Goal: Task Accomplishment & Management: Manage account settings

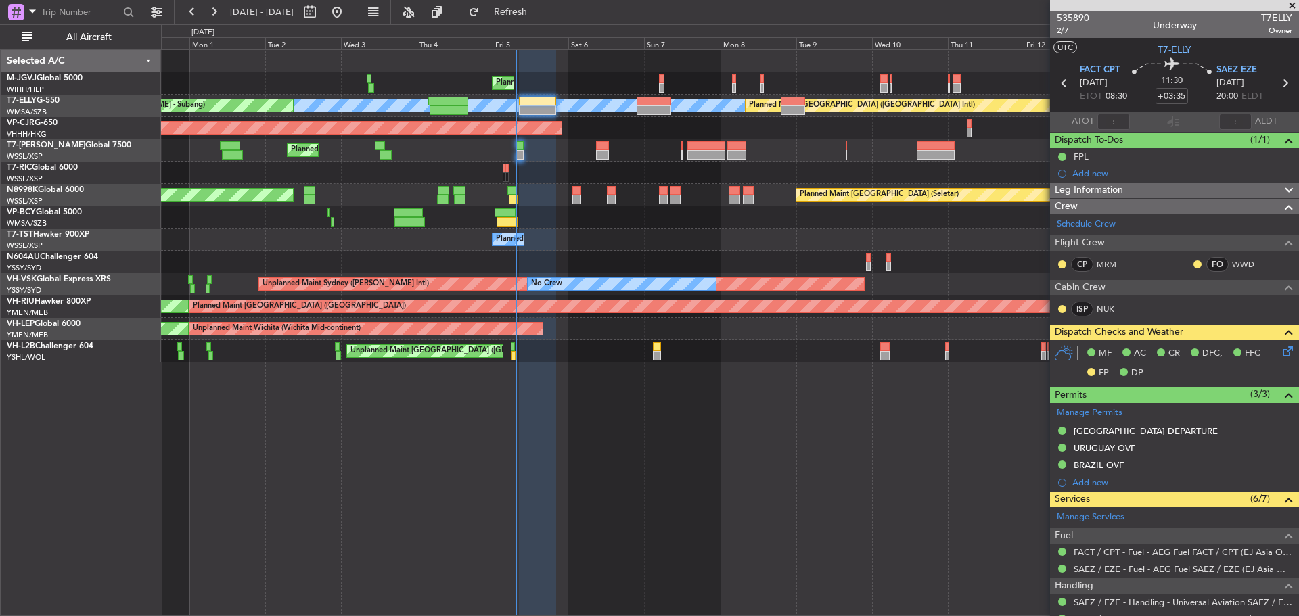
scroll to position [302, 0]
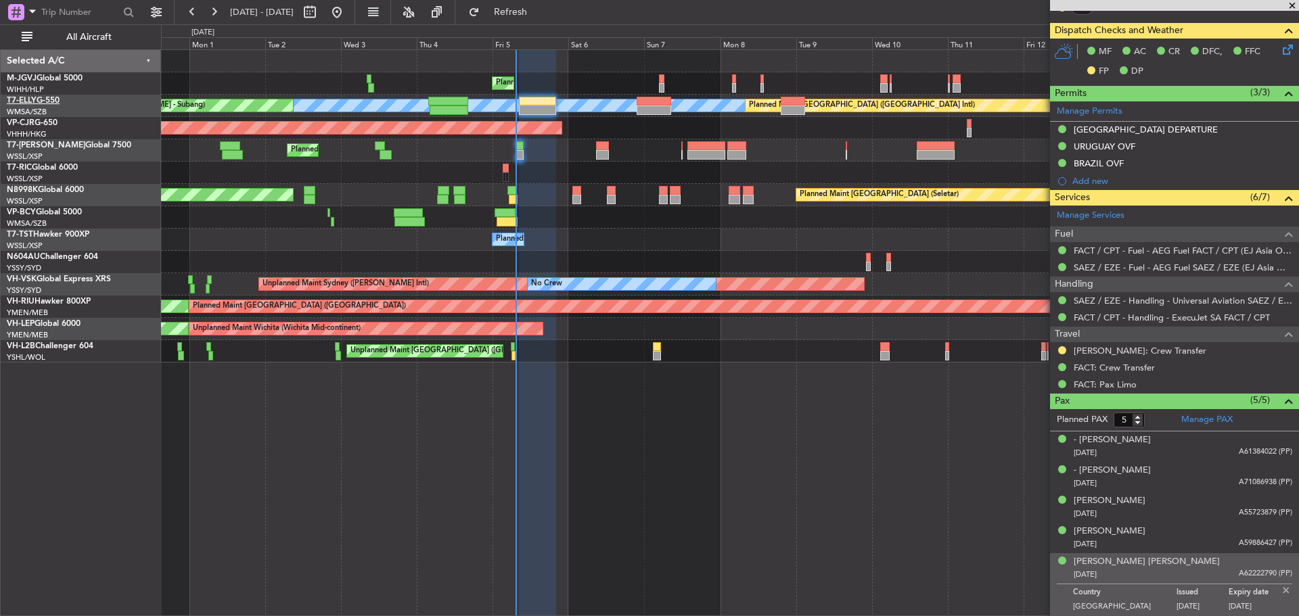
click at [39, 97] on link "T7-ELLY G-550" at bounding box center [33, 101] width 53 height 8
type input "[PERSON_NAME] (HHAFI)"
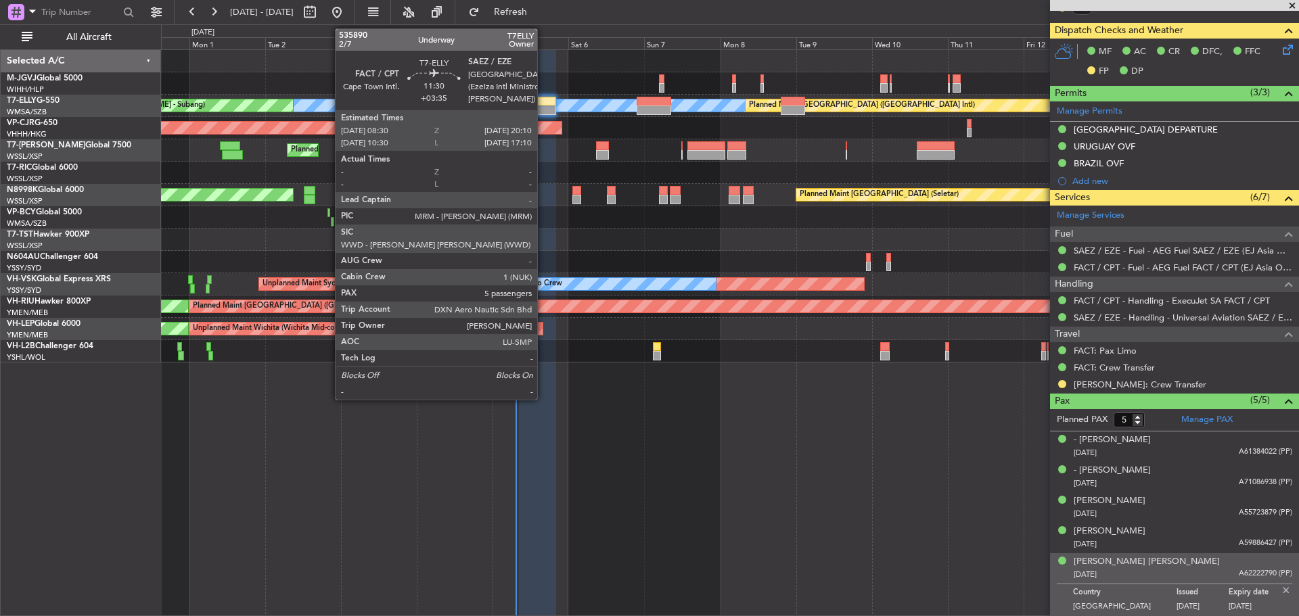
click at [543, 99] on div at bounding box center [537, 101] width 37 height 9
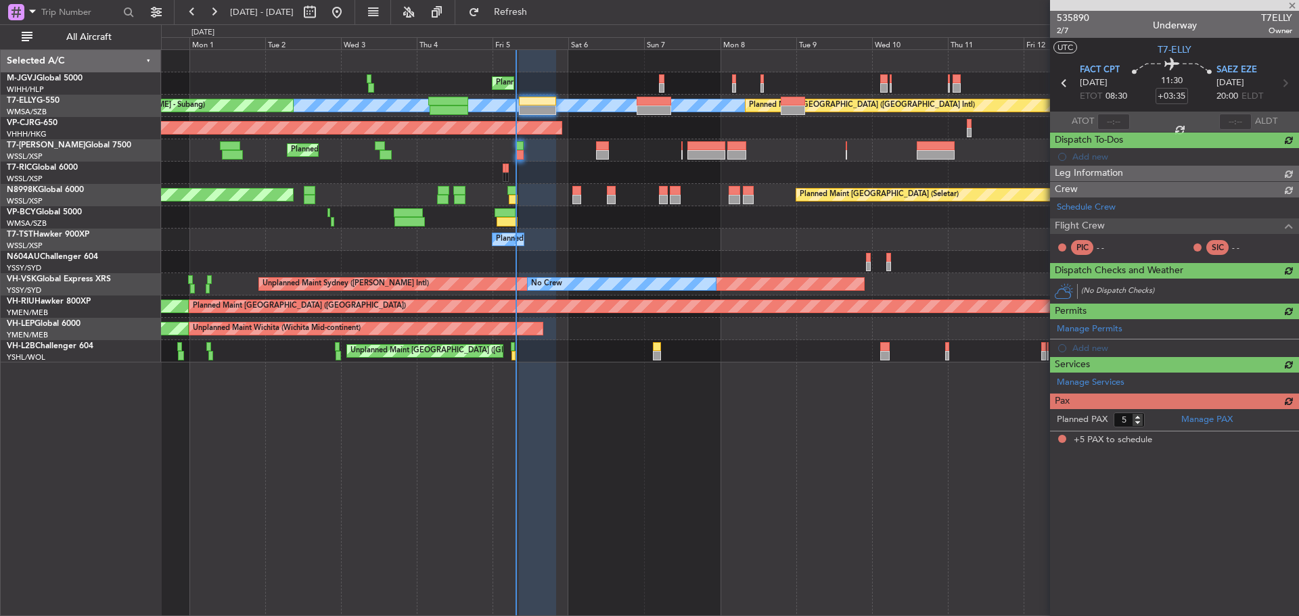
scroll to position [0, 0]
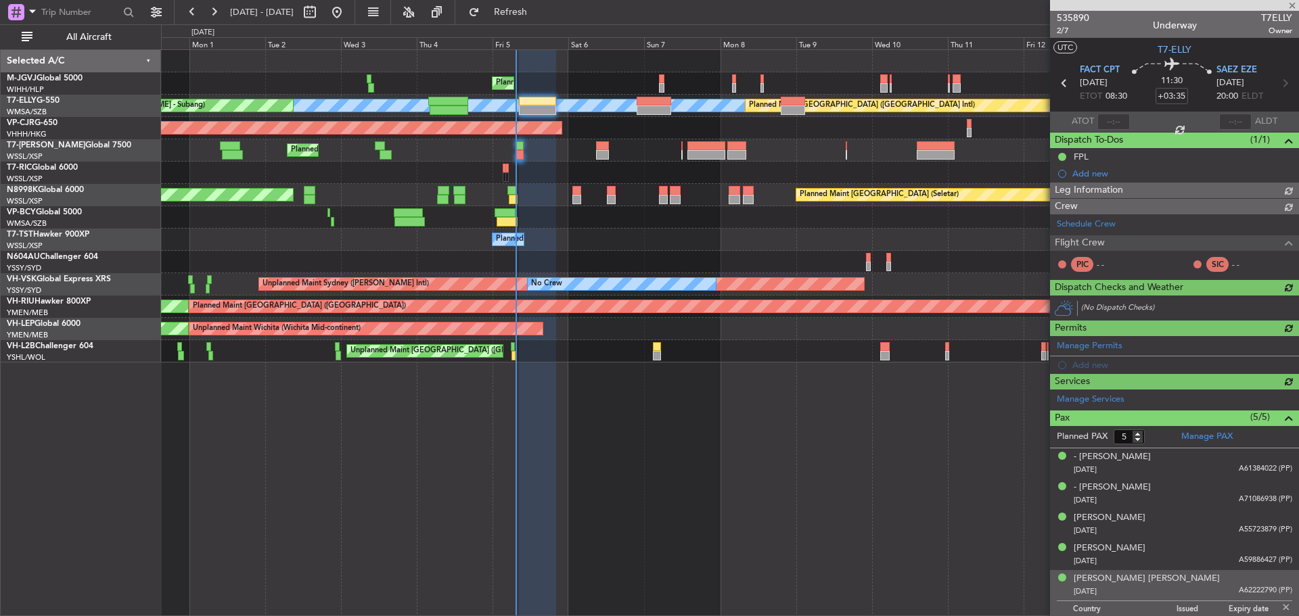
type input "[PERSON_NAME] (HHAFI)"
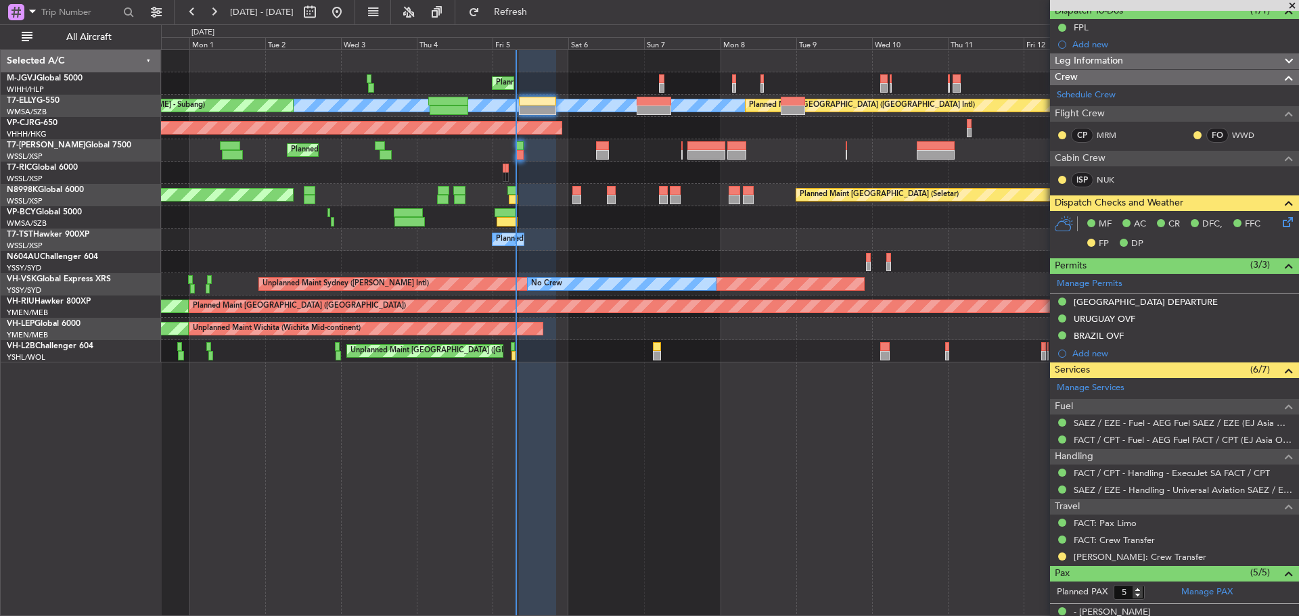
scroll to position [135, 0]
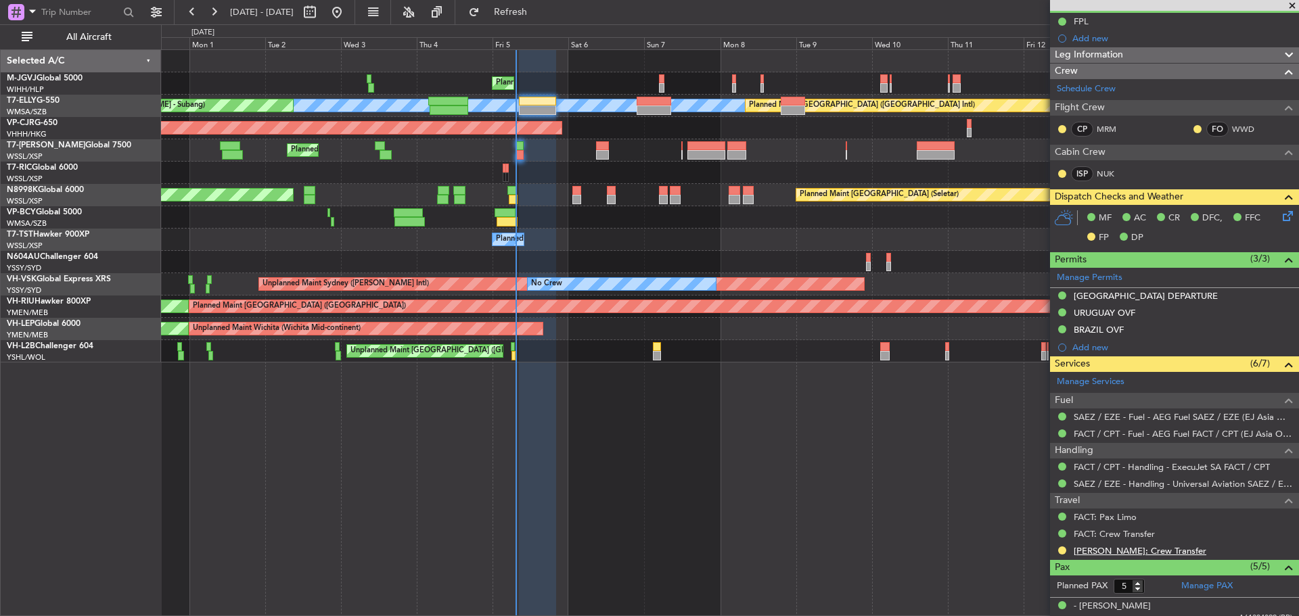
click at [1112, 551] on link "[PERSON_NAME]: Crew Transfer" at bounding box center [1140, 551] width 133 height 12
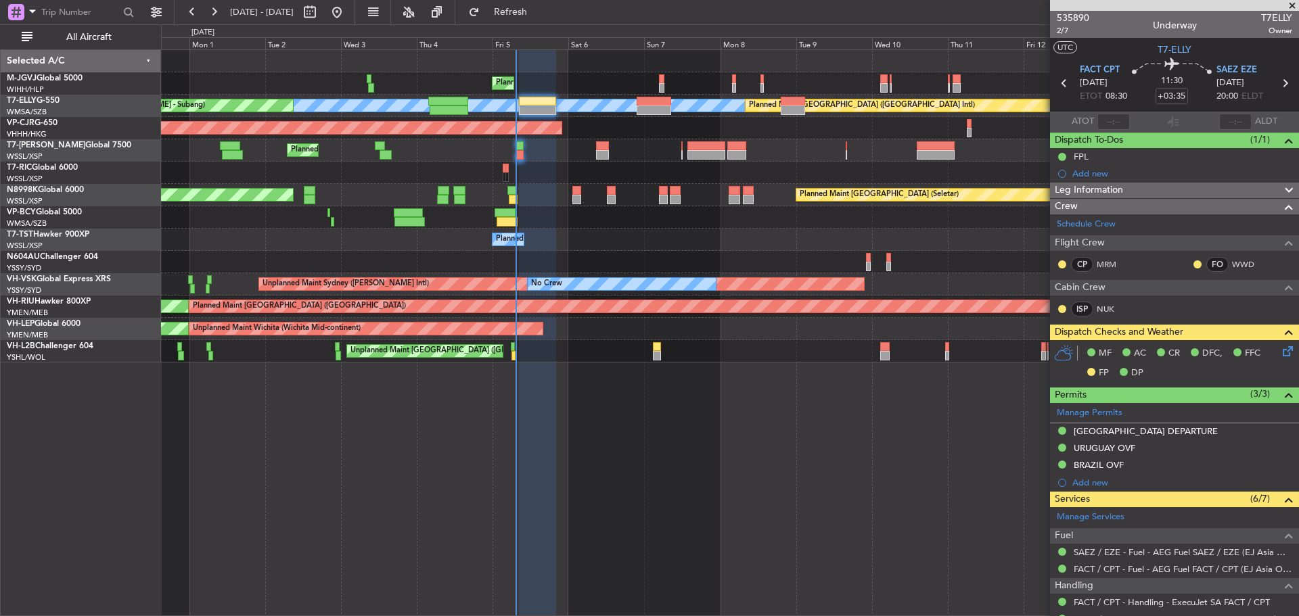
click at [1278, 85] on icon at bounding box center [1285, 83] width 18 height 18
type input "+00:15"
type input "0"
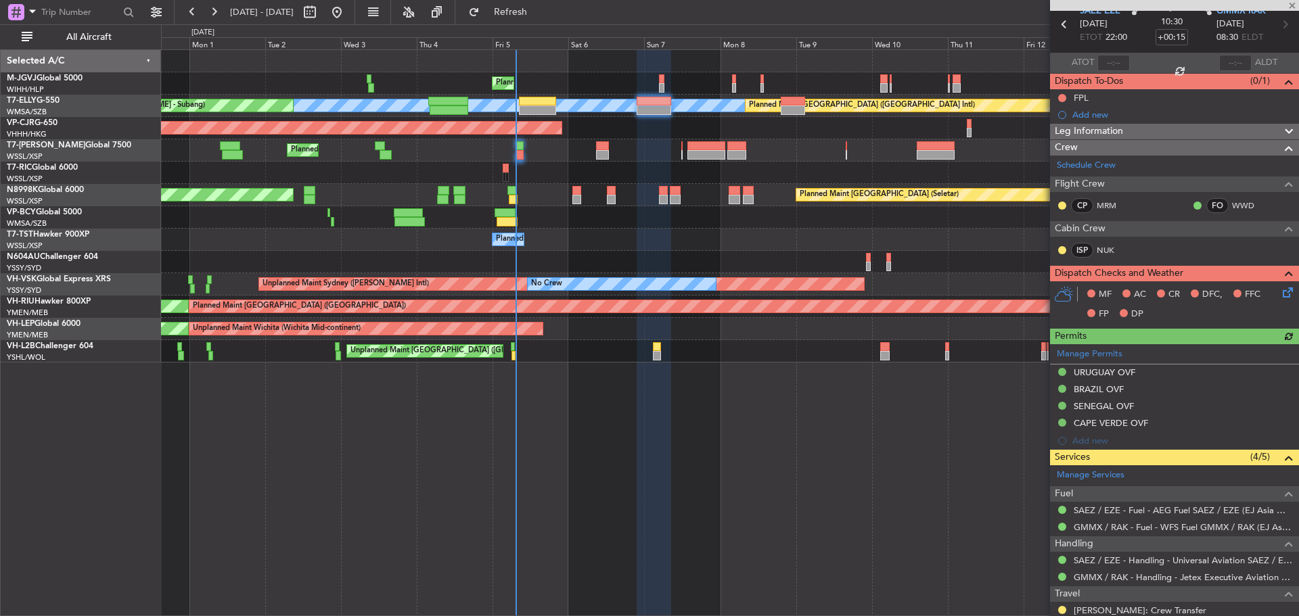
scroll to position [99, 0]
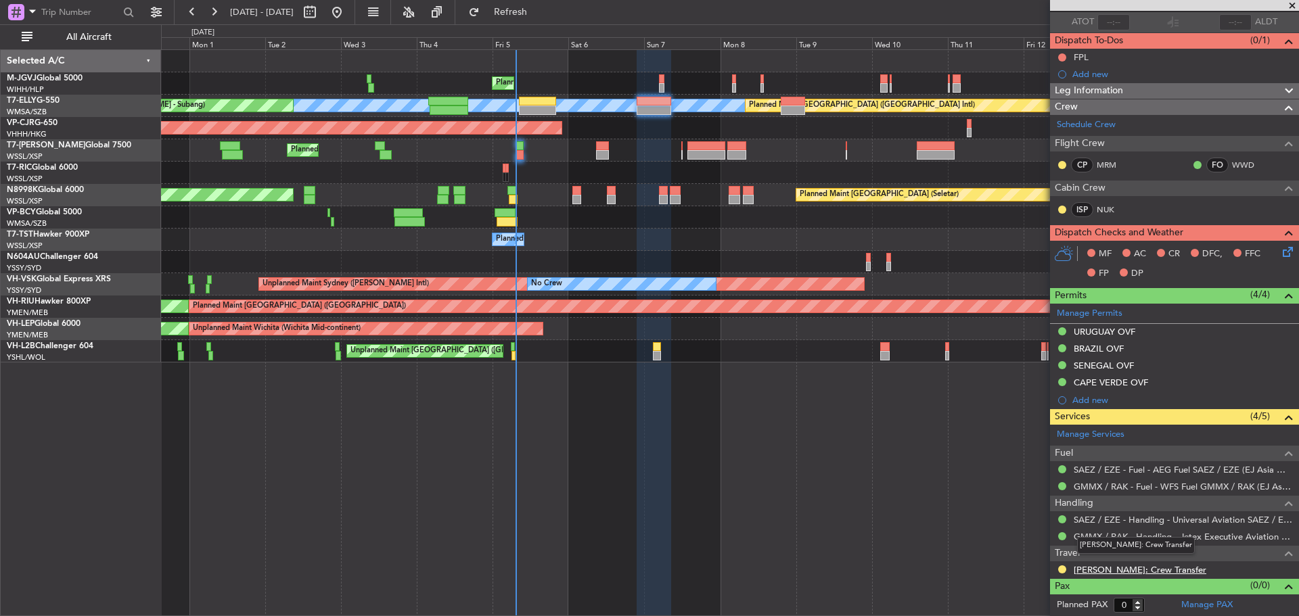
click at [1108, 573] on link "[PERSON_NAME]: Crew Transfer" at bounding box center [1140, 570] width 133 height 12
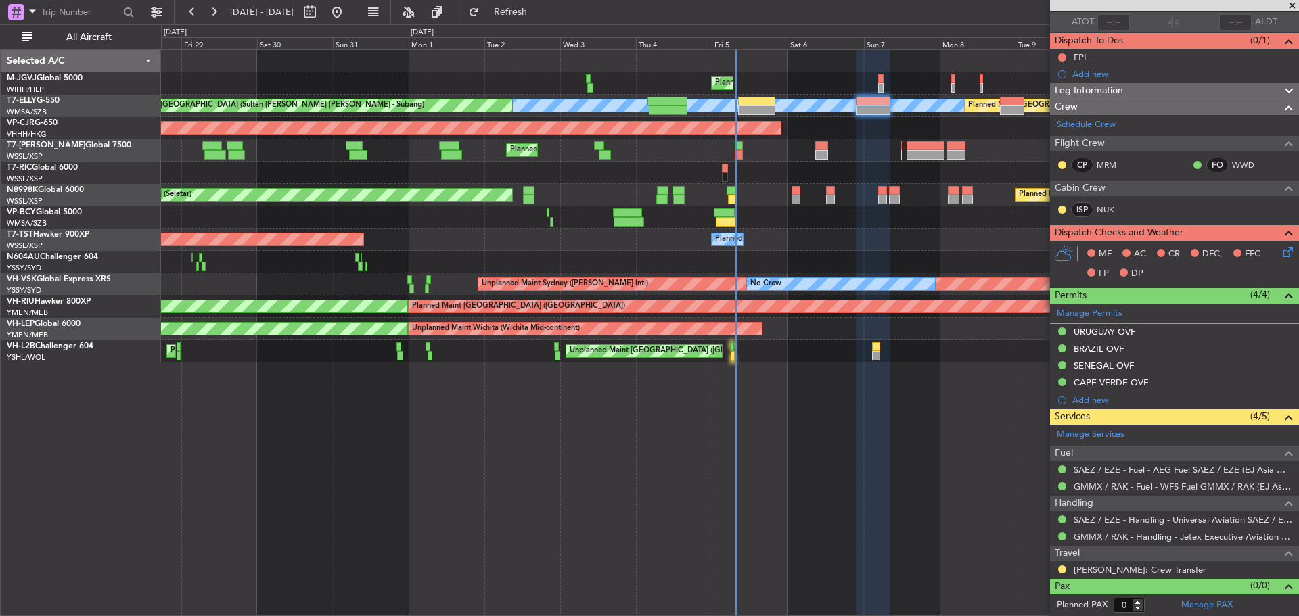
click at [727, 143] on div "Planned Maint [GEOGRAPHIC_DATA] (Seletar) Planned Maint [GEOGRAPHIC_DATA] (Hali…" at bounding box center [729, 206] width 1137 height 313
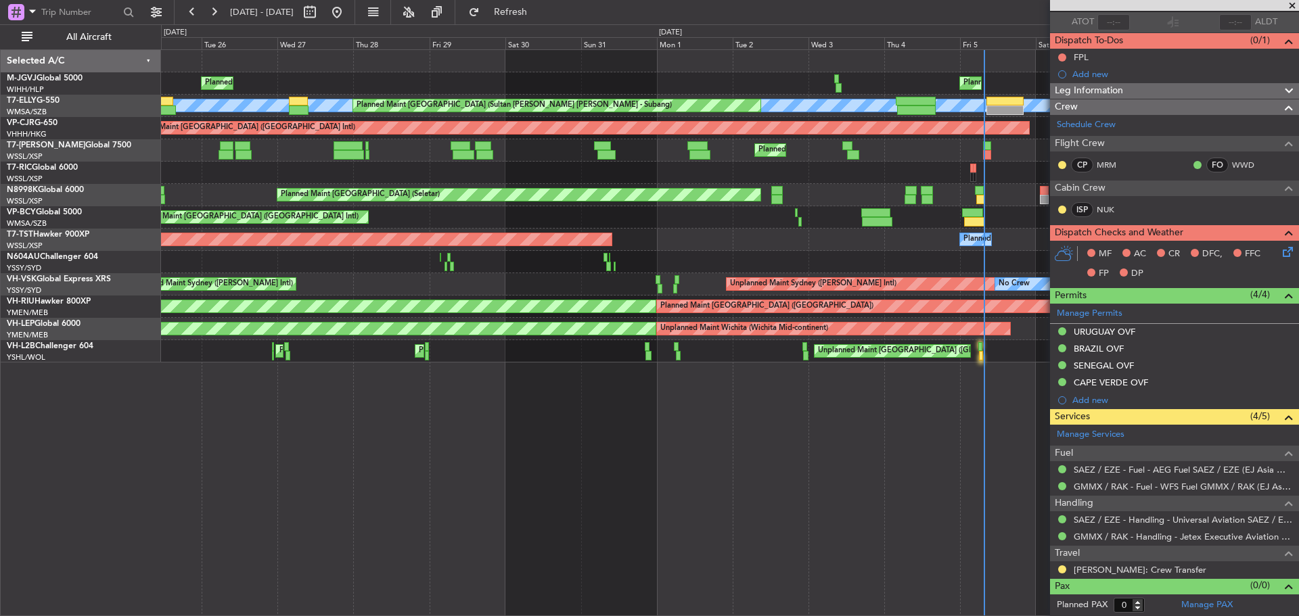
click at [549, 161] on div "Planned Maint [GEOGRAPHIC_DATA] (Seletar) Planned Maint [GEOGRAPHIC_DATA] (Hali…" at bounding box center [729, 206] width 1137 height 313
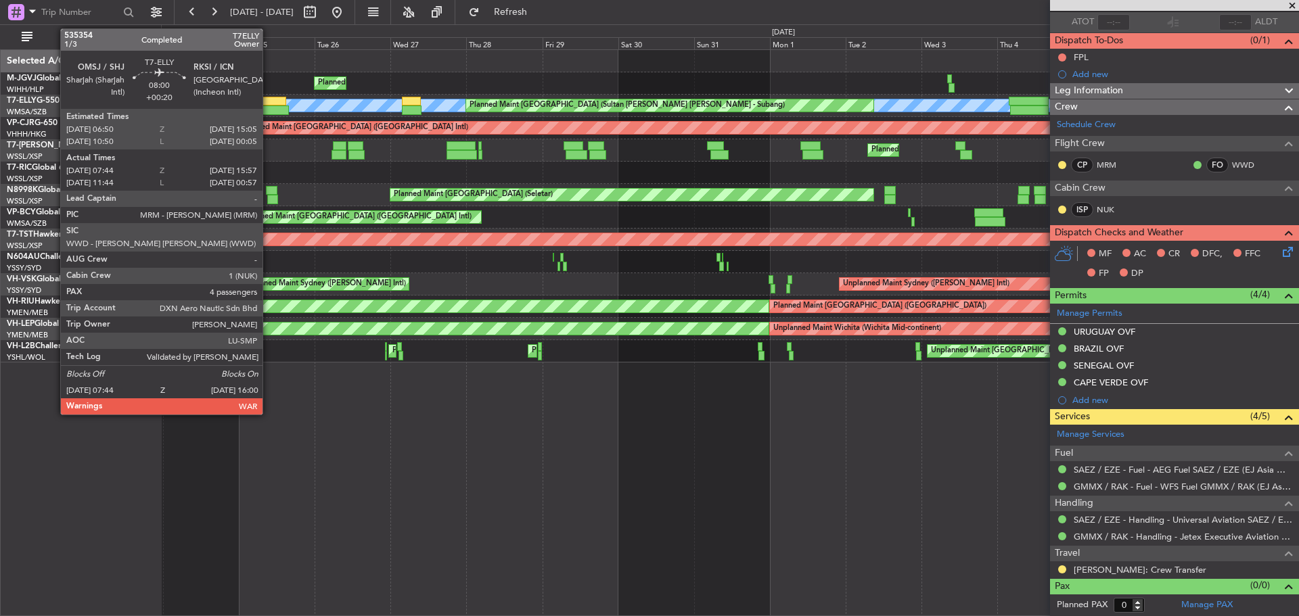
click at [269, 107] on div at bounding box center [276, 110] width 26 height 9
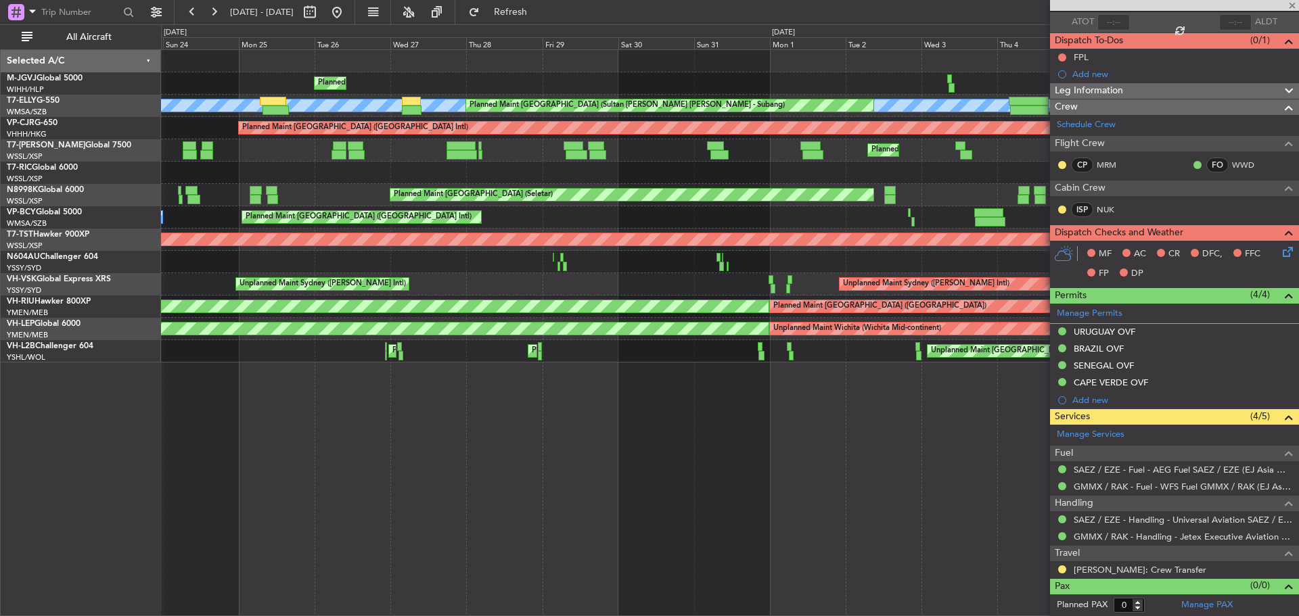
type input "+00:20"
type input "07:54"
type input "15:52"
type input "4"
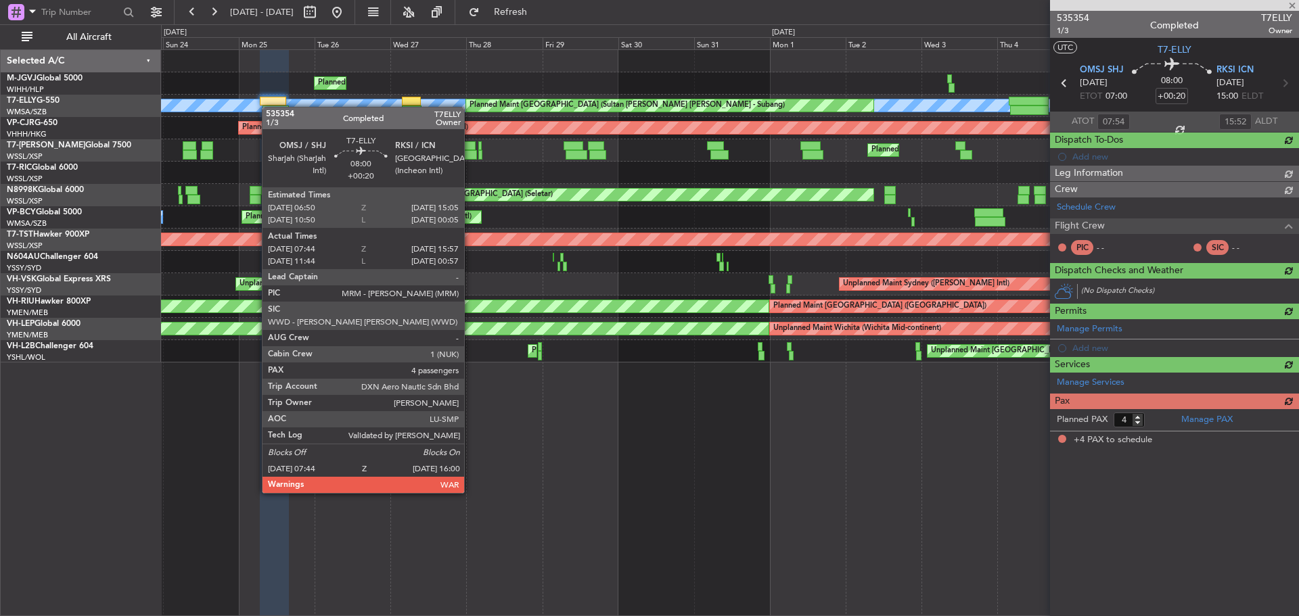
scroll to position [0, 0]
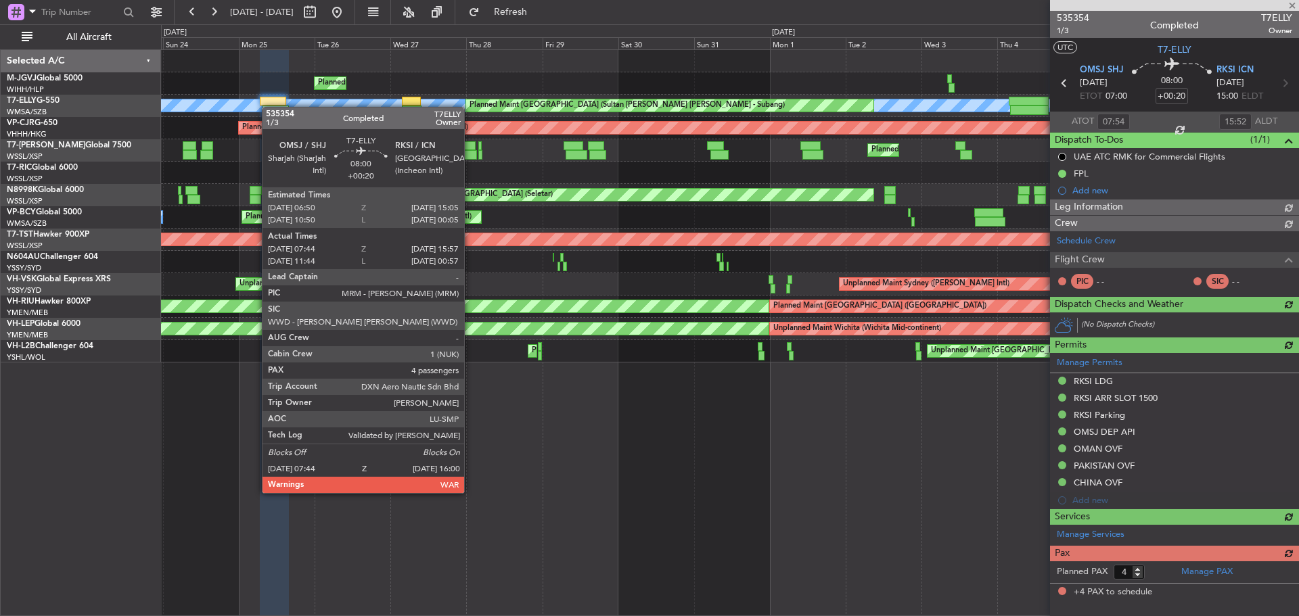
type input "[PERSON_NAME] (KYA)"
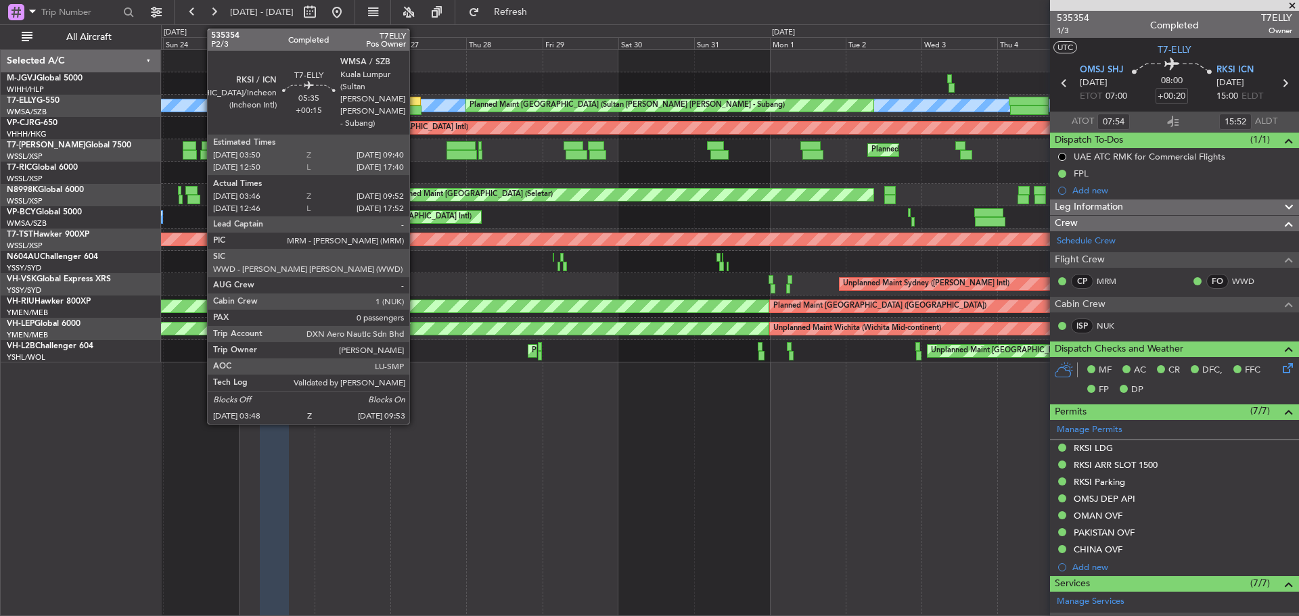
click at [415, 110] on div at bounding box center [412, 110] width 20 height 9
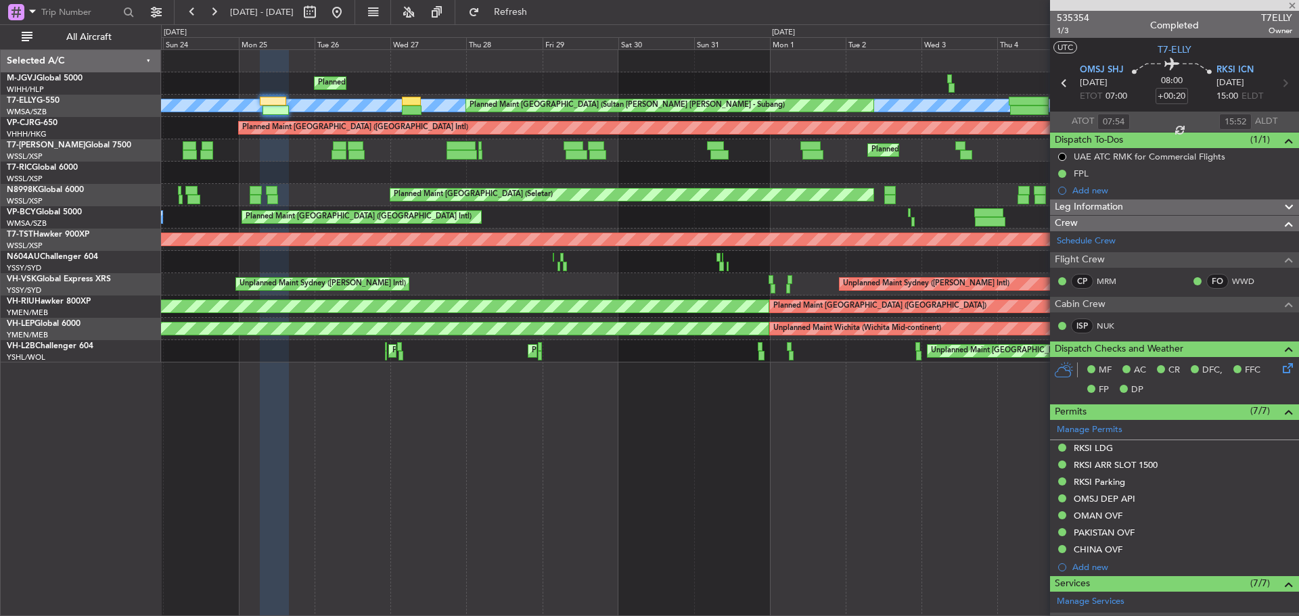
type input "+00:15"
type input "03:56"
type input "09:47"
type input "0"
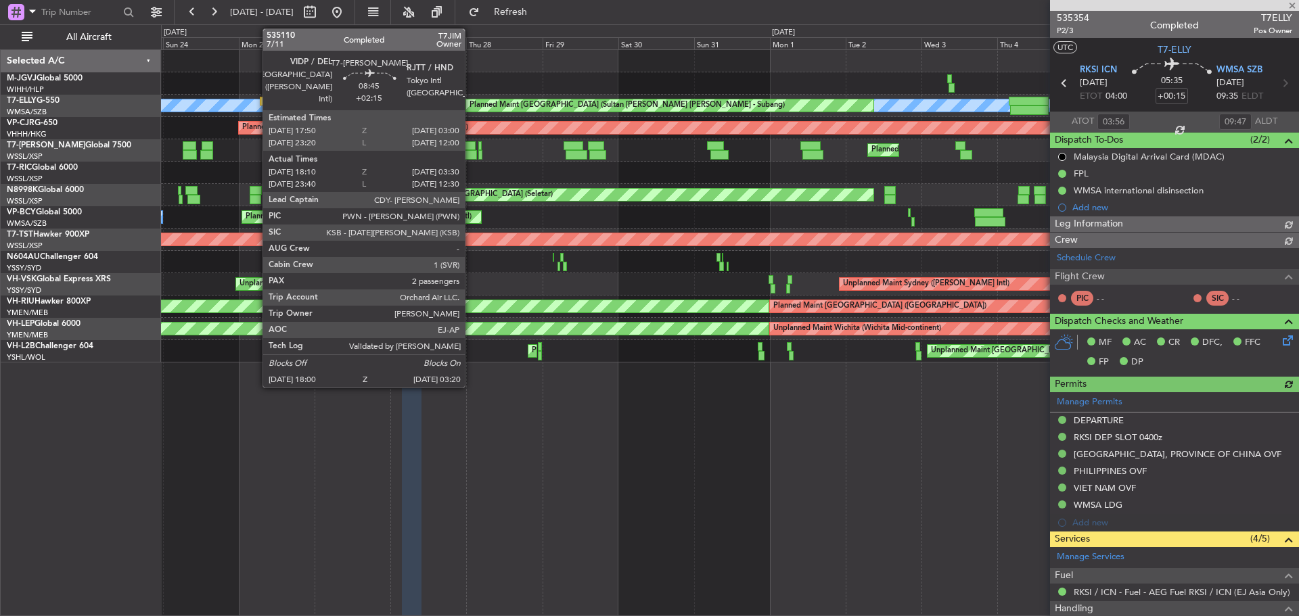
type input "[PERSON_NAME] (KYA)"
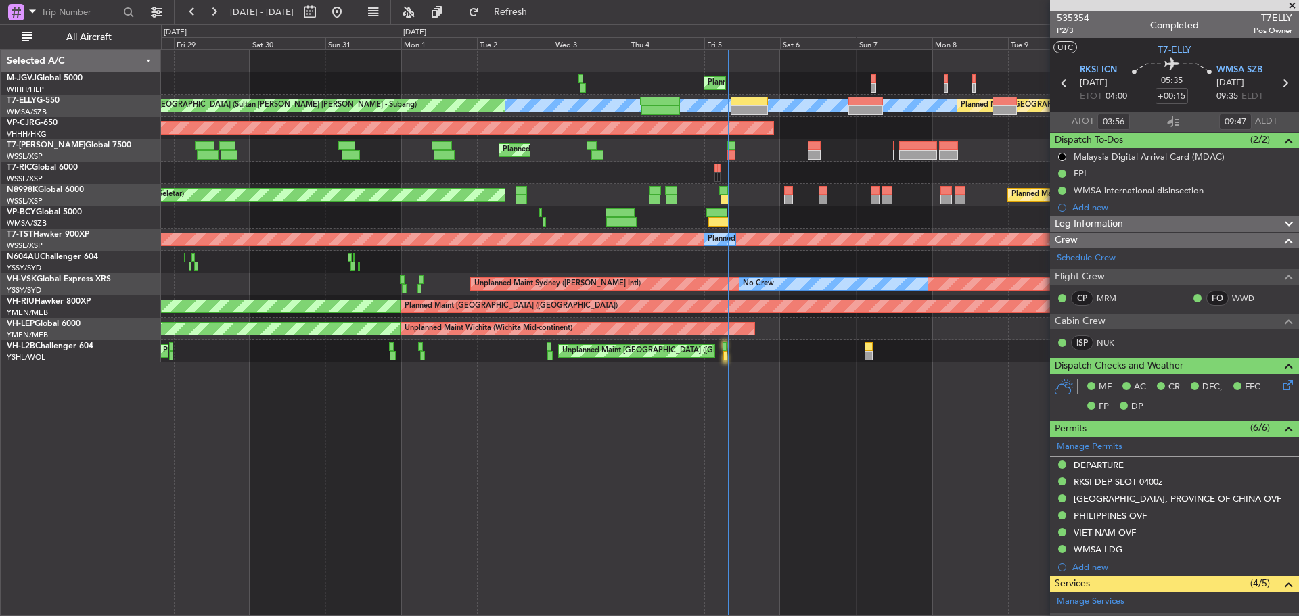
click at [449, 224] on div "Planned Maint [GEOGRAPHIC_DATA] (Seletar) Planned Maint [GEOGRAPHIC_DATA] (Hali…" at bounding box center [729, 206] width 1137 height 313
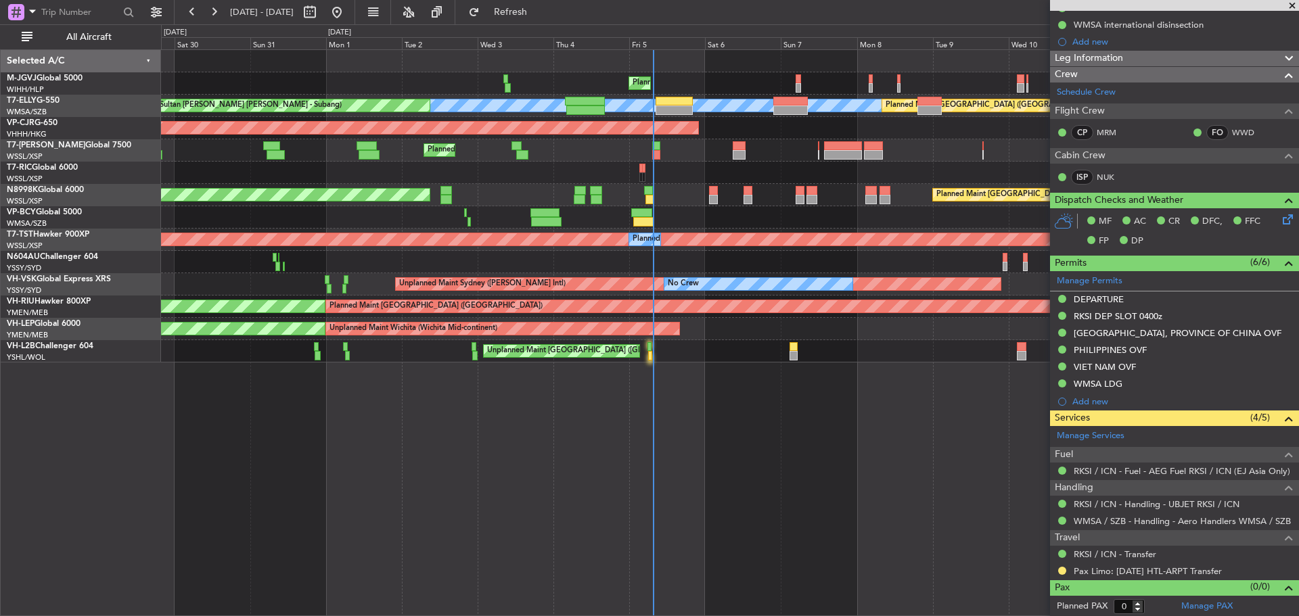
scroll to position [167, 0]
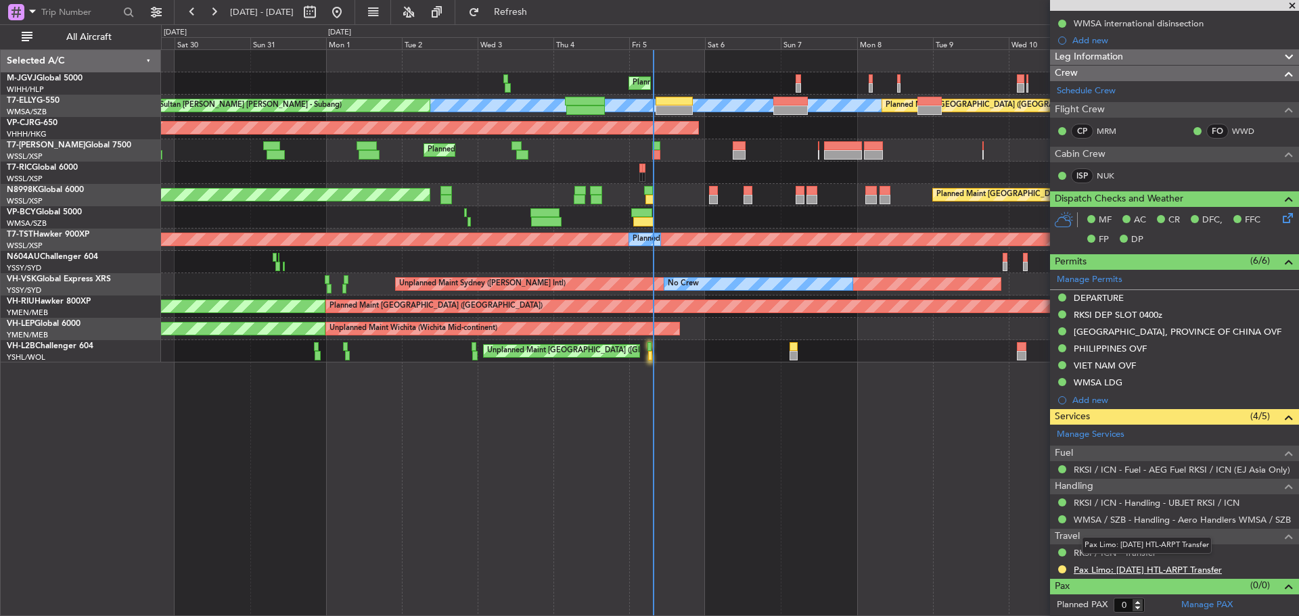
click at [1159, 573] on link "Pax Limo: [DATE] HTL-ARPT Transfer" at bounding box center [1148, 570] width 148 height 12
type input "[PERSON_NAME] (KYA)"
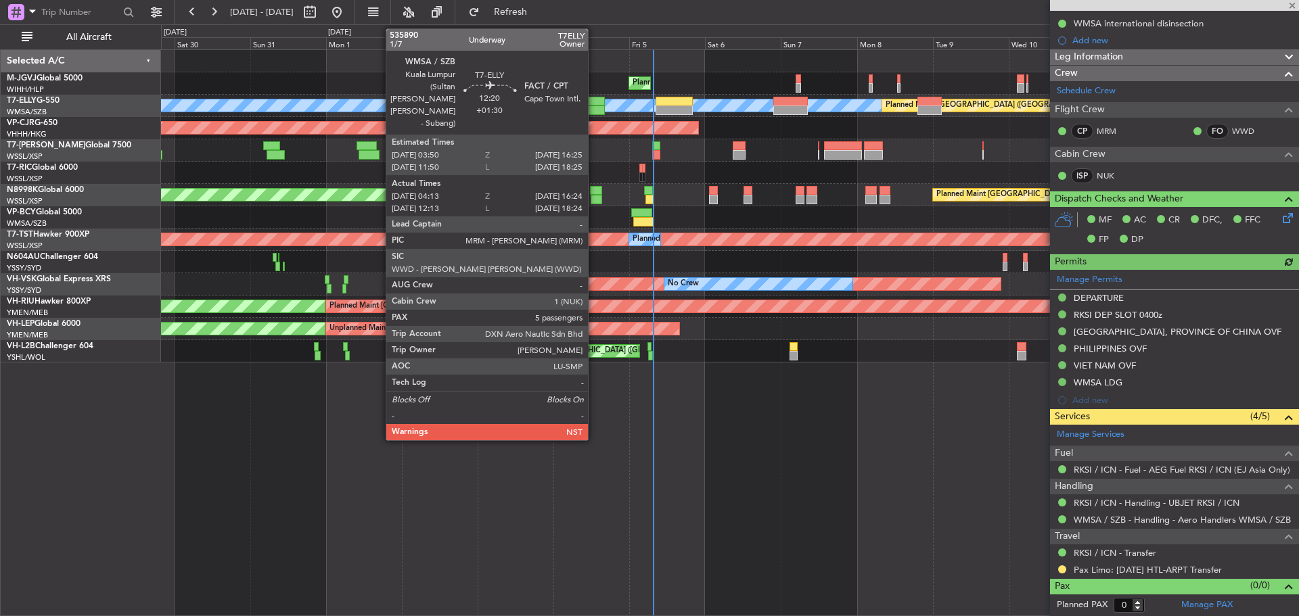
click at [594, 110] on div at bounding box center [585, 110] width 39 height 9
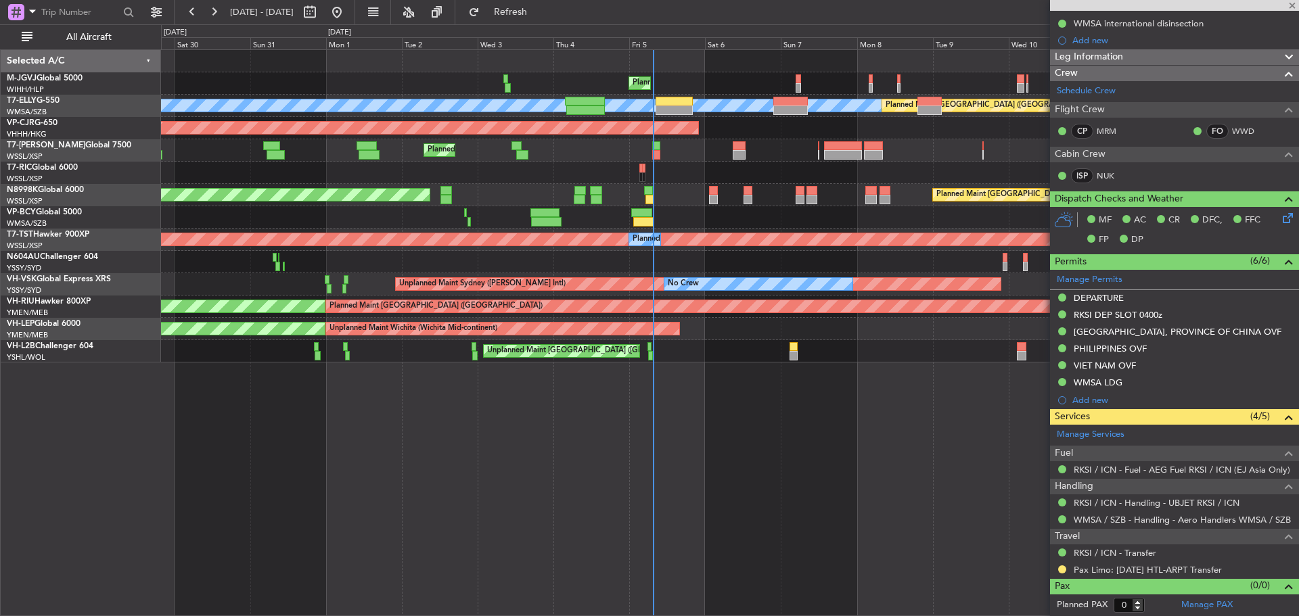
type input "+01:30"
type input "04:23"
type input "16:19"
type input "5"
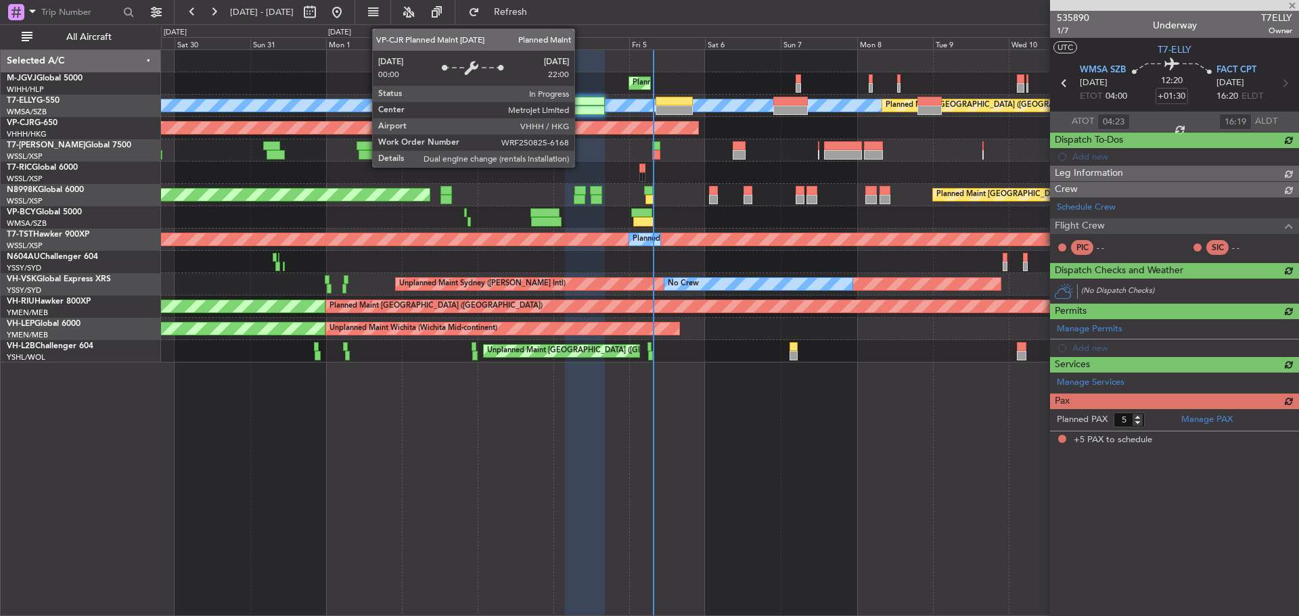
scroll to position [0, 0]
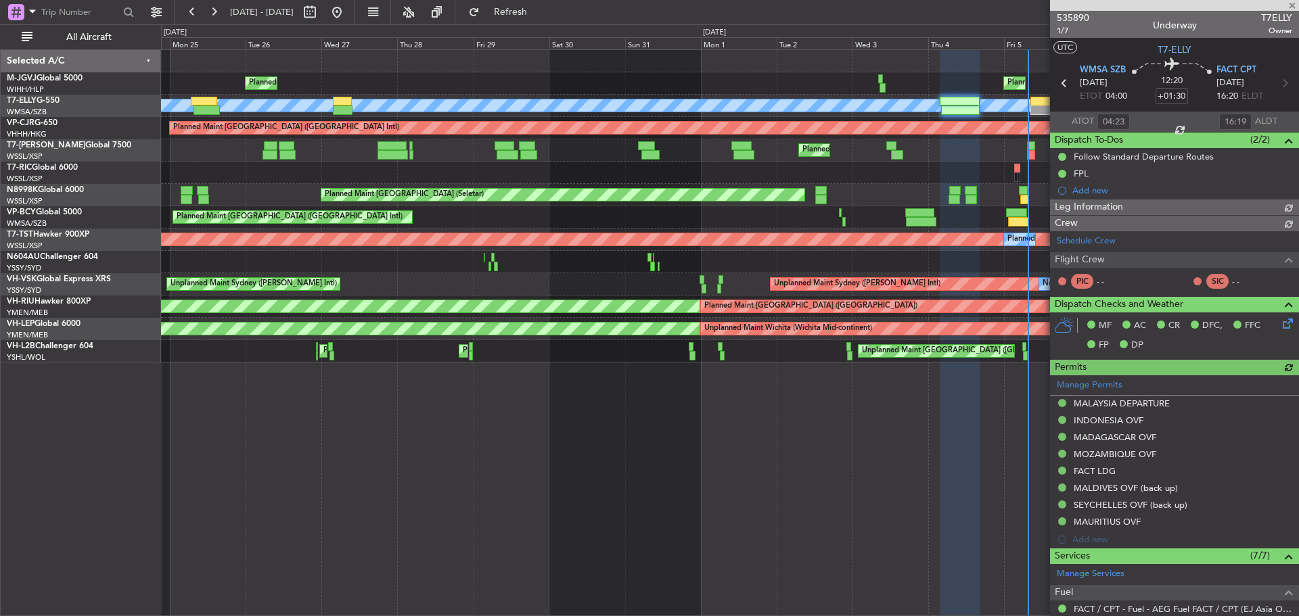
click at [977, 156] on div "Planned Maint Dubai (Al Maktoum Intl)" at bounding box center [729, 150] width 1137 height 22
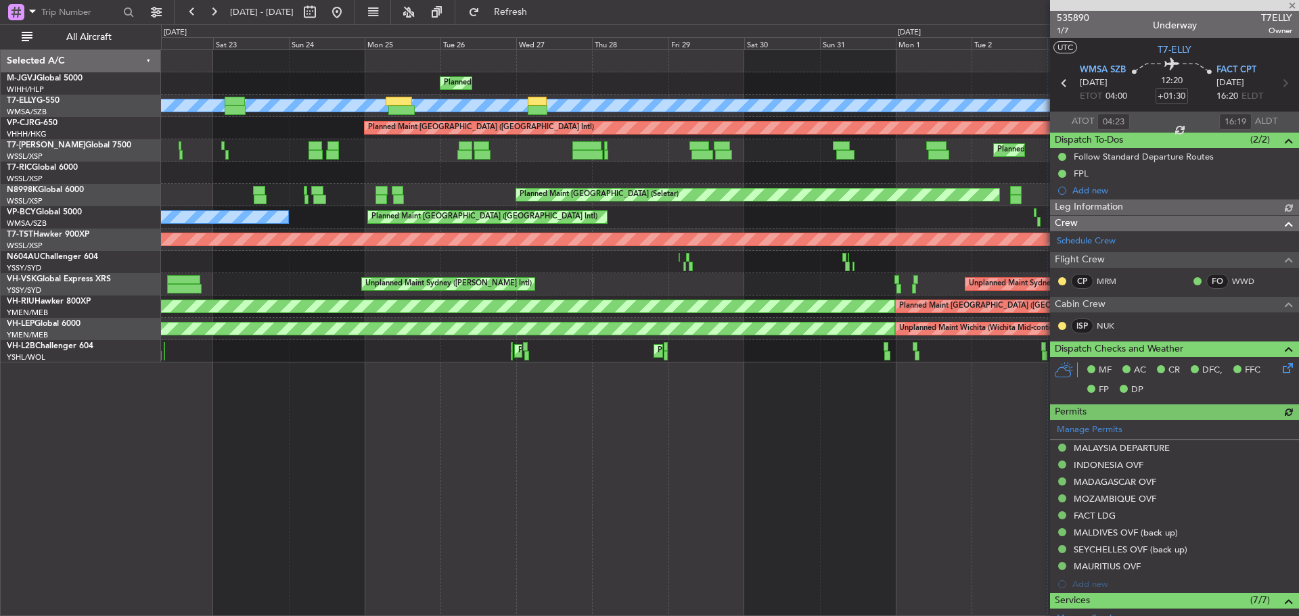
type input "[PERSON_NAME] (KYA)"
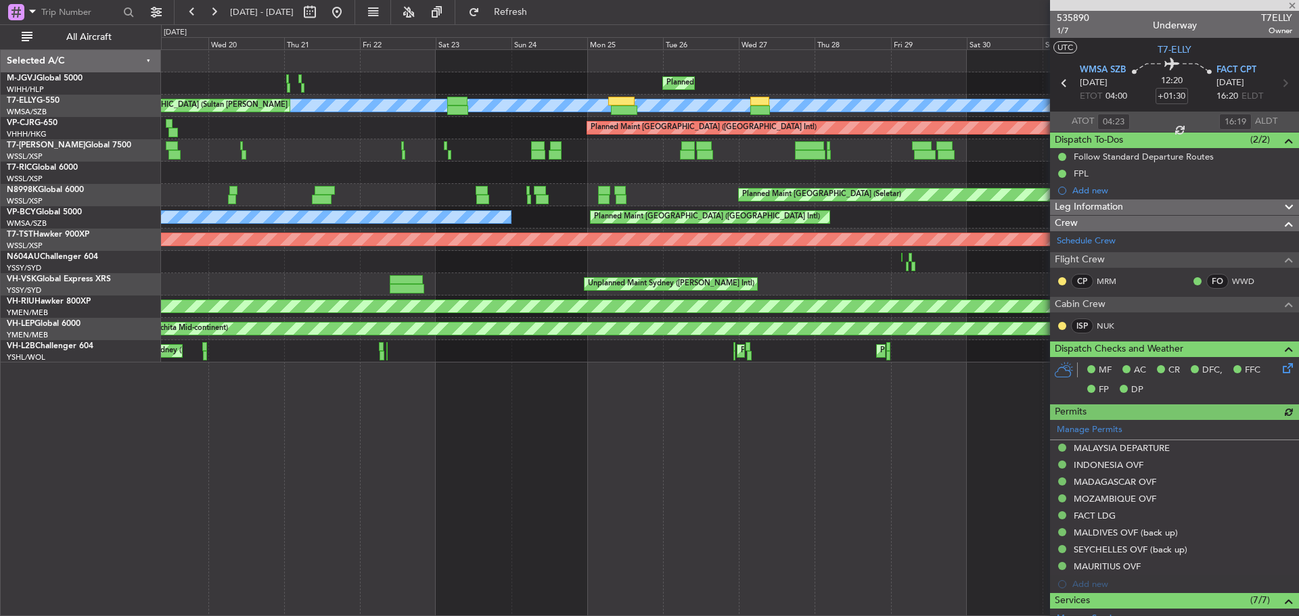
click at [763, 166] on div "Unplanned Maint [GEOGRAPHIC_DATA] (Seletar)" at bounding box center [729, 173] width 1137 height 22
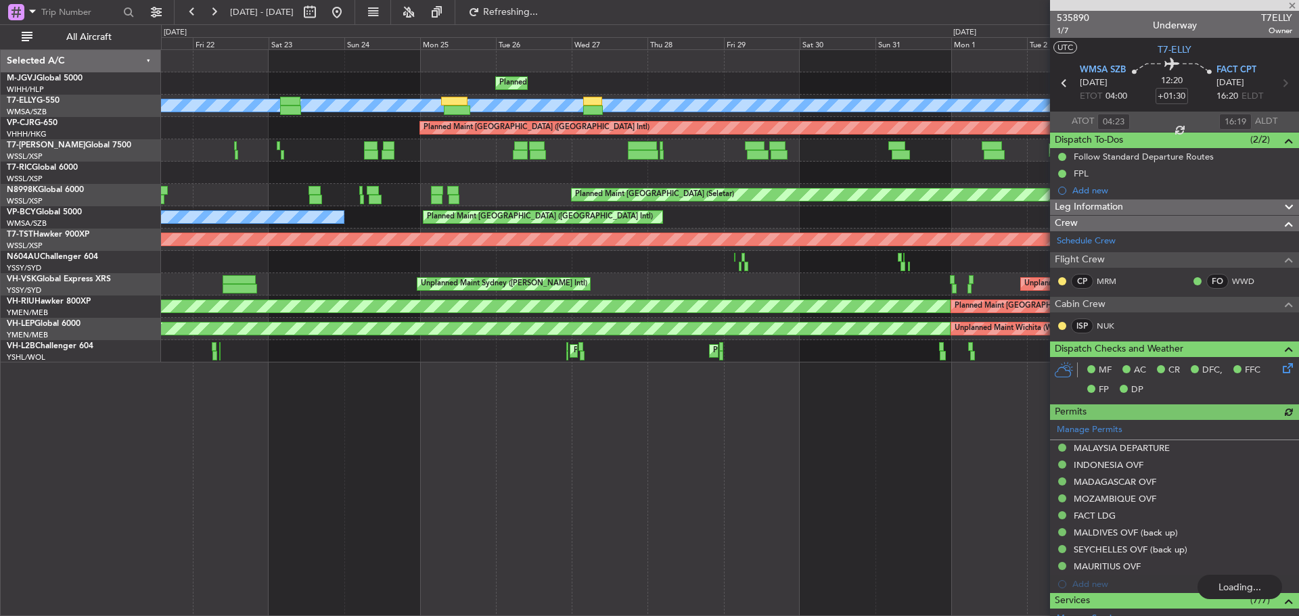
click at [715, 165] on div "Unplanned Maint [GEOGRAPHIC_DATA] (Seletar)" at bounding box center [729, 173] width 1137 height 22
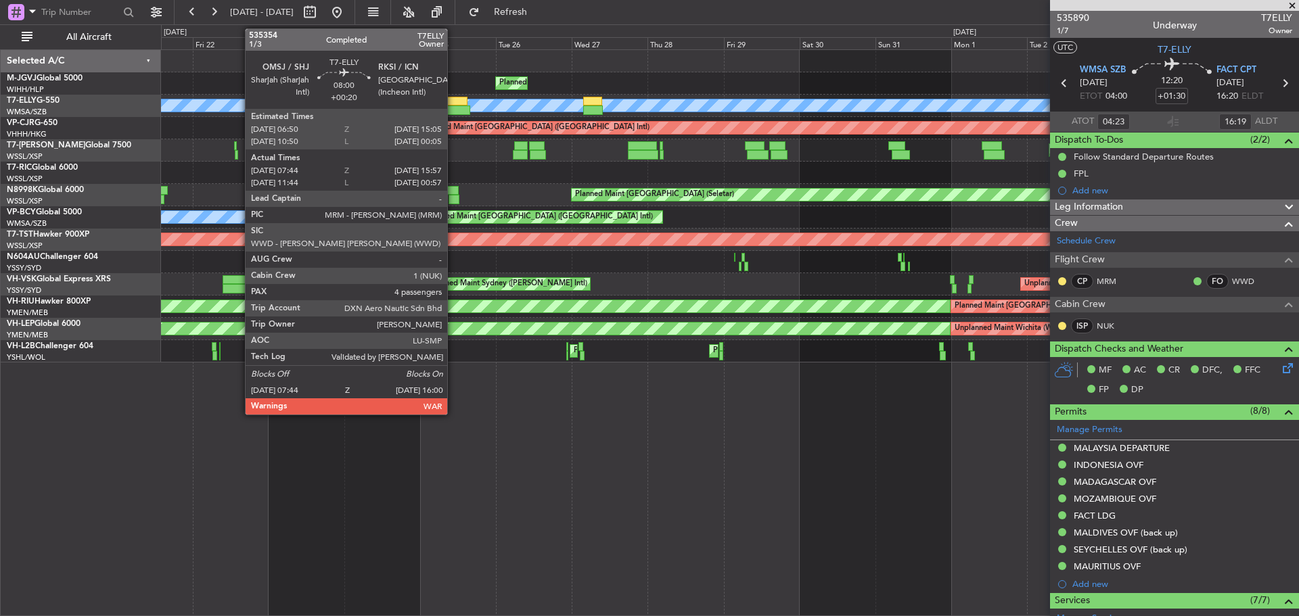
click at [453, 106] on div at bounding box center [457, 110] width 26 height 9
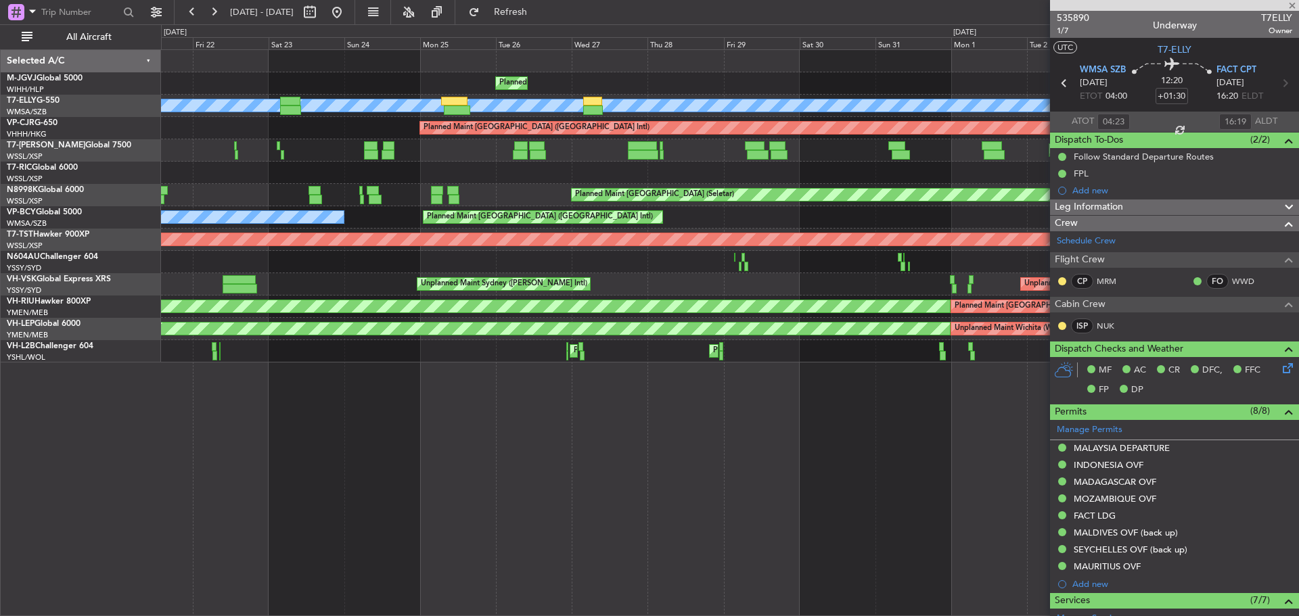
type input "+00:20"
type input "07:54"
type input "15:52"
type input "4"
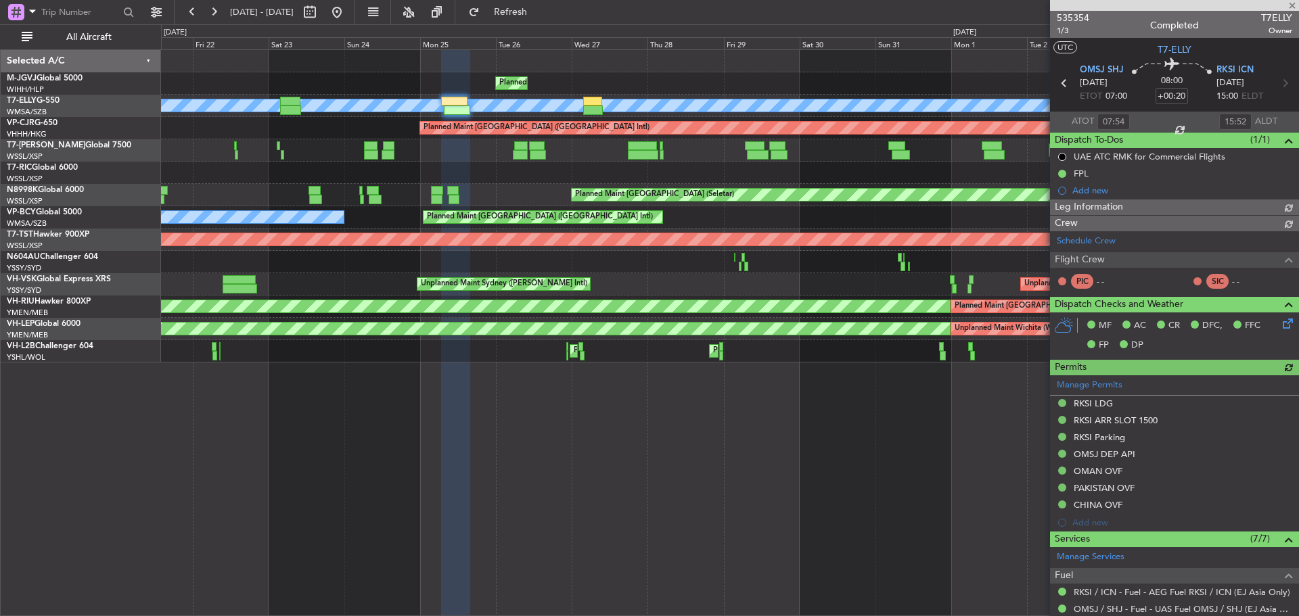
type input "[PERSON_NAME] (KYA)"
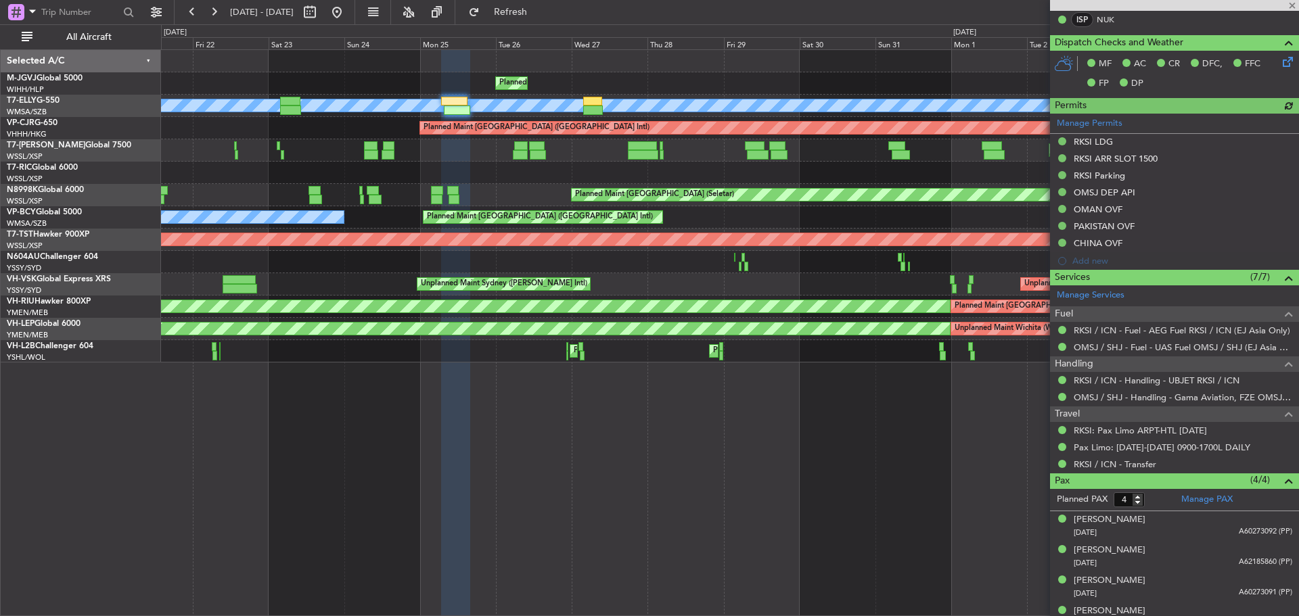
scroll to position [323, 0]
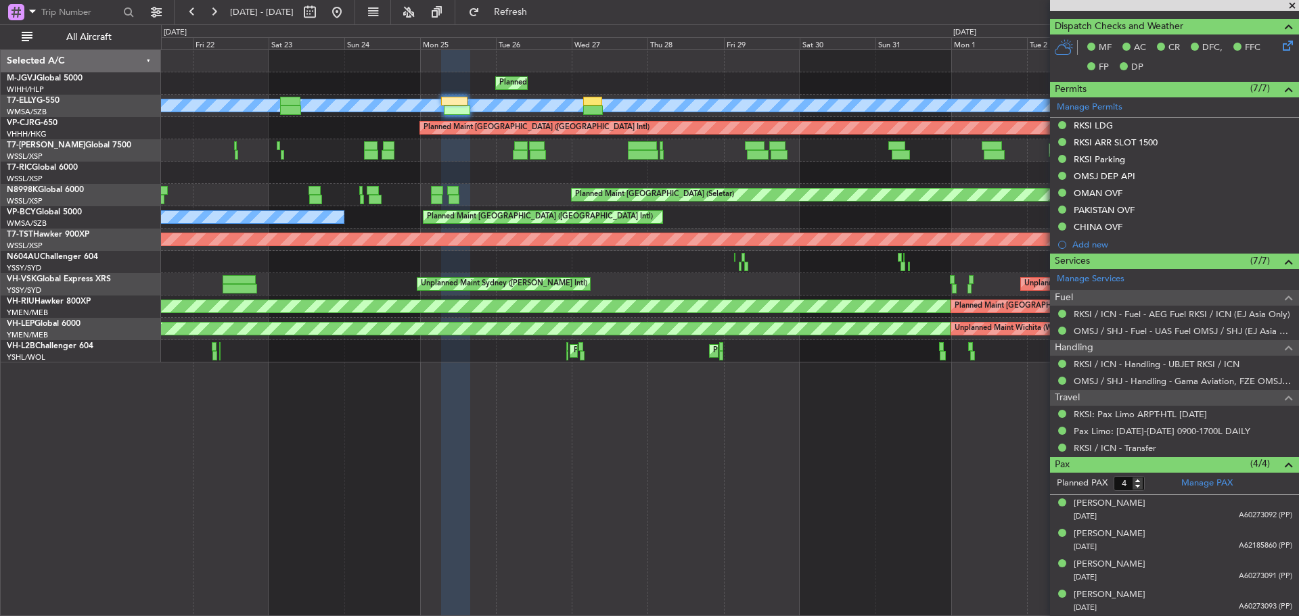
click at [461, 557] on div at bounding box center [455, 333] width 29 height 567
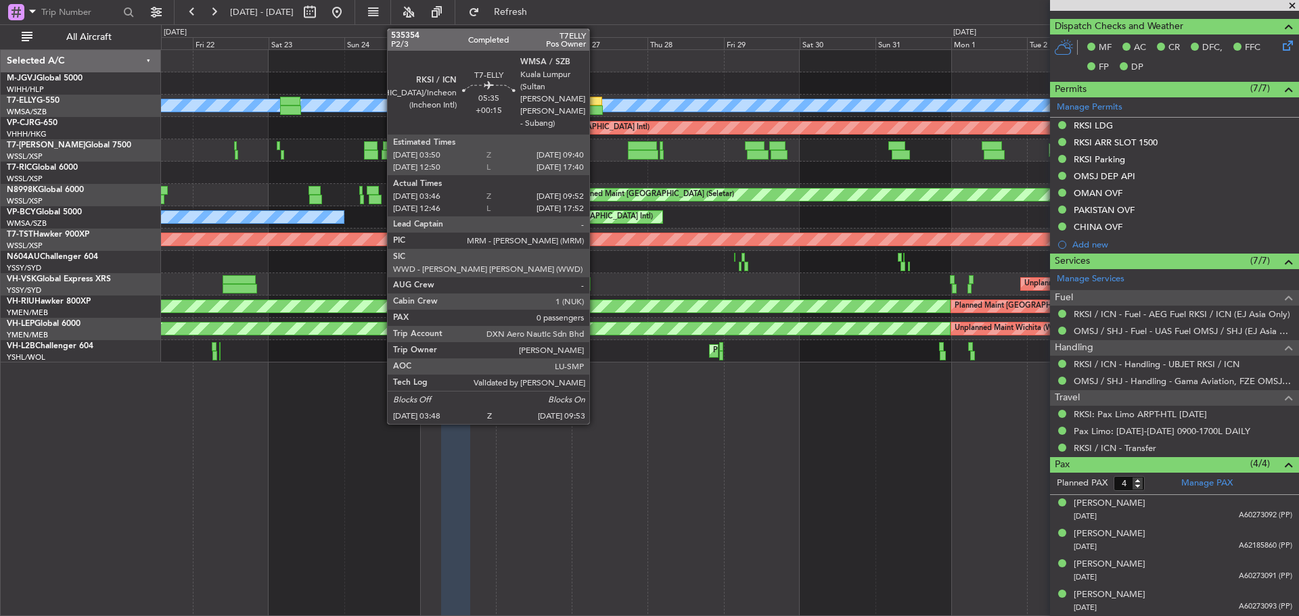
click at [595, 110] on div at bounding box center [593, 110] width 20 height 9
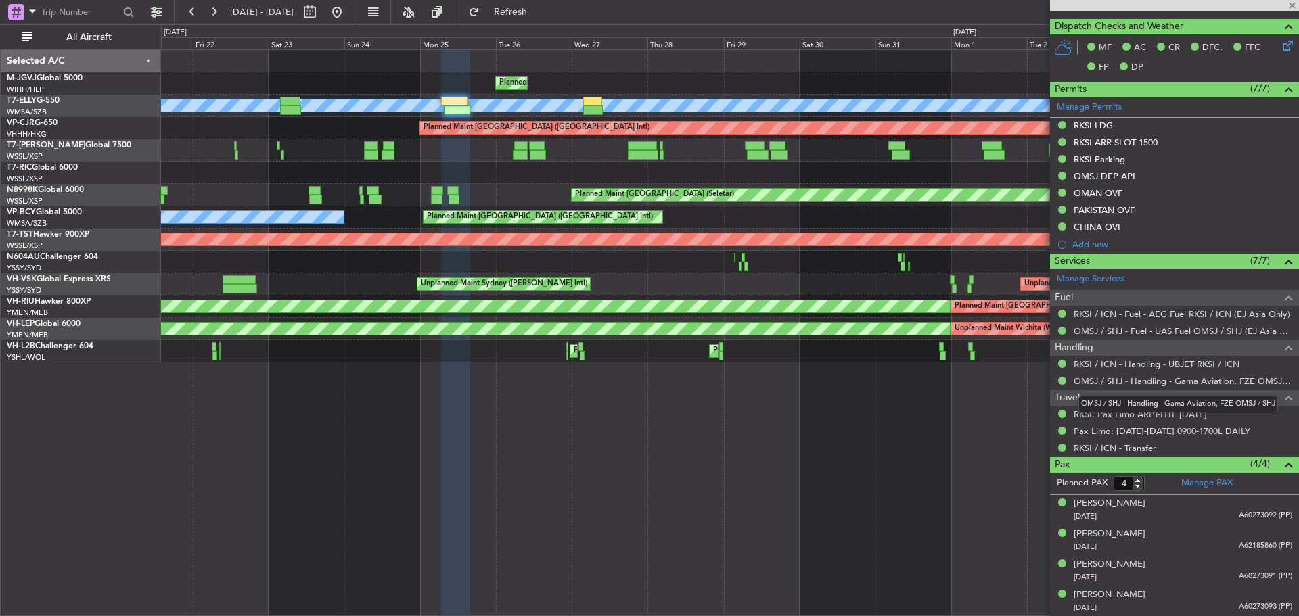
type input "+00:15"
type input "03:56"
type input "09:47"
type input "0"
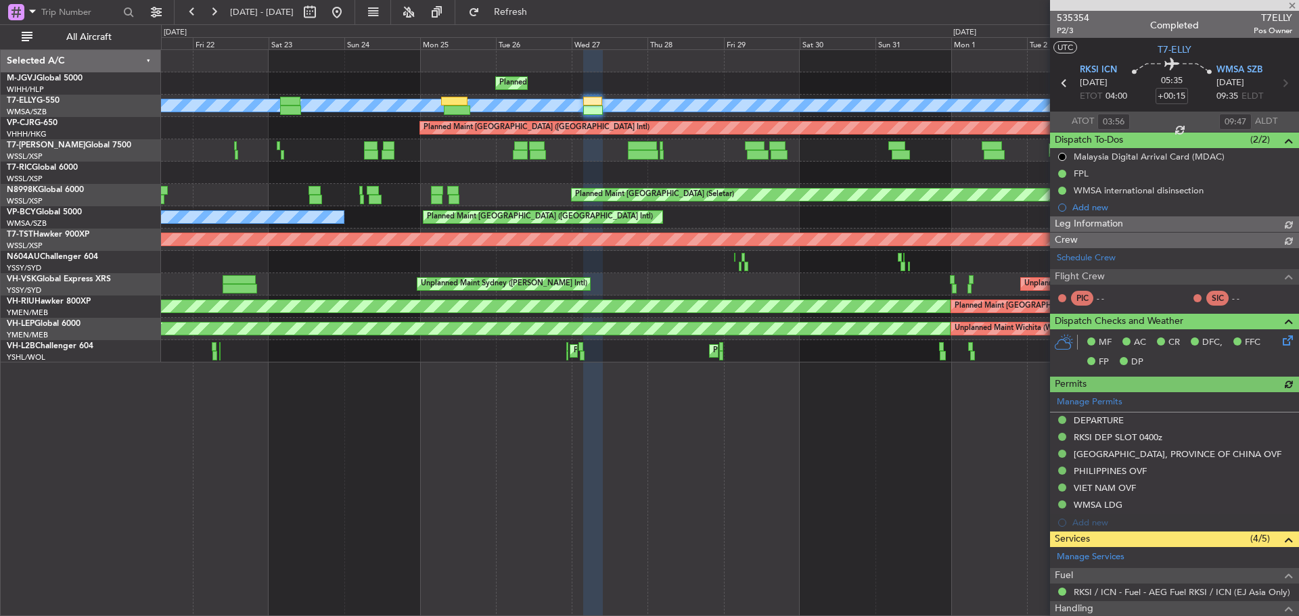
type input "[PERSON_NAME] (KYA)"
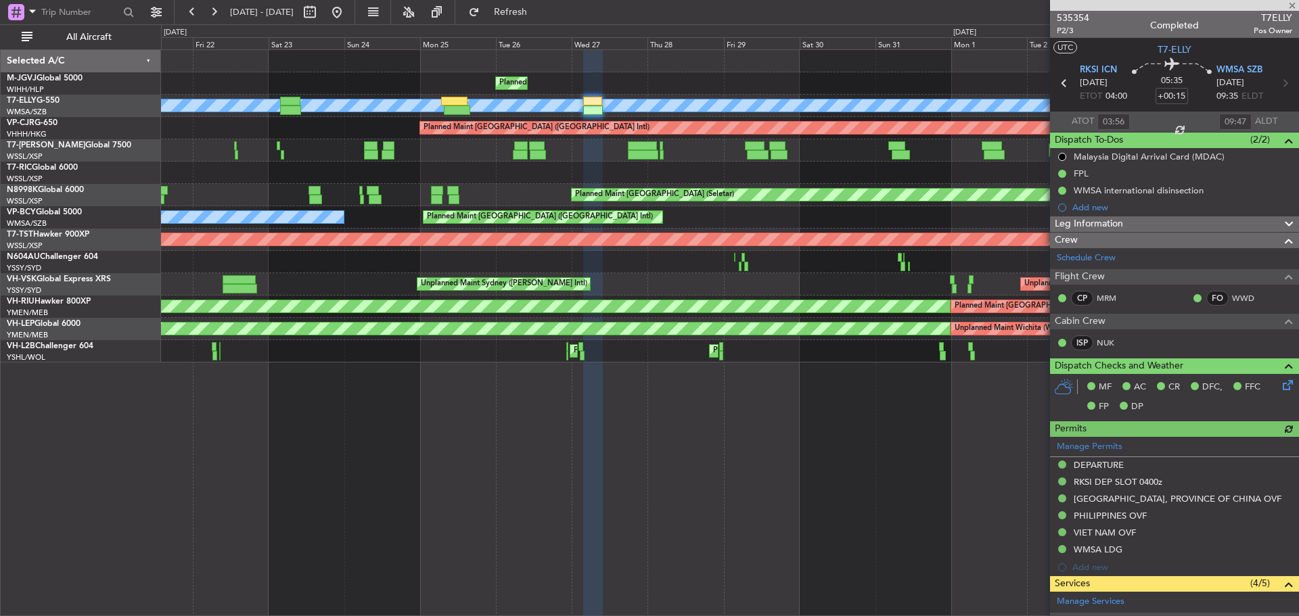
scroll to position [167, 0]
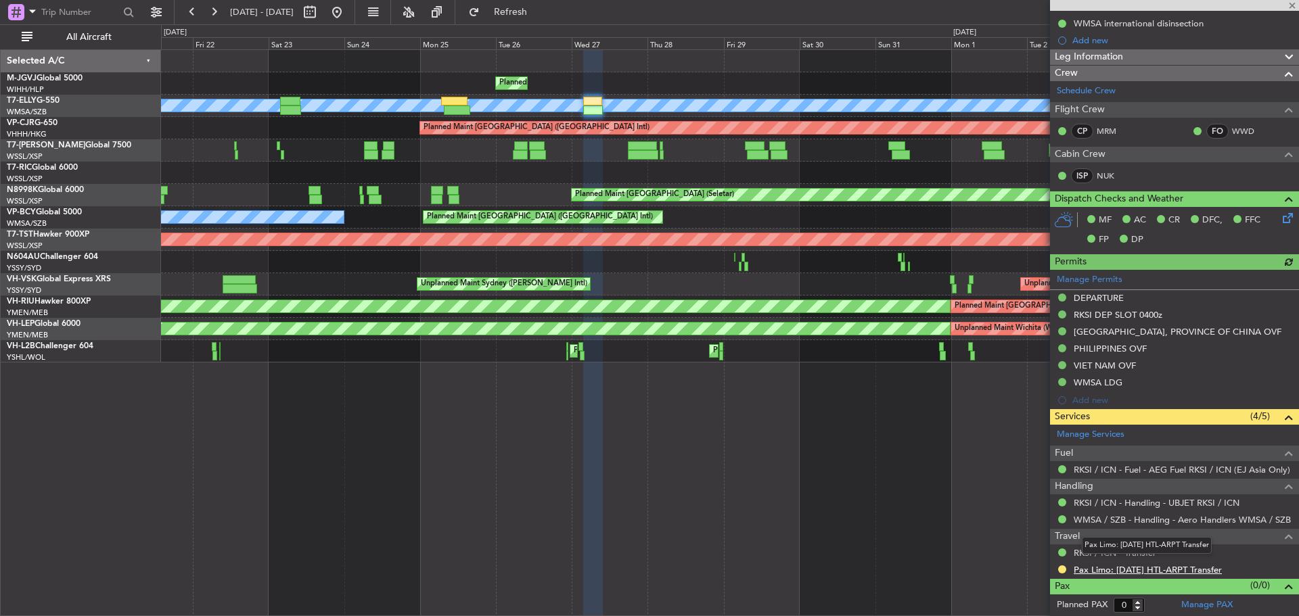
click at [1143, 572] on link "Pax Limo: [DATE] HTL-ARPT Transfer" at bounding box center [1148, 570] width 148 height 12
type input "[PERSON_NAME] (KYA)"
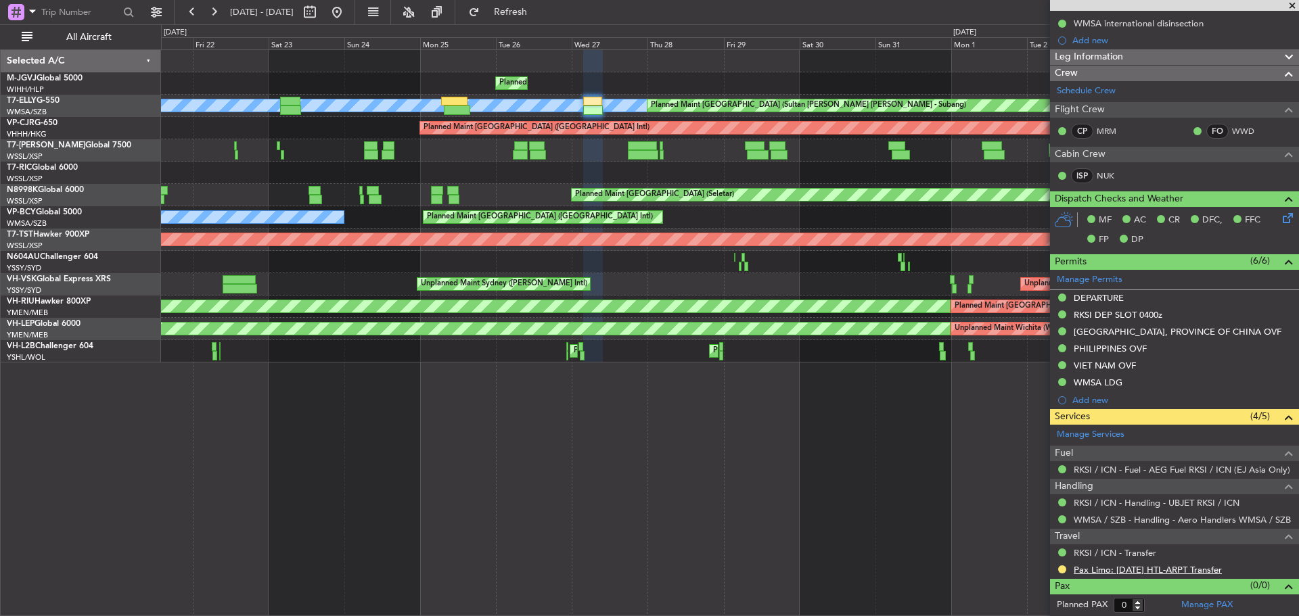
type input "[PERSON_NAME] (KYA)"
click at [151, 15] on button at bounding box center [156, 12] width 22 height 22
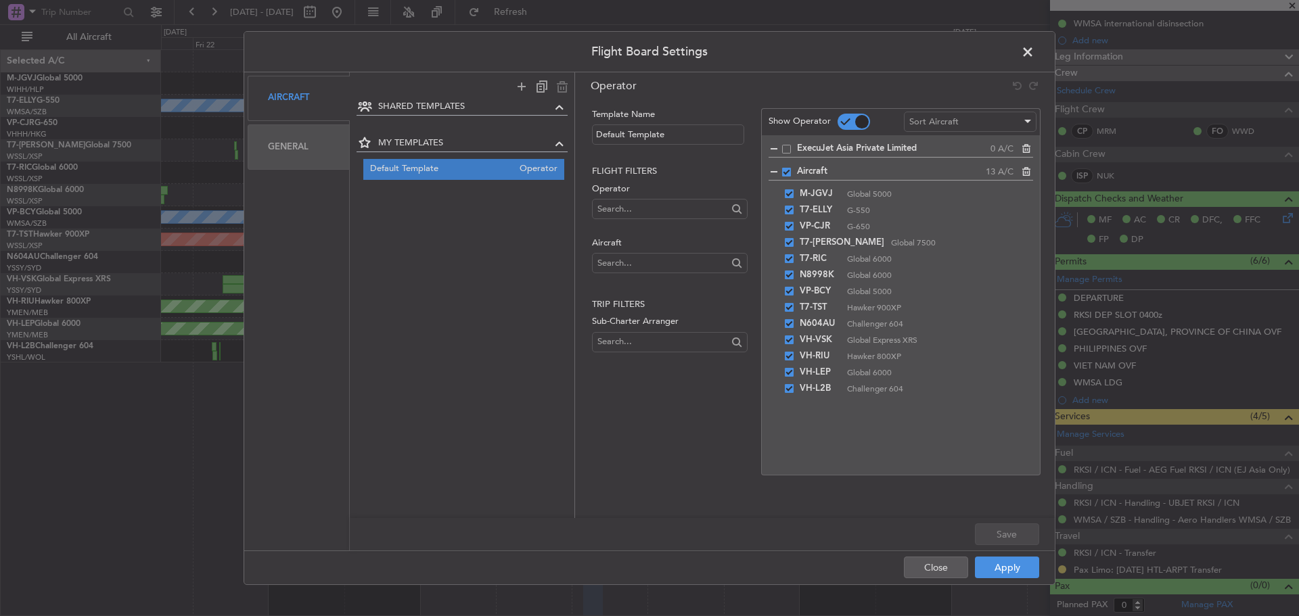
click at [638, 277] on mat-form-field at bounding box center [669, 265] width 155 height 25
click at [637, 265] on input "text" at bounding box center [661, 263] width 129 height 20
type input "T7-PJ"
click at [633, 281] on span "T7-PJ29" at bounding box center [669, 285] width 133 height 20
drag, startPoint x: 776, startPoint y: 411, endPoint x: 750, endPoint y: 298, distance: 115.9
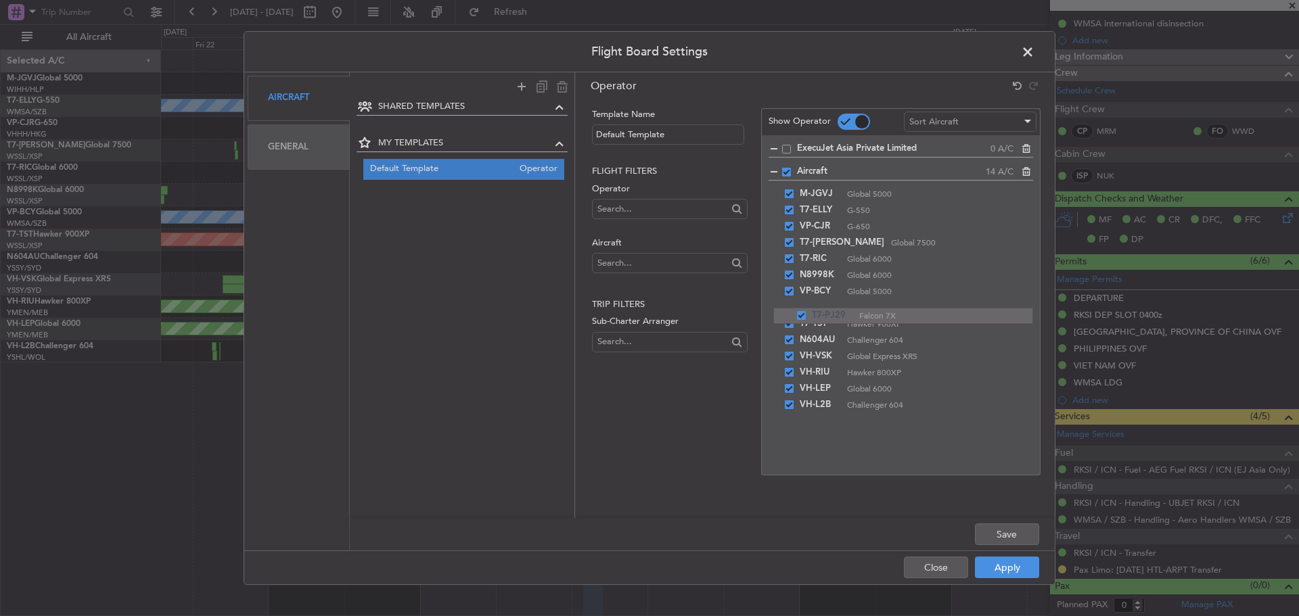
drag, startPoint x: 773, startPoint y: 293, endPoint x: 773, endPoint y: 308, distance: 14.9
click at [1004, 521] on div "Save" at bounding box center [702, 534] width 705 height 32
click at [1004, 531] on button "Save" at bounding box center [1007, 535] width 64 height 22
click at [1017, 568] on button "Apply" at bounding box center [1007, 568] width 64 height 22
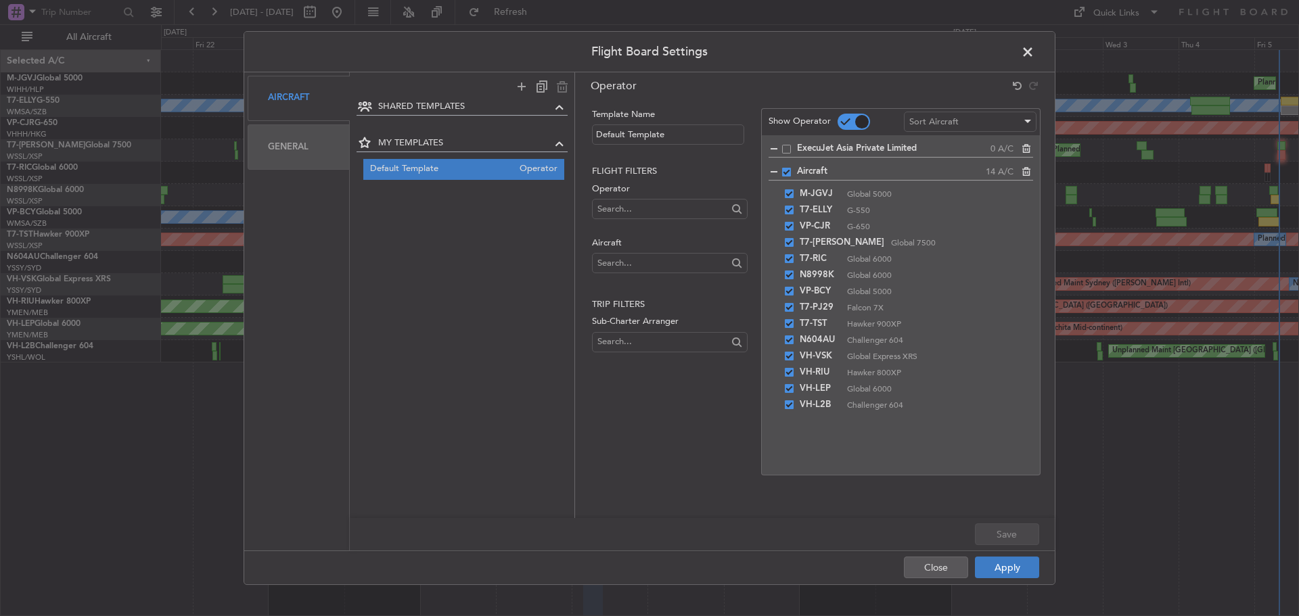
scroll to position [0, 0]
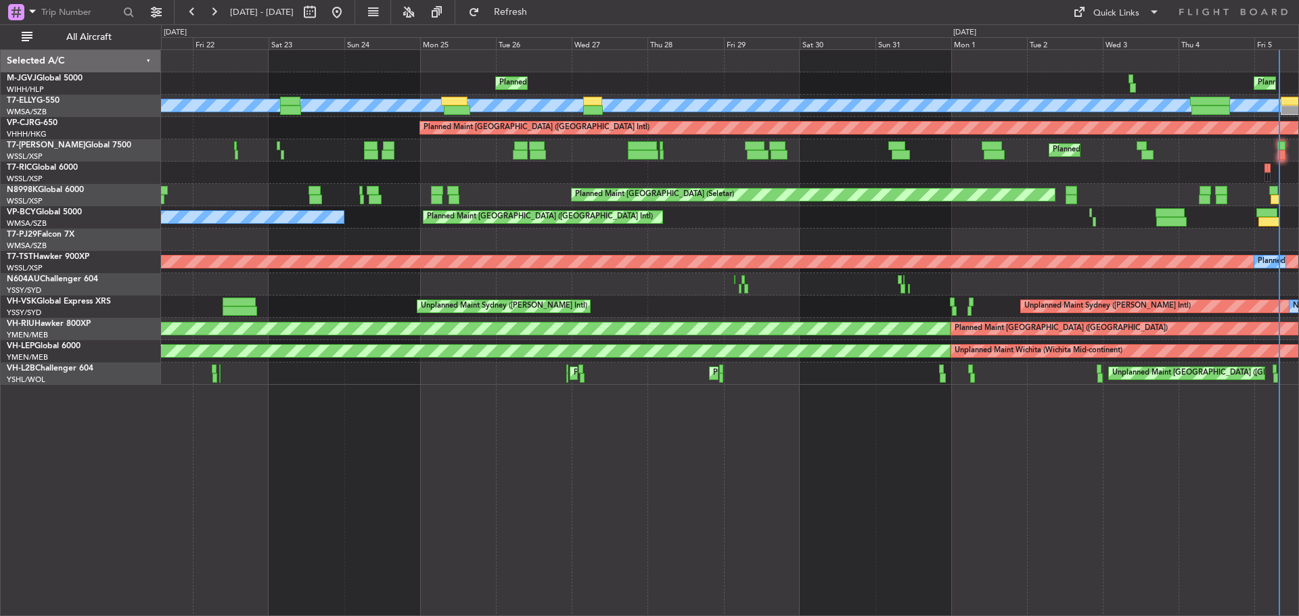
click at [569, 283] on div at bounding box center [729, 284] width 1137 height 22
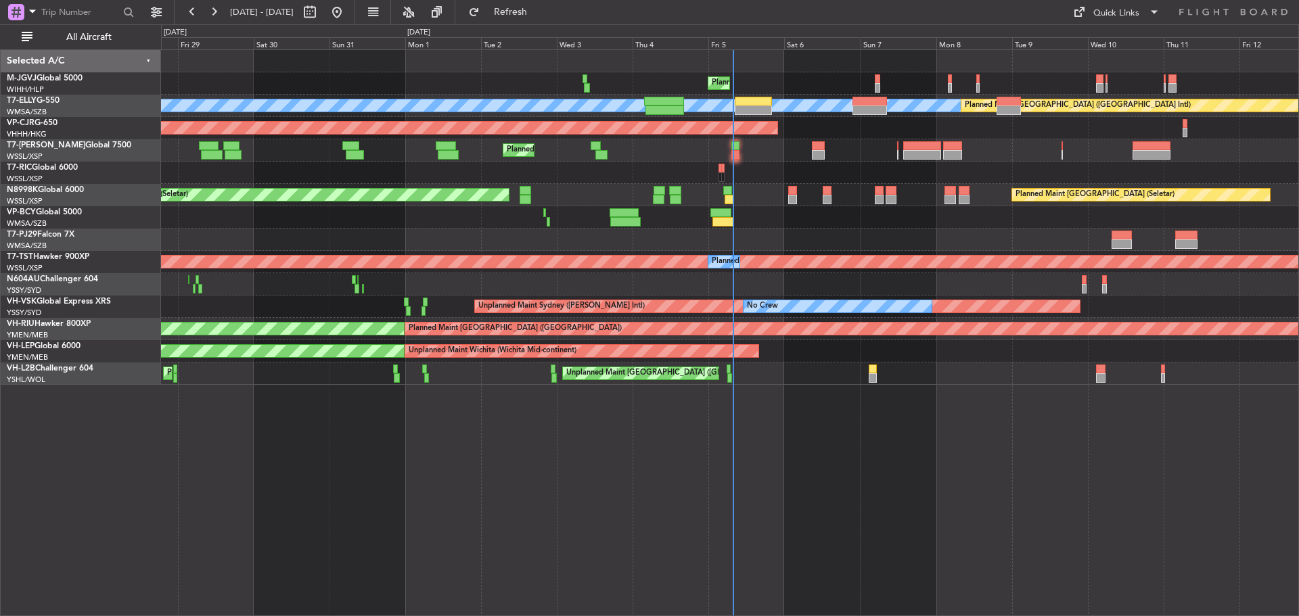
click at [305, 311] on div "Planned Maint [GEOGRAPHIC_DATA] (Seletar) Planned Maint [GEOGRAPHIC_DATA] (Hali…" at bounding box center [729, 217] width 1137 height 335
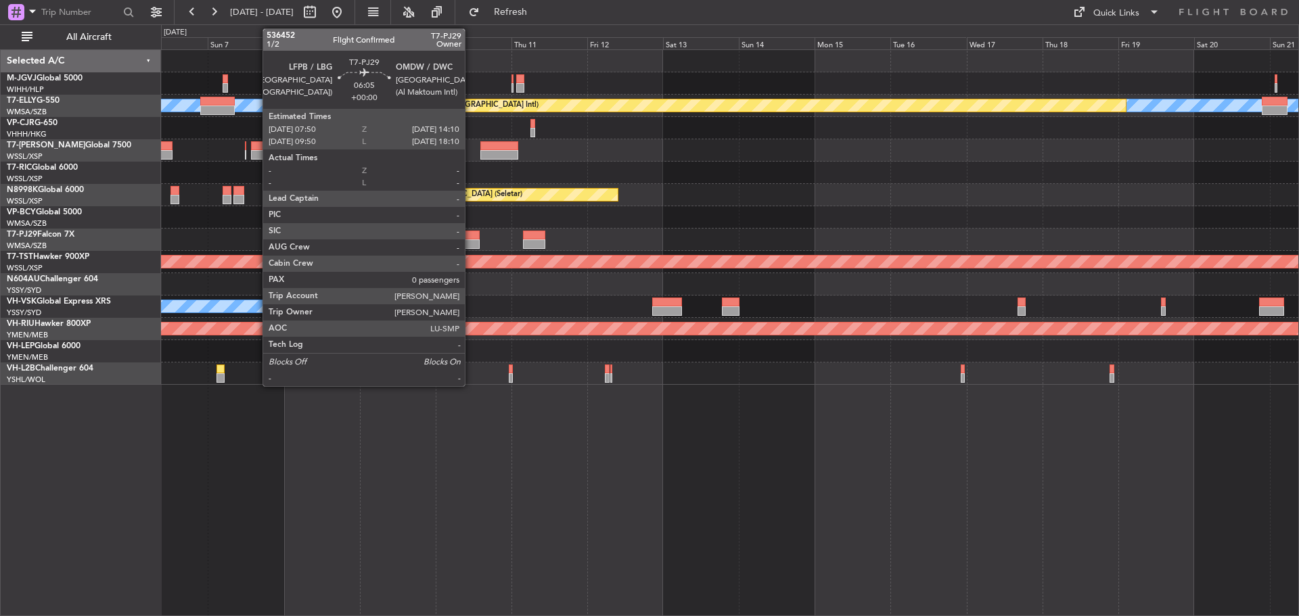
click at [471, 236] on div at bounding box center [469, 235] width 20 height 9
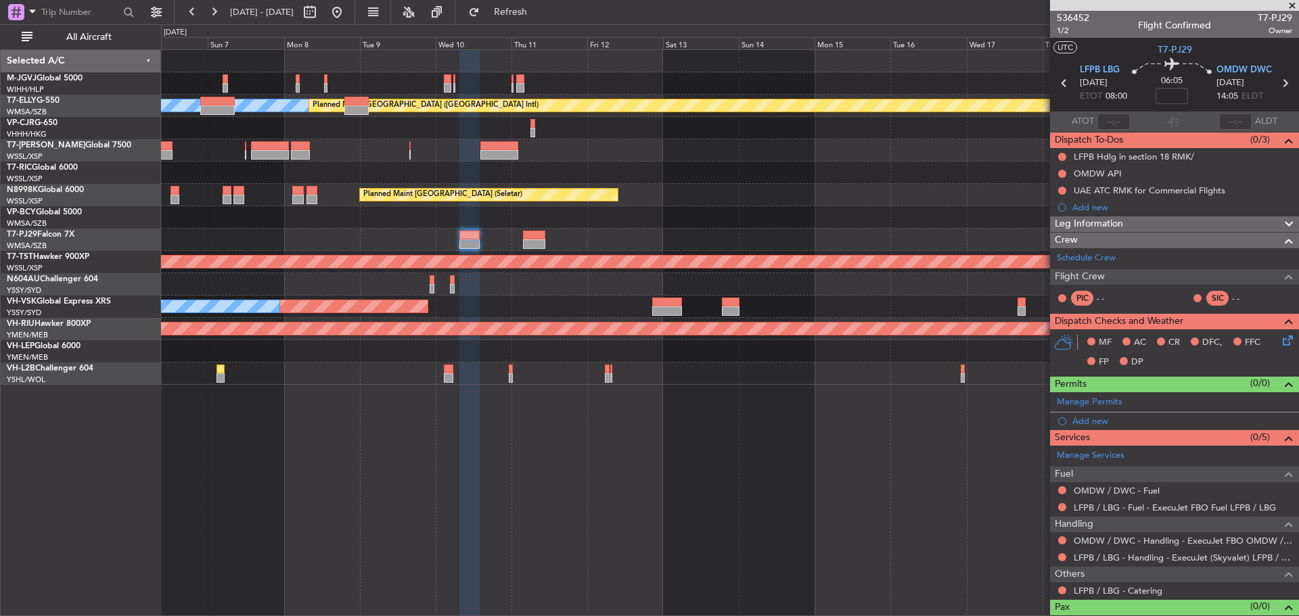
click at [1276, 86] on icon at bounding box center [1285, 83] width 18 height 18
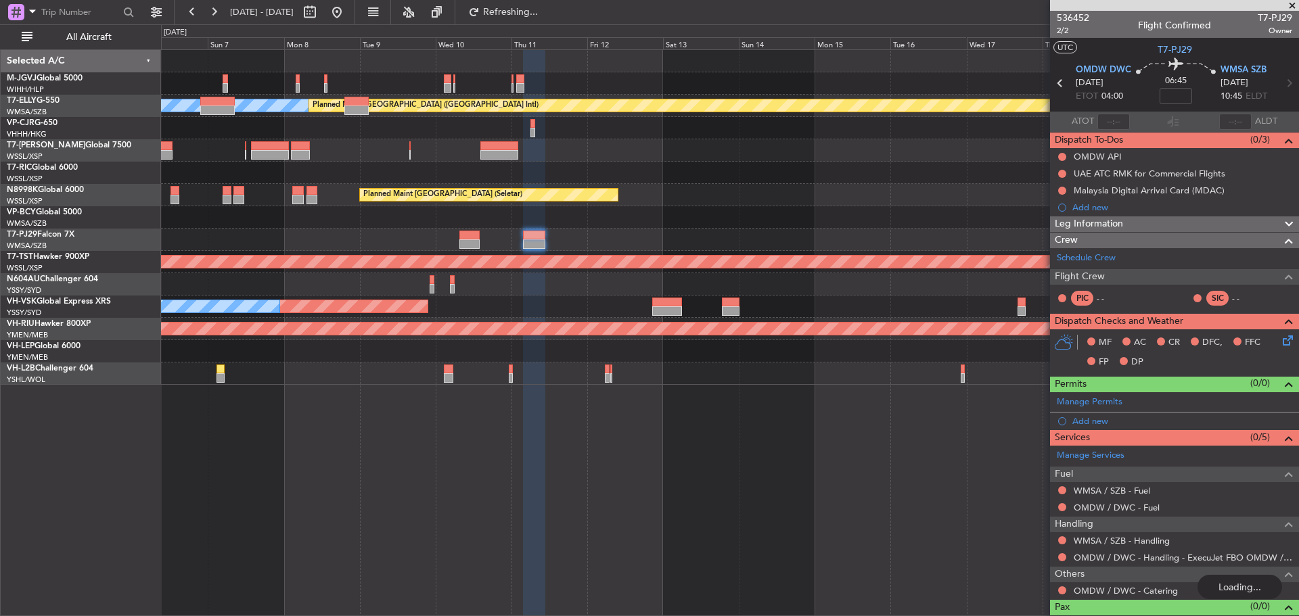
click at [635, 229] on div at bounding box center [729, 240] width 1137 height 22
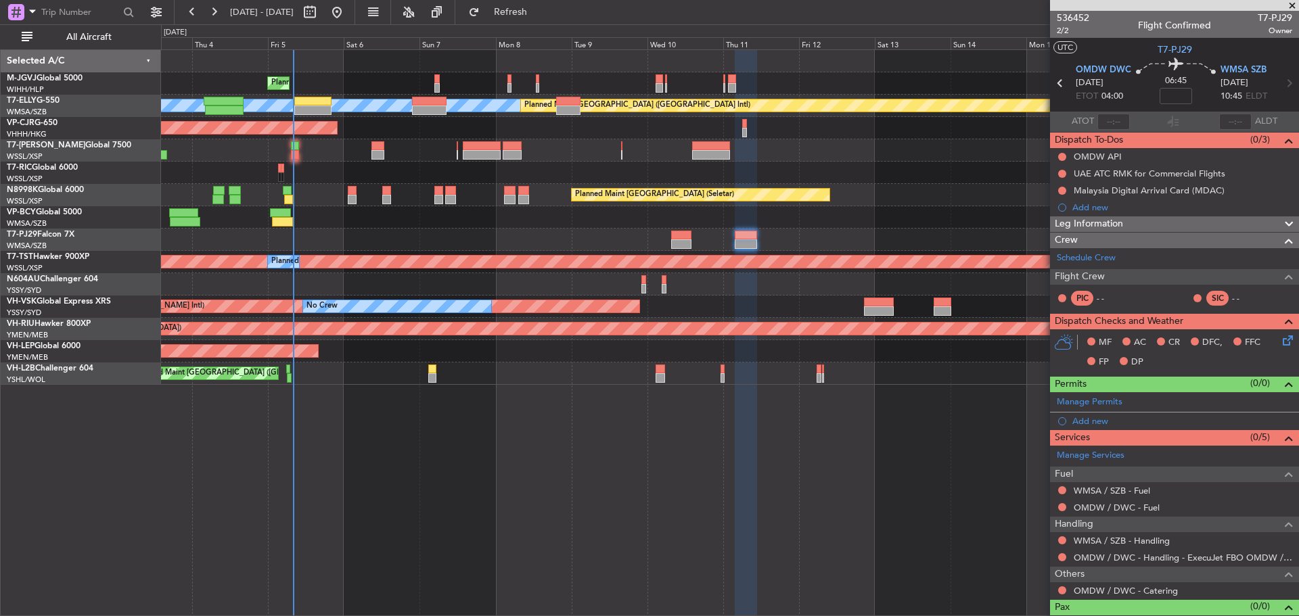
click at [529, 204] on div at bounding box center [523, 199] width 11 height 9
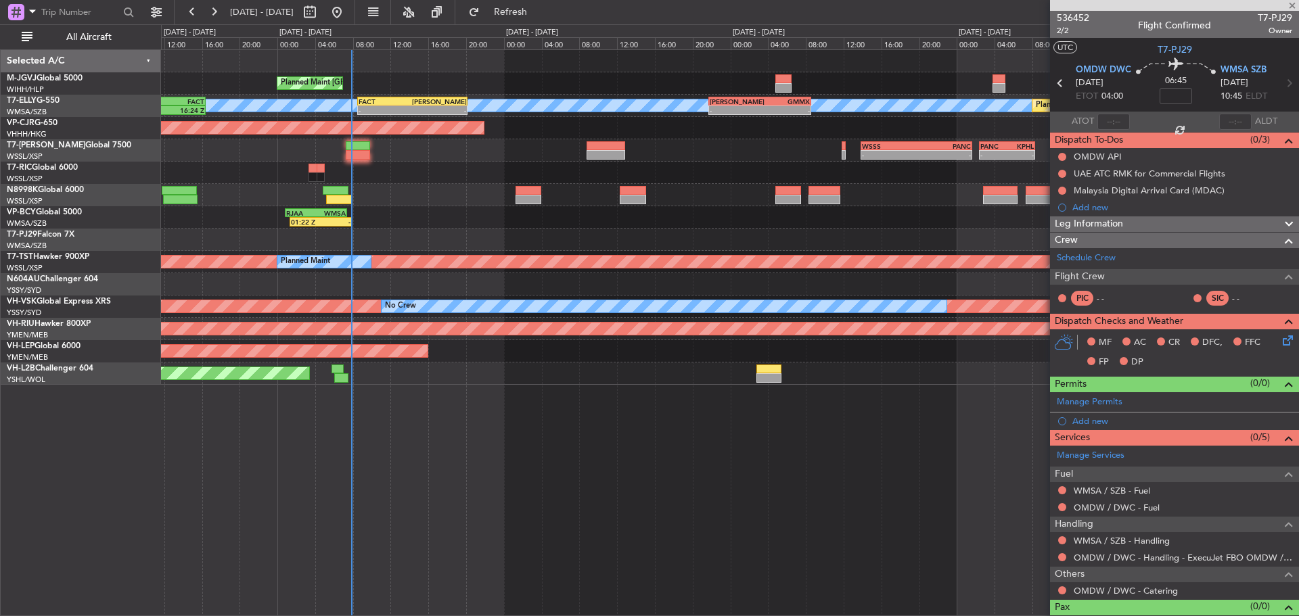
click at [411, 223] on div "RJAA 00:50 Z WMSA 07:25 Z 01:22 Z - CYVR 16:50 Z RJAA 01:55 Z 17:10 Z 02:35 Z" at bounding box center [729, 217] width 1137 height 22
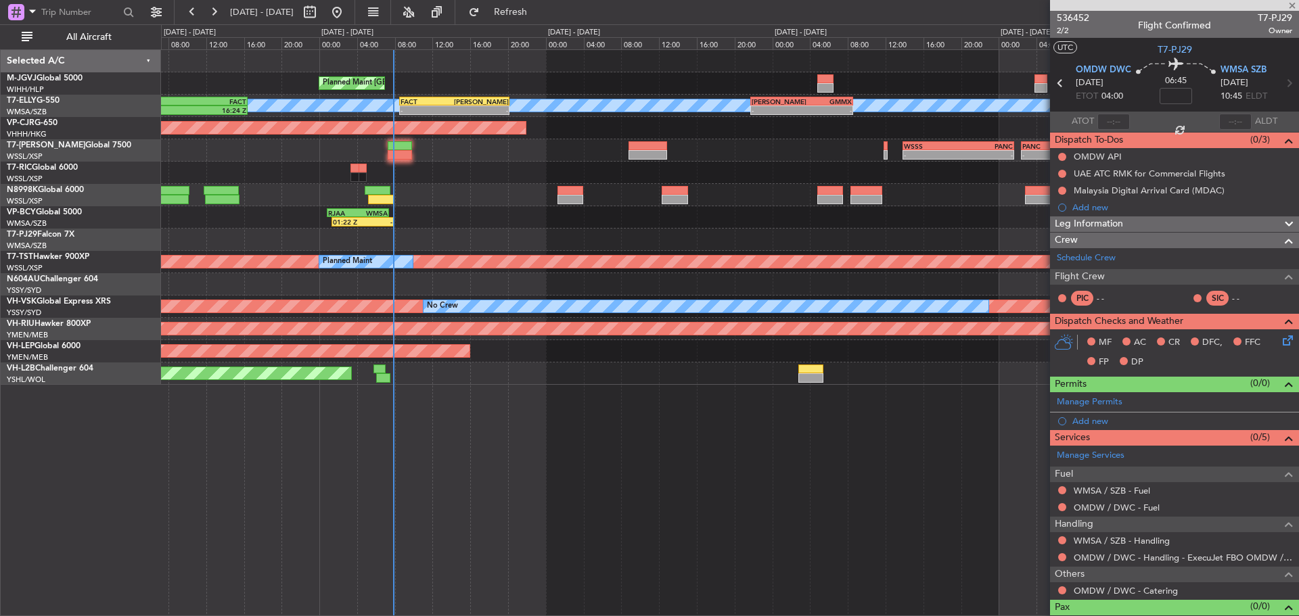
type input "+00:10"
type input "4"
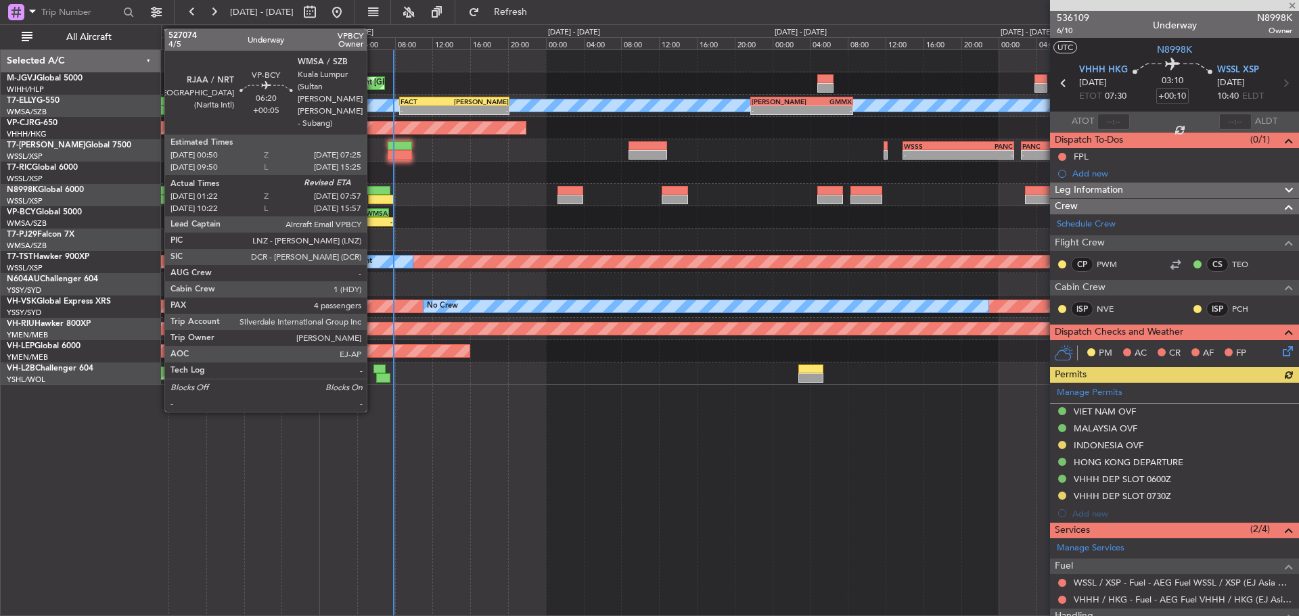
click at [373, 220] on div "-" at bounding box center [378, 222] width 30 height 8
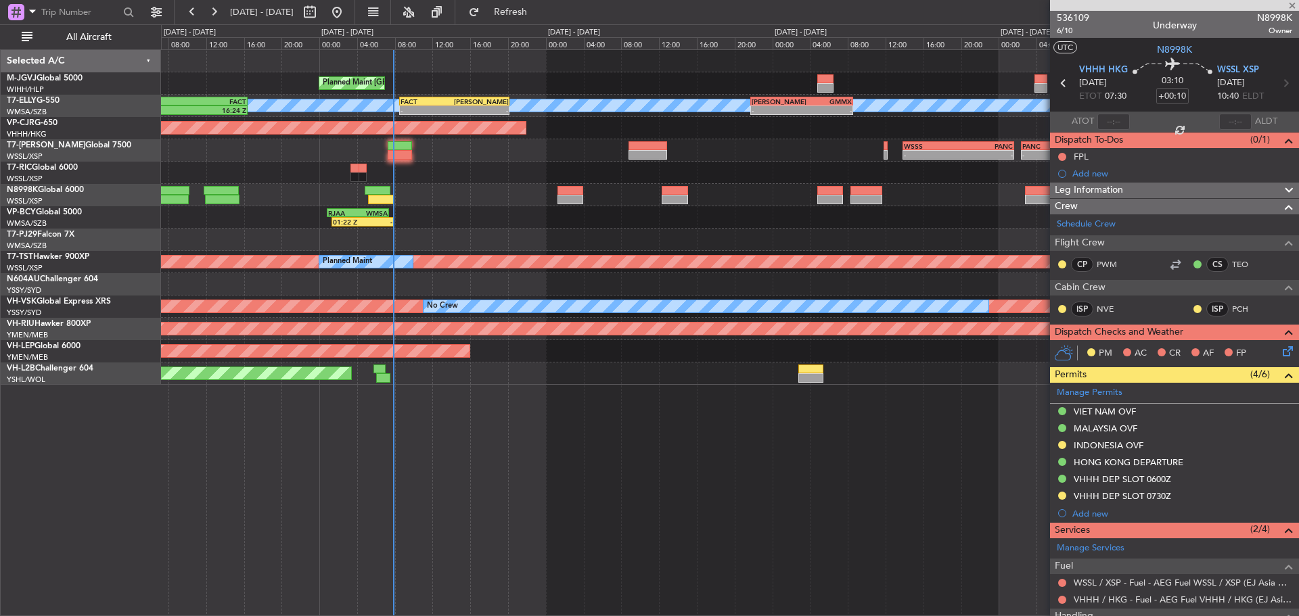
type input "+00:05"
type input "01:32"
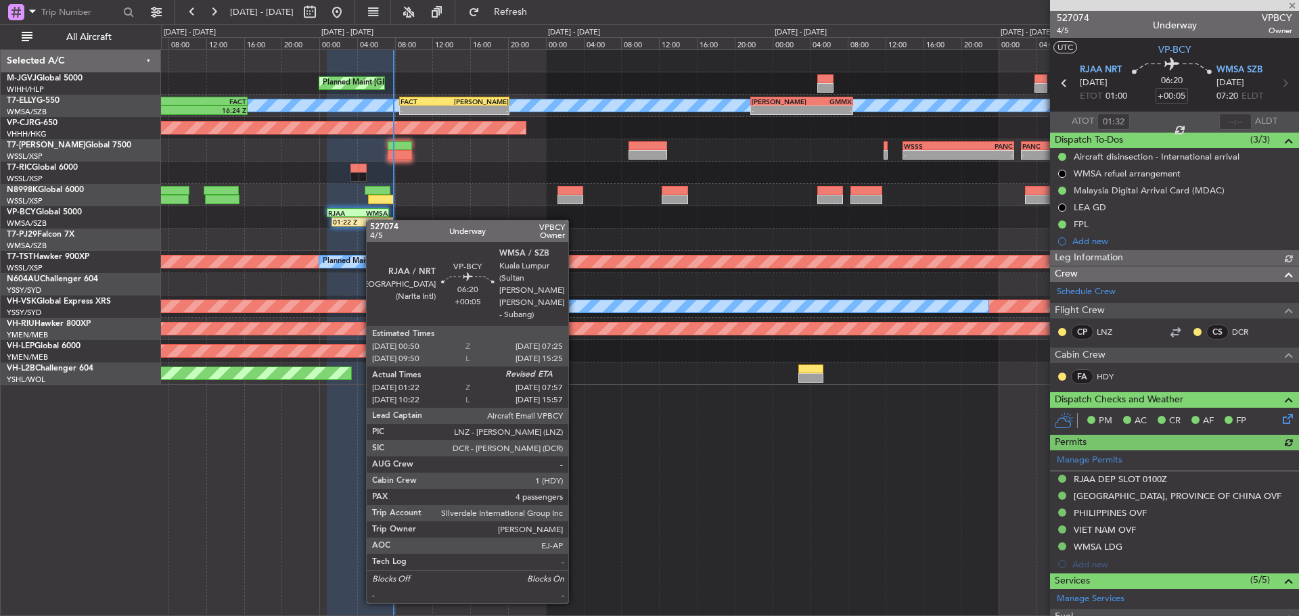
type input "[PERSON_NAME] (BTA)"
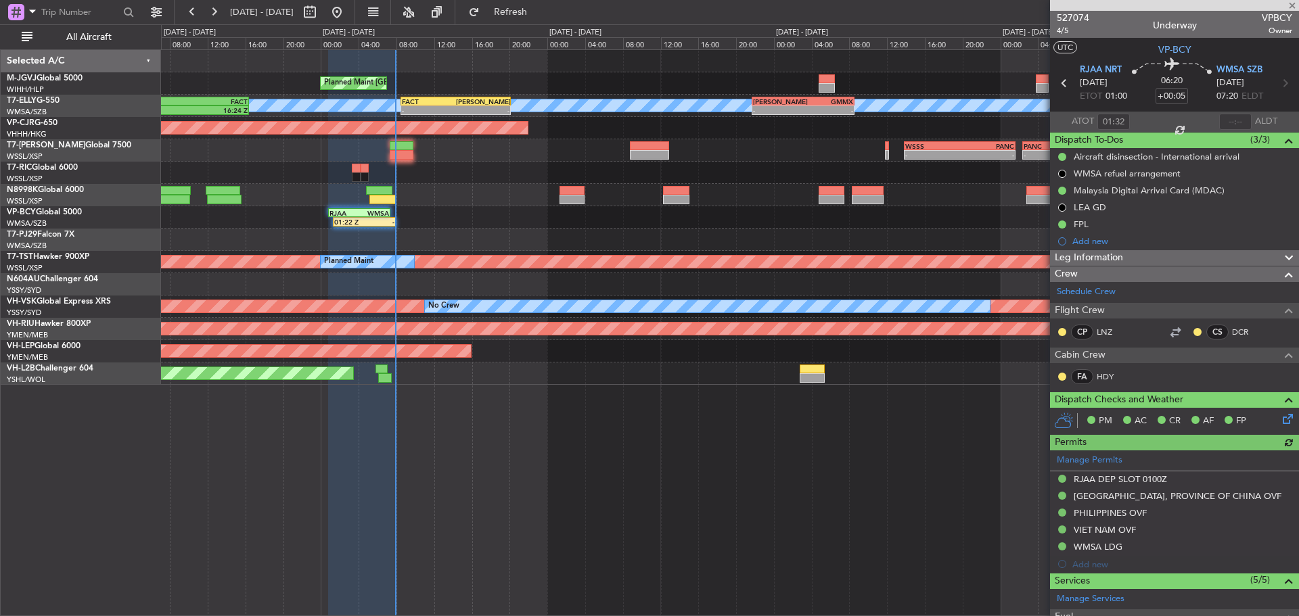
type input "[PERSON_NAME] (BTA)"
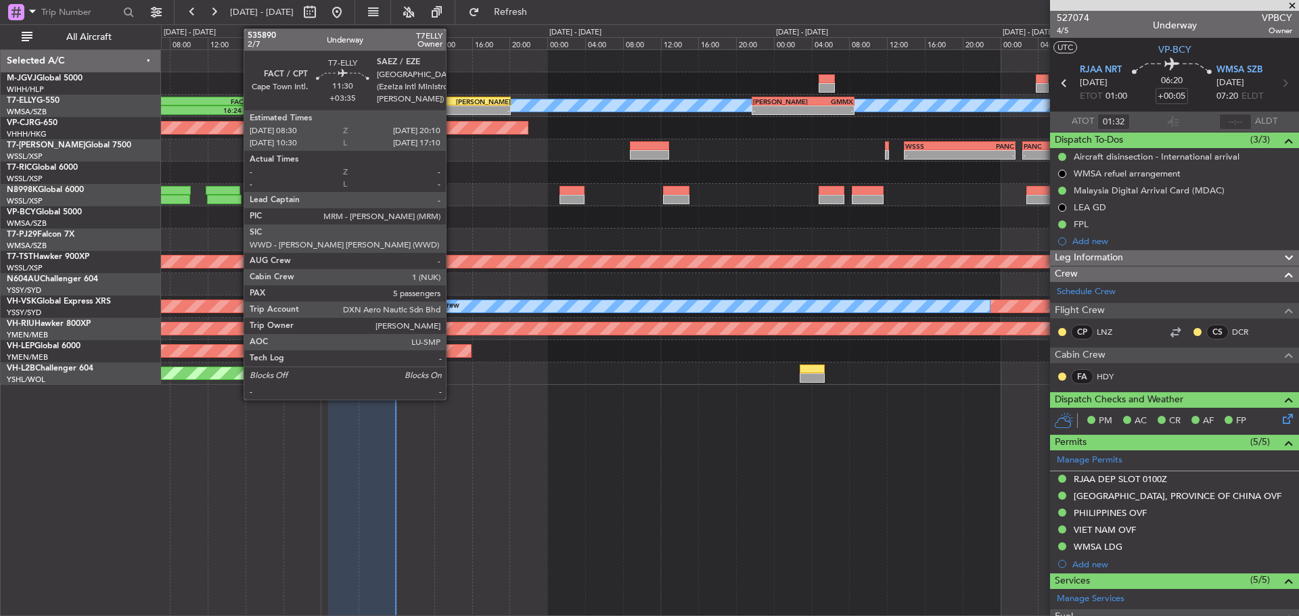
click at [452, 102] on div "FACT" at bounding box center [429, 101] width 54 height 8
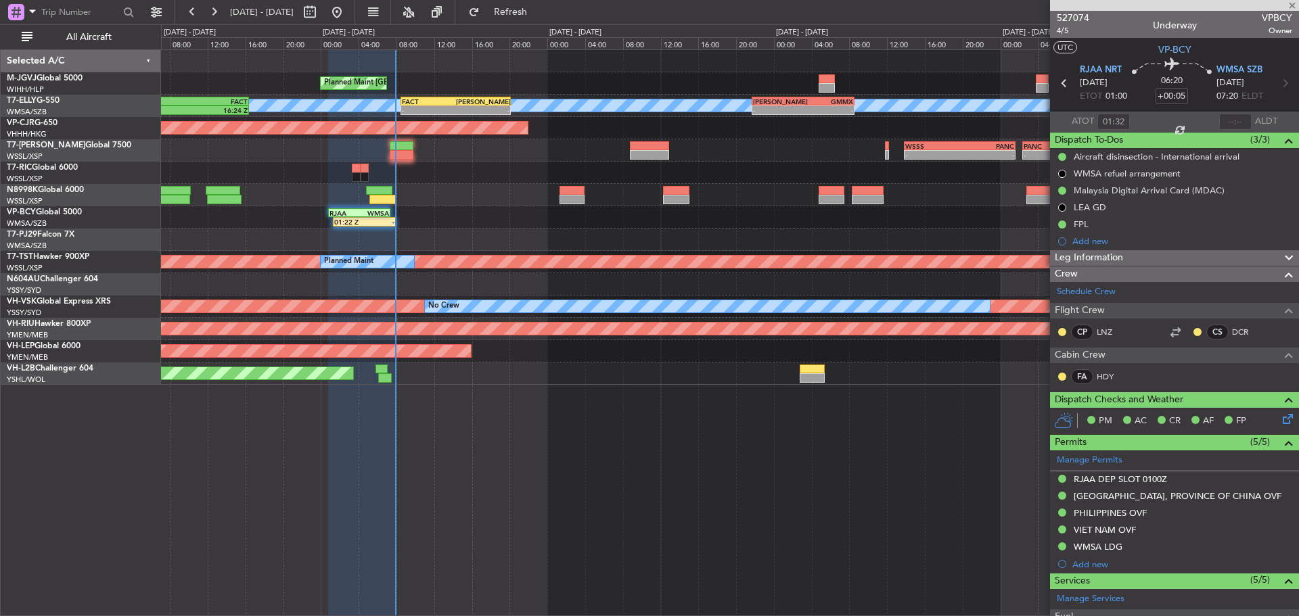
type input "+03:35"
type input "5"
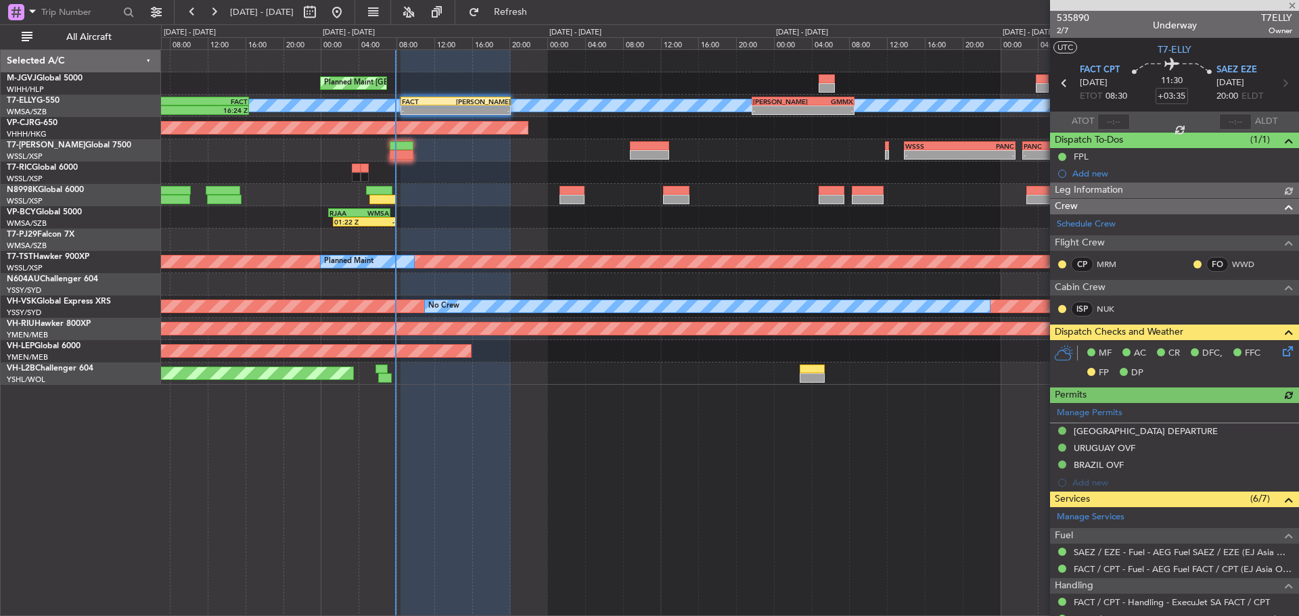
type input "[PERSON_NAME] (HHAFI)"
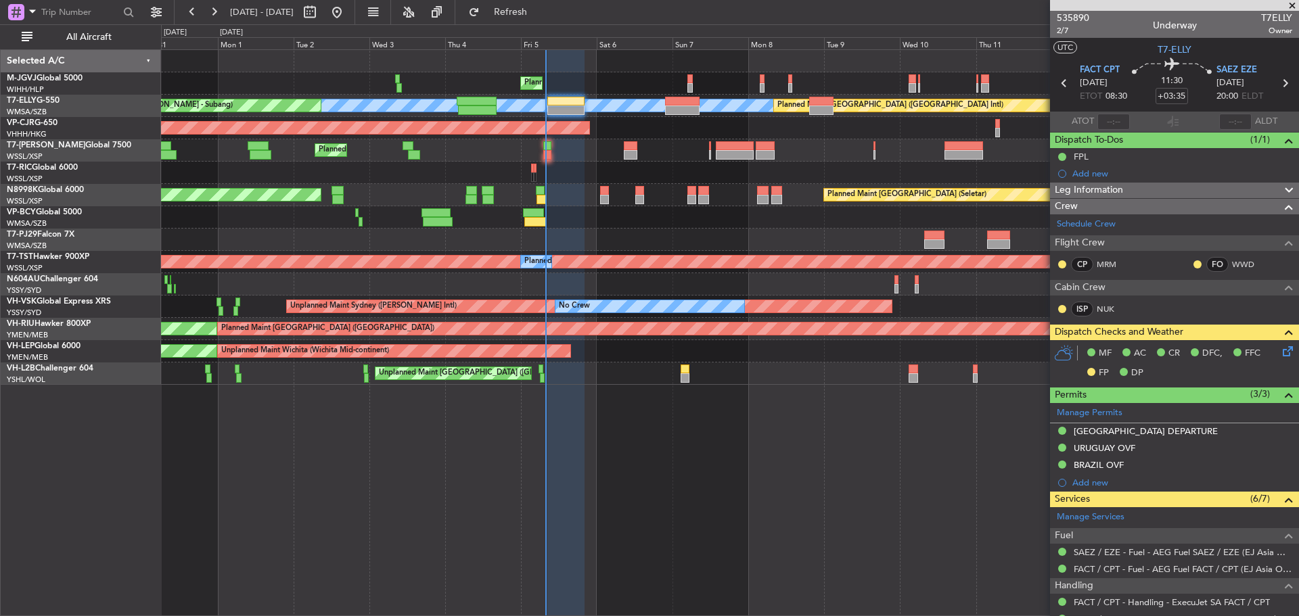
click at [598, 205] on div "Planned Maint [GEOGRAPHIC_DATA] (Seletar) [PERSON_NAME] Planned Maint [GEOGRAPH…" at bounding box center [729, 217] width 1137 height 335
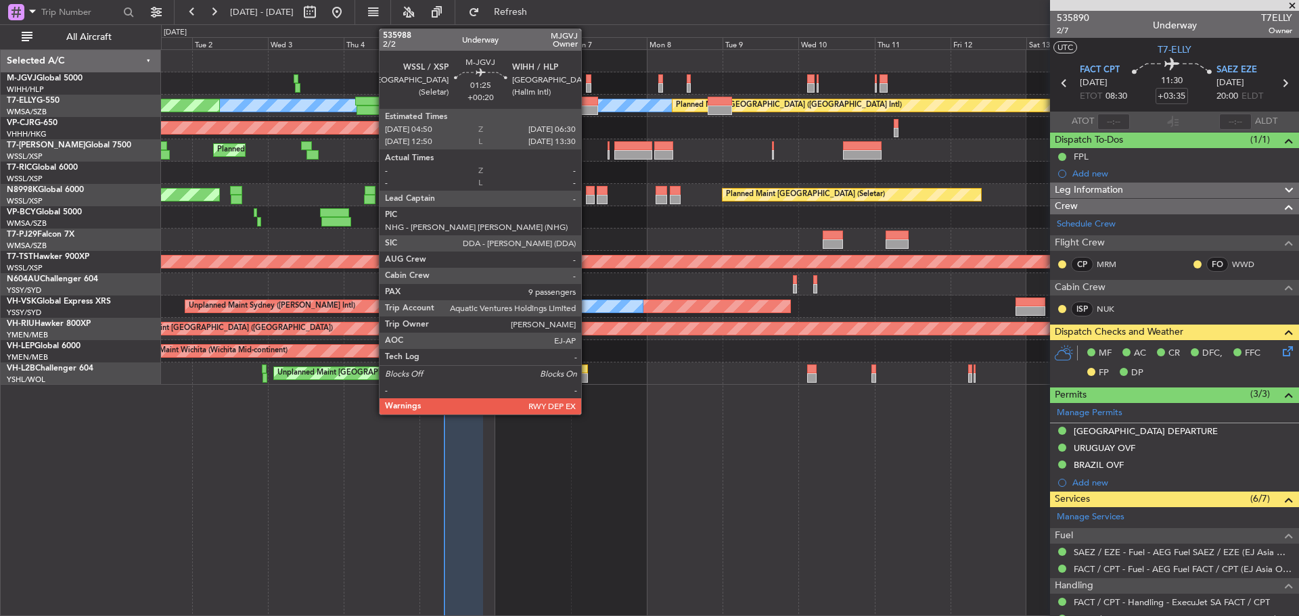
click at [587, 81] on div at bounding box center [588, 78] width 5 height 9
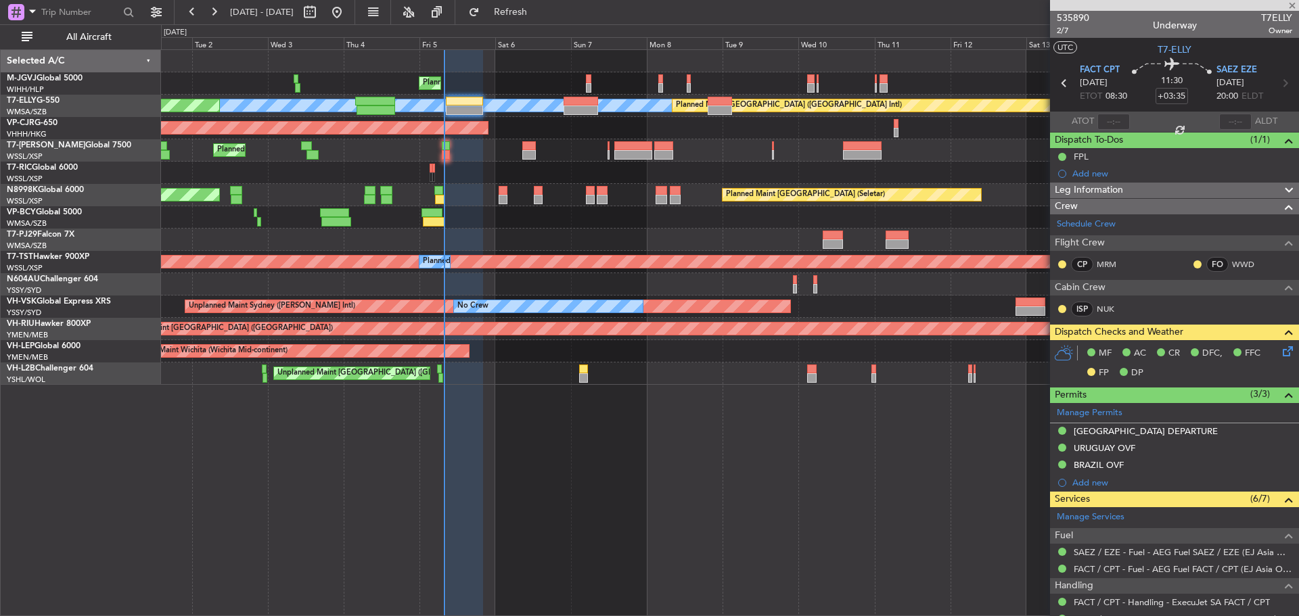
type input "+00:20"
type input "9"
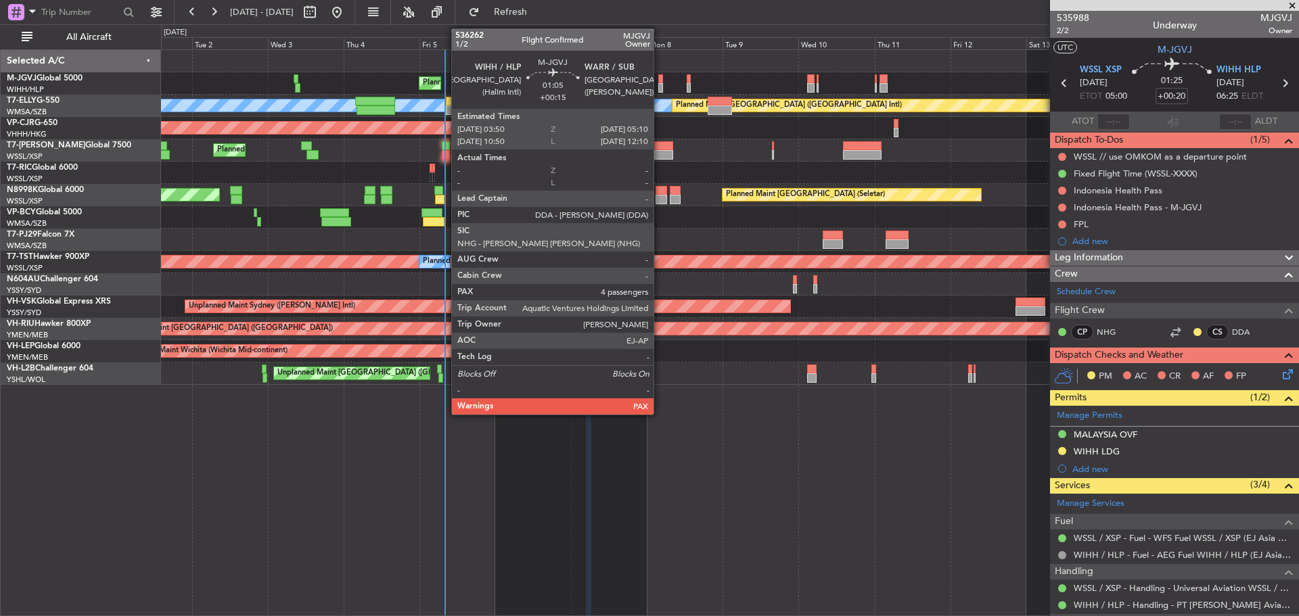
click at [660, 89] on div at bounding box center [660, 87] width 5 height 9
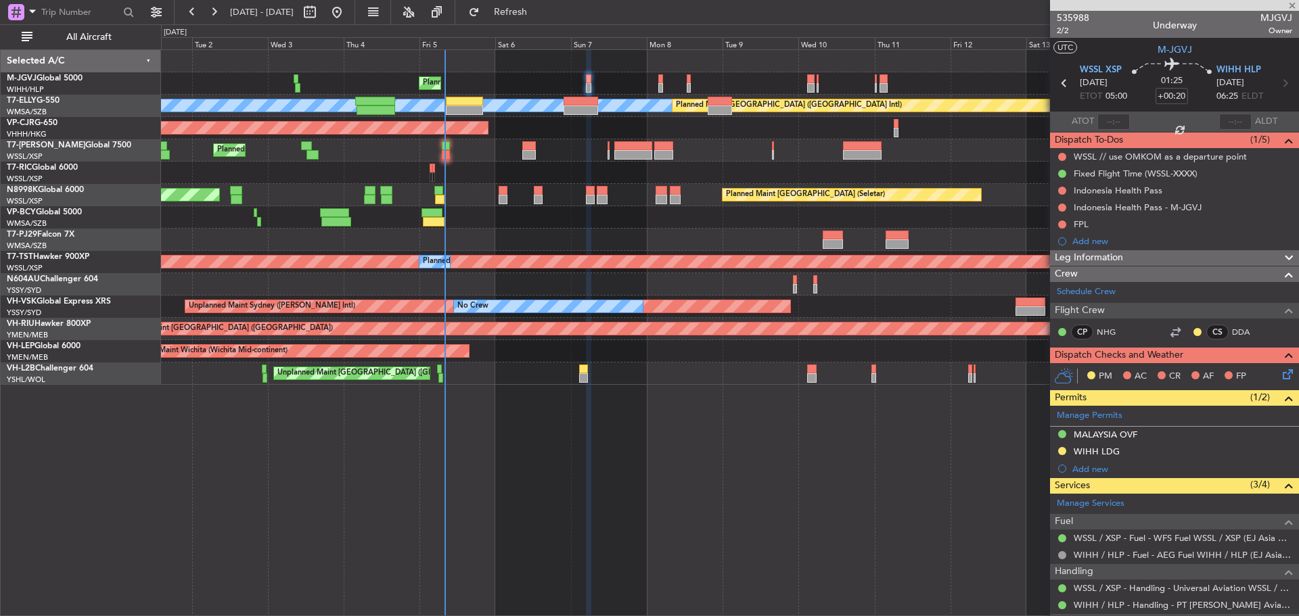
type input "+00:15"
type input "4"
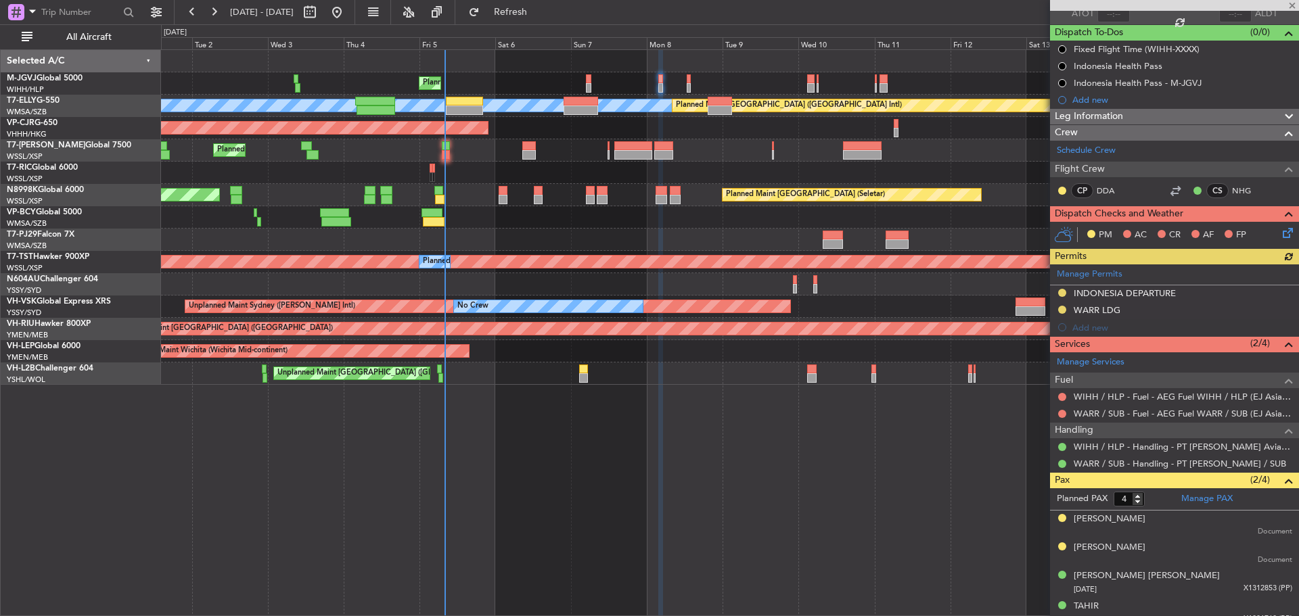
scroll to position [119, 0]
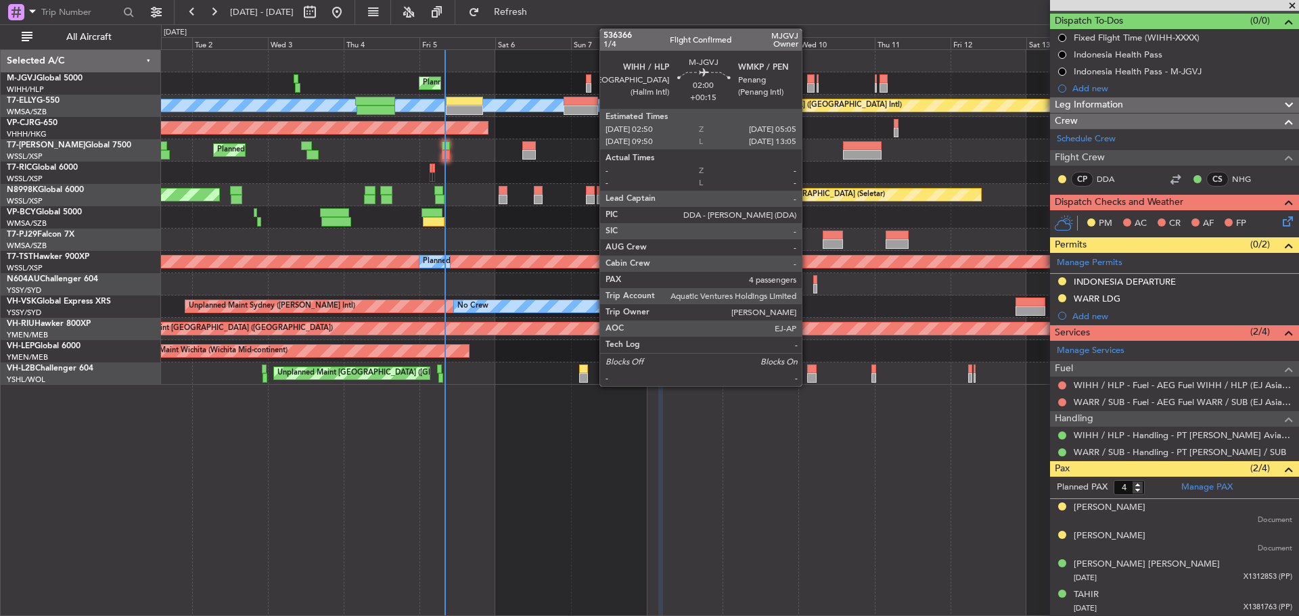
click at [808, 82] on div at bounding box center [810, 78] width 7 height 9
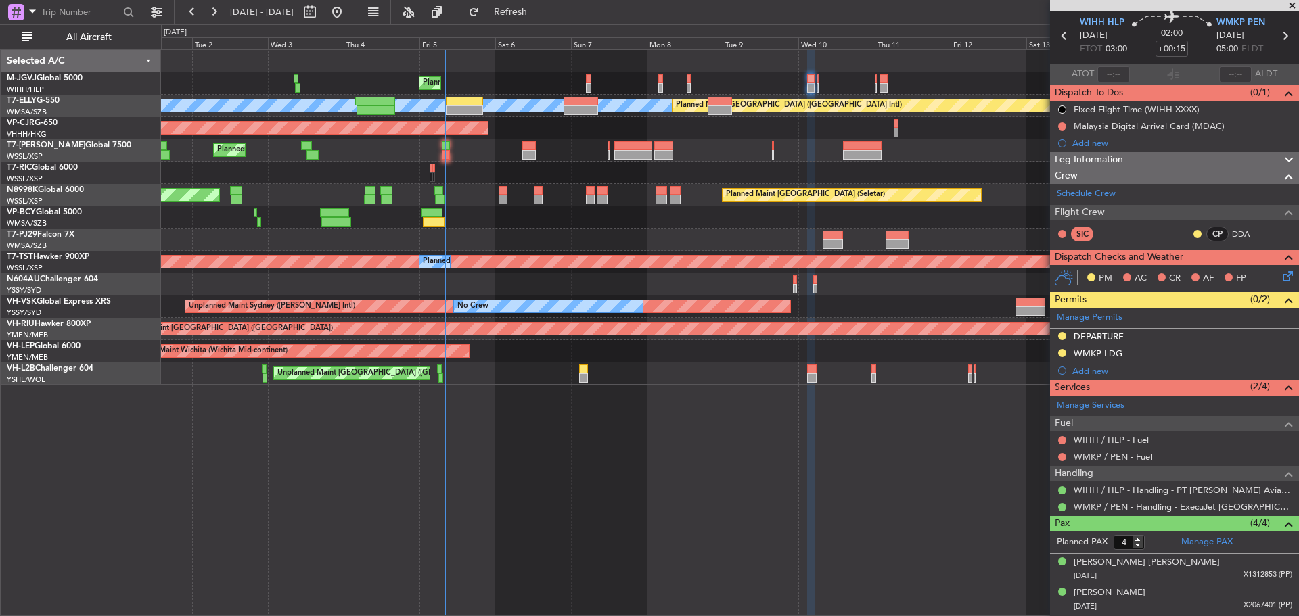
scroll to position [106, 0]
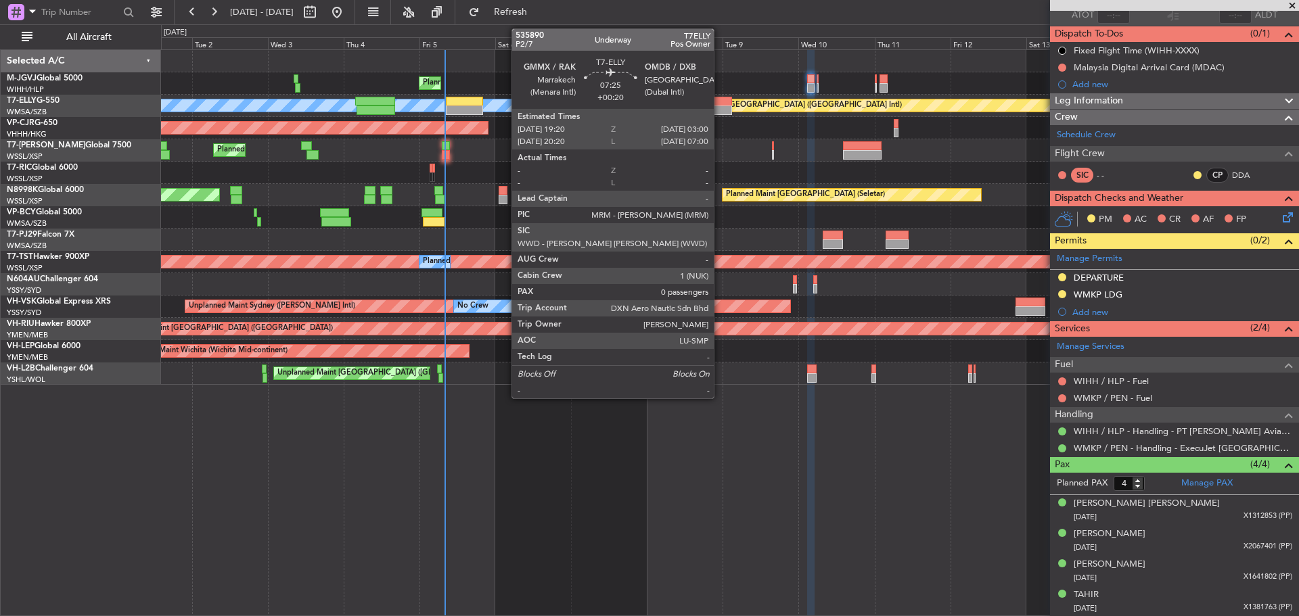
click at [720, 110] on div at bounding box center [720, 110] width 24 height 9
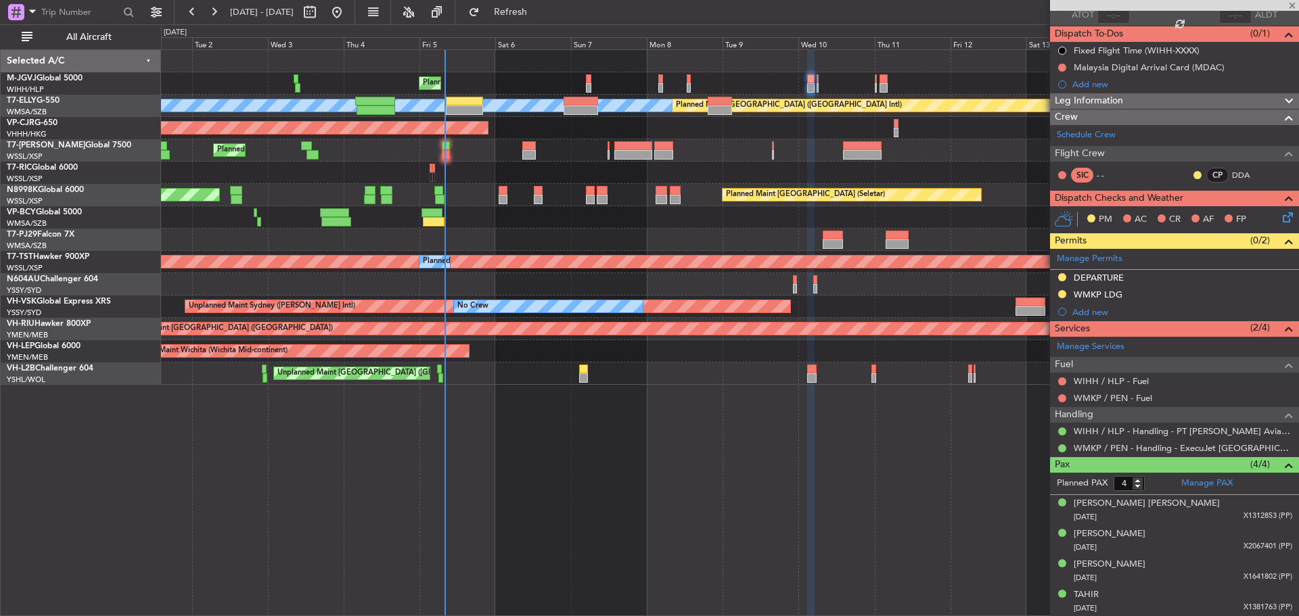
type input "+00:20"
type input "0"
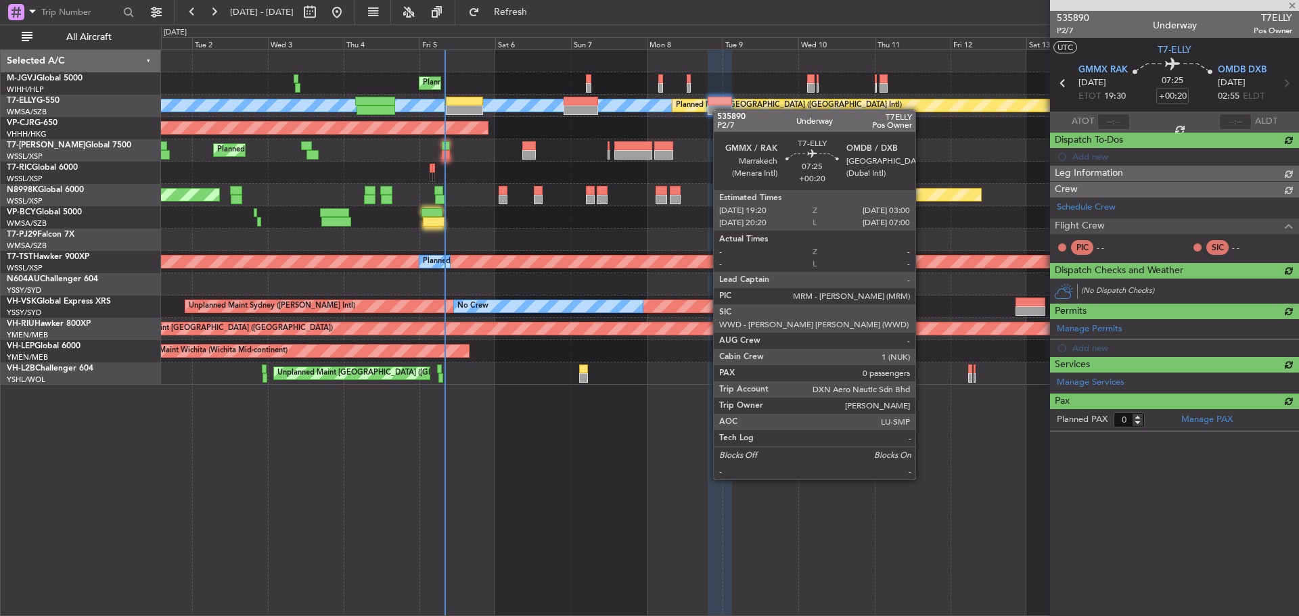
scroll to position [0, 0]
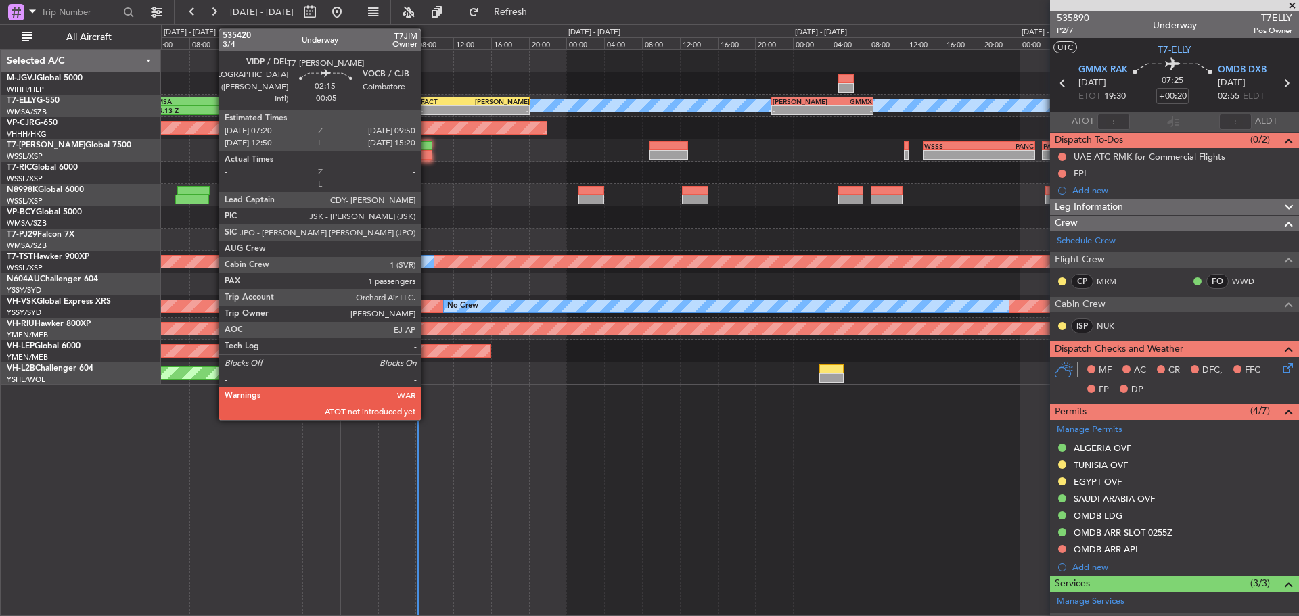
click at [427, 155] on div at bounding box center [421, 154] width 24 height 9
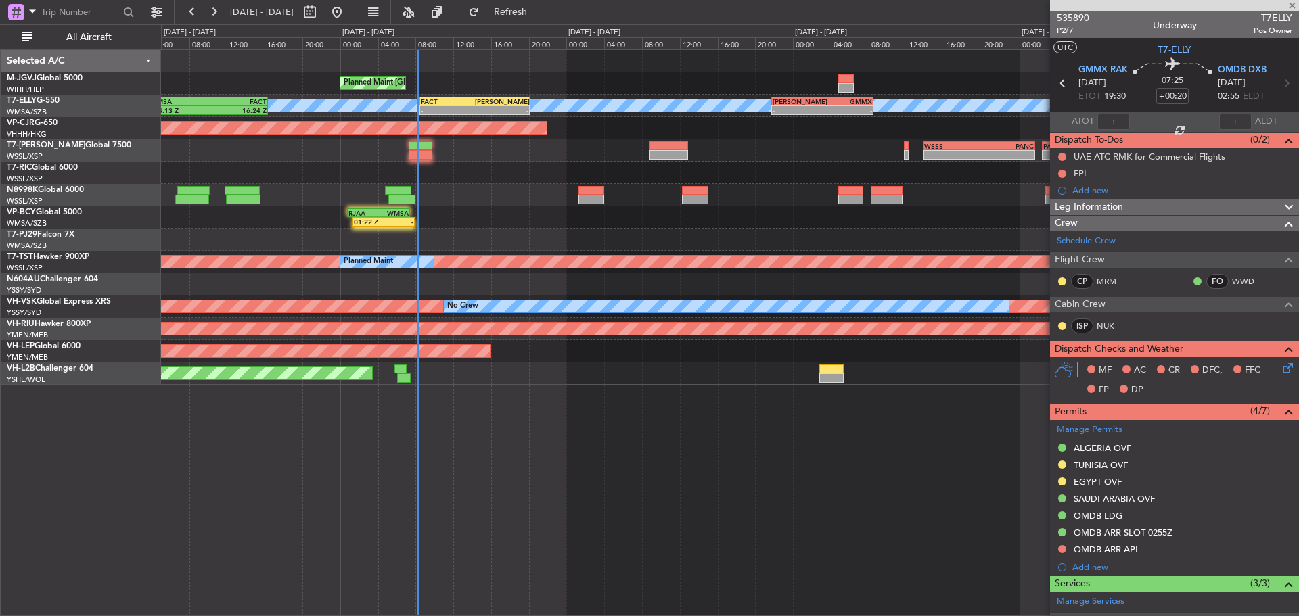
type input "-00:05"
type input "1"
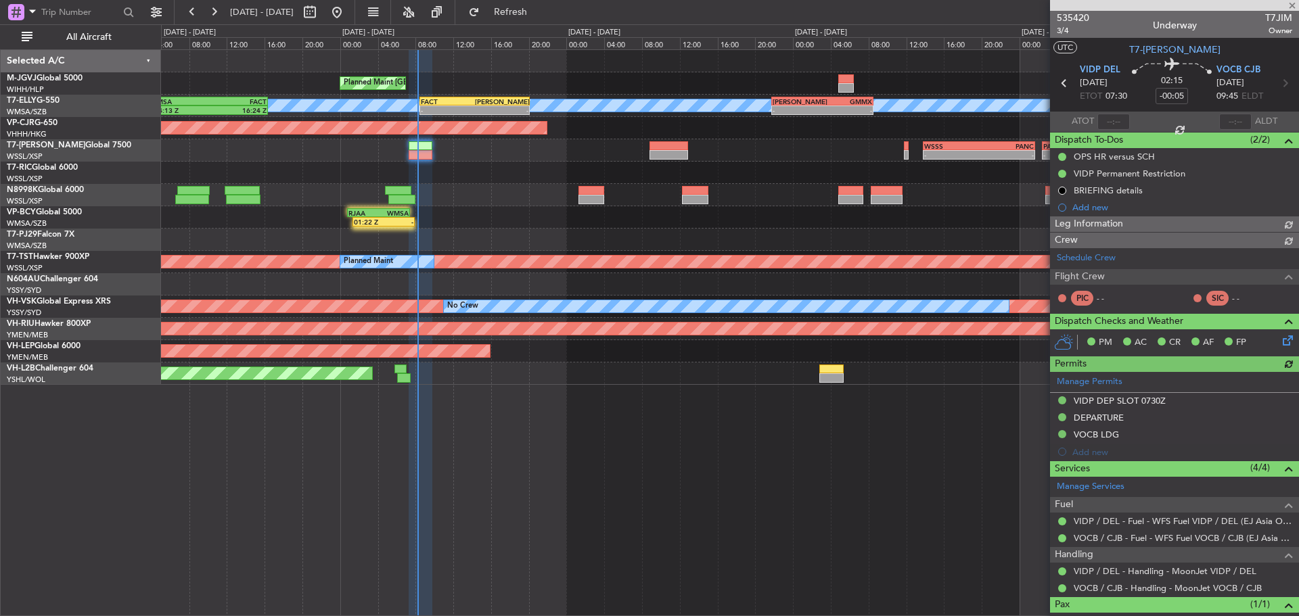
type input "[PERSON_NAME] (BTA)"
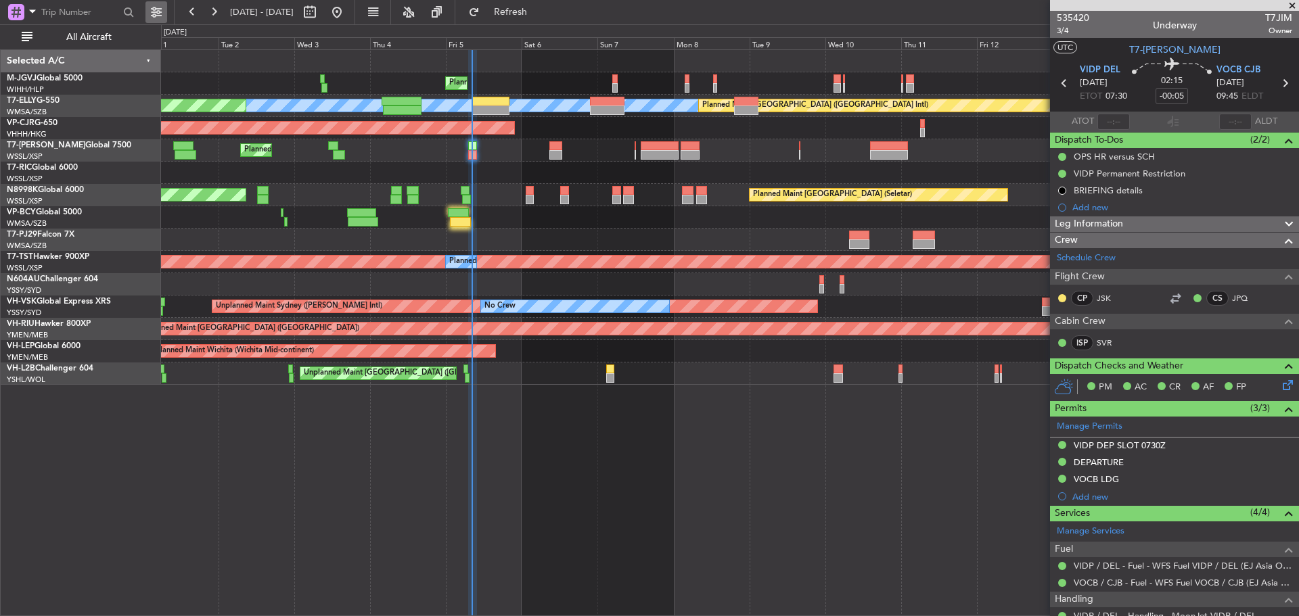
type input "[PERSON_NAME] (BTA)"
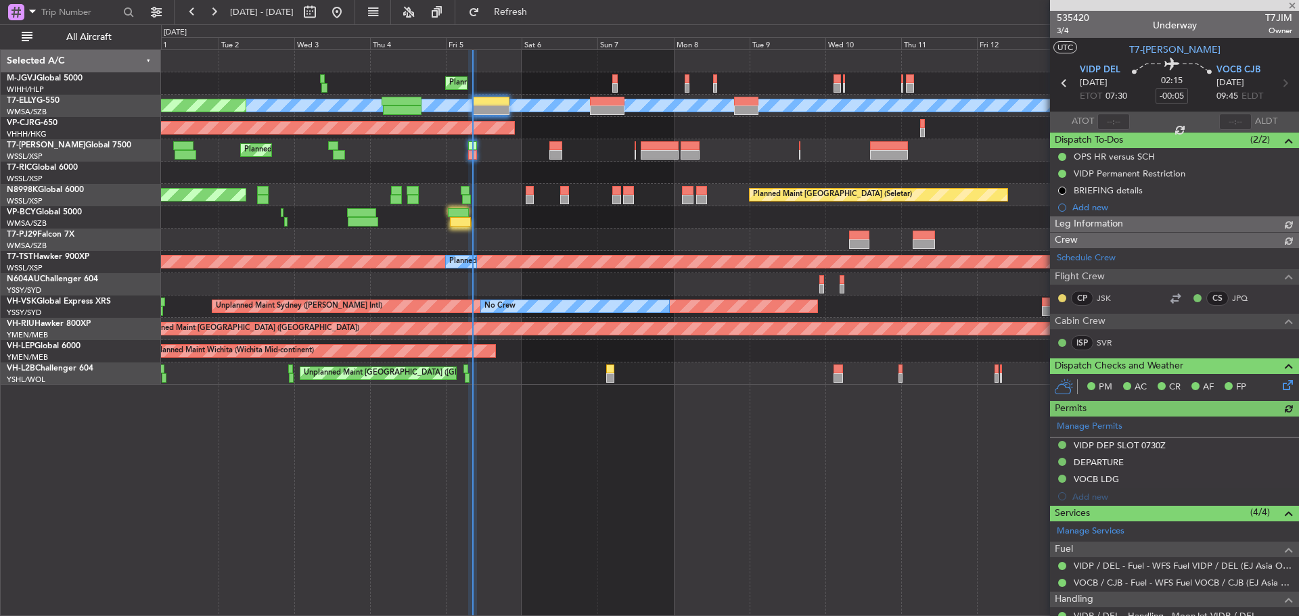
type input "[PERSON_NAME] (BTA)"
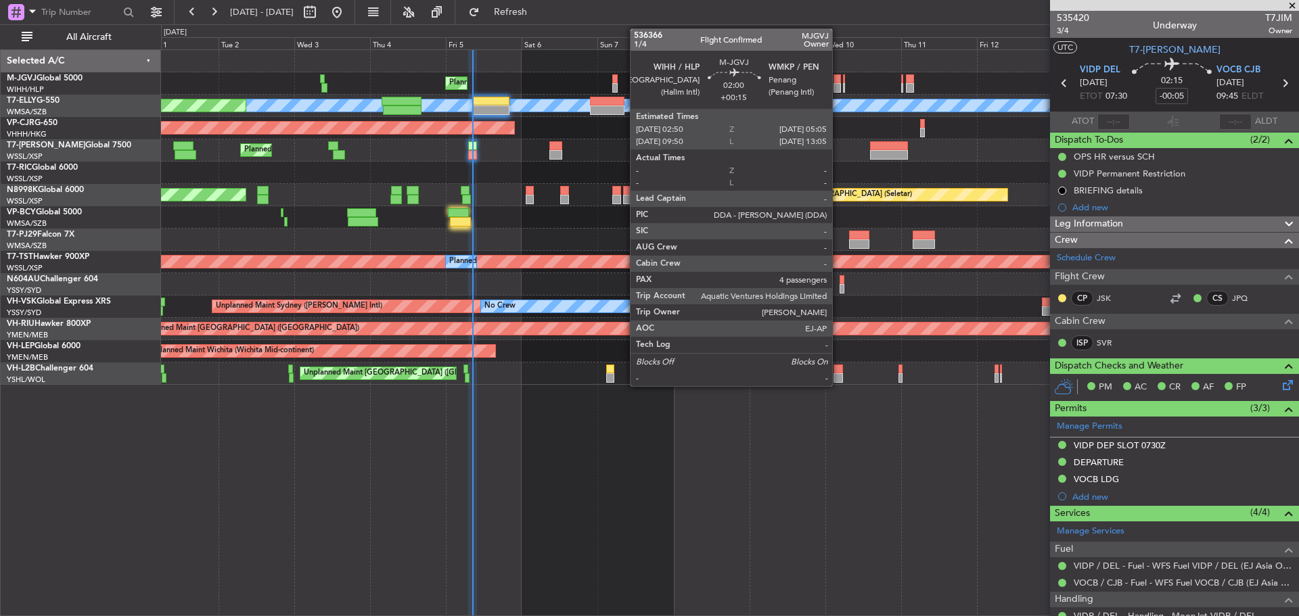
click at [838, 91] on div at bounding box center [837, 87] width 7 height 9
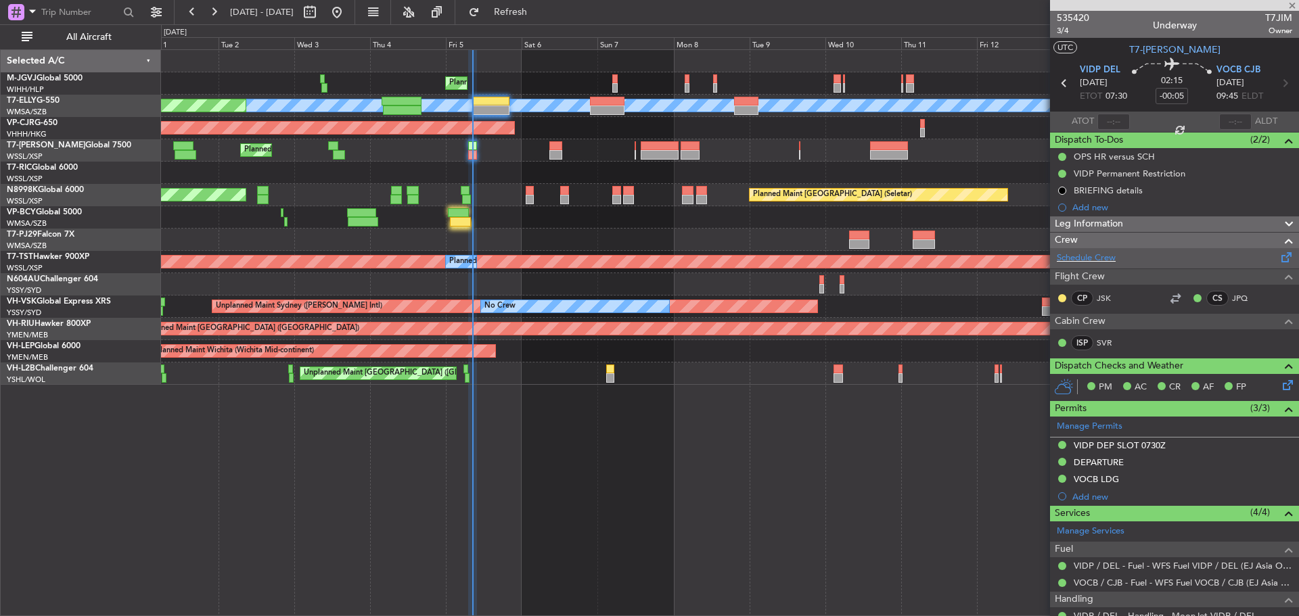
type input "+00:15"
type input "4"
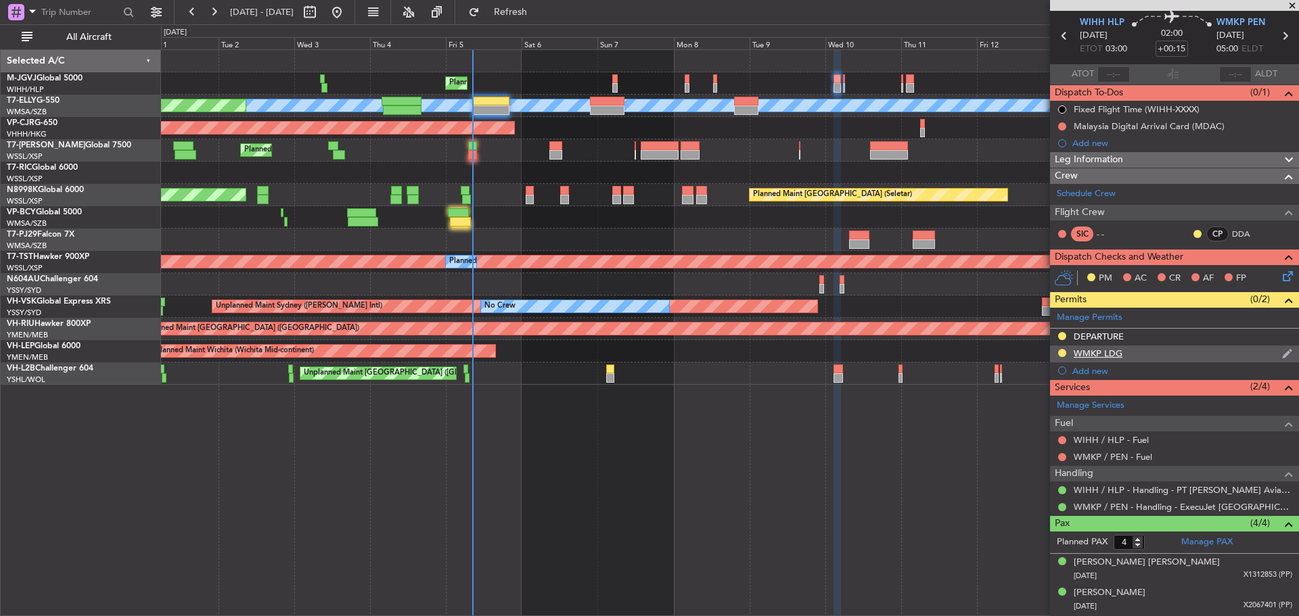
scroll to position [106, 0]
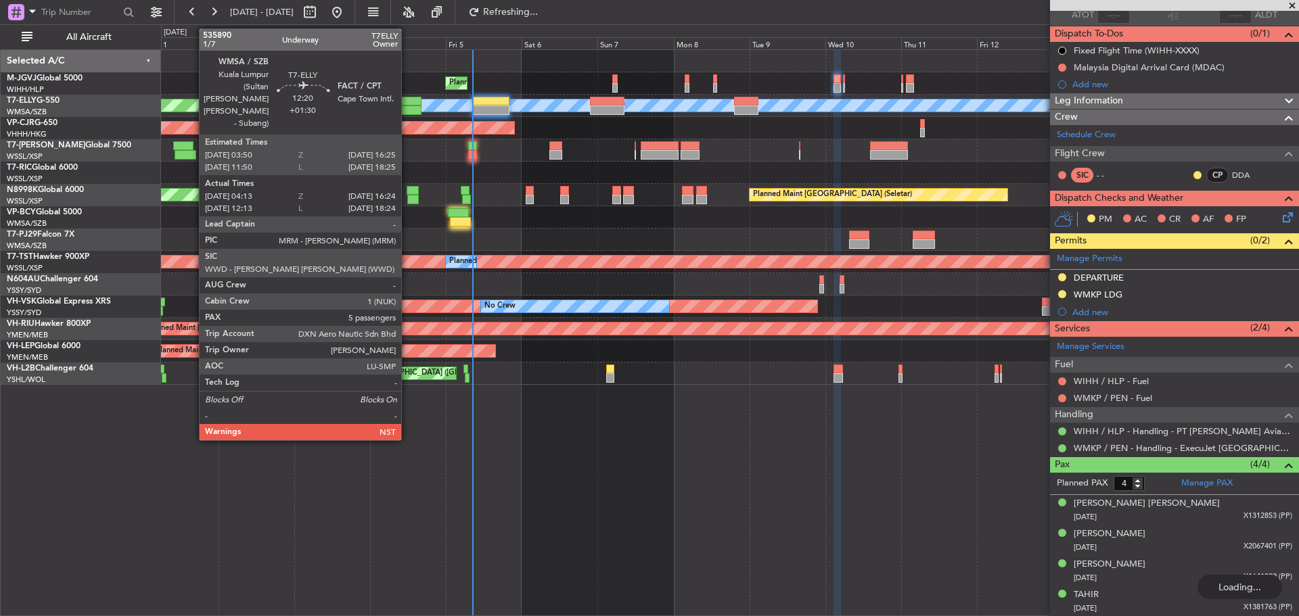
click at [407, 110] on div at bounding box center [402, 110] width 39 height 9
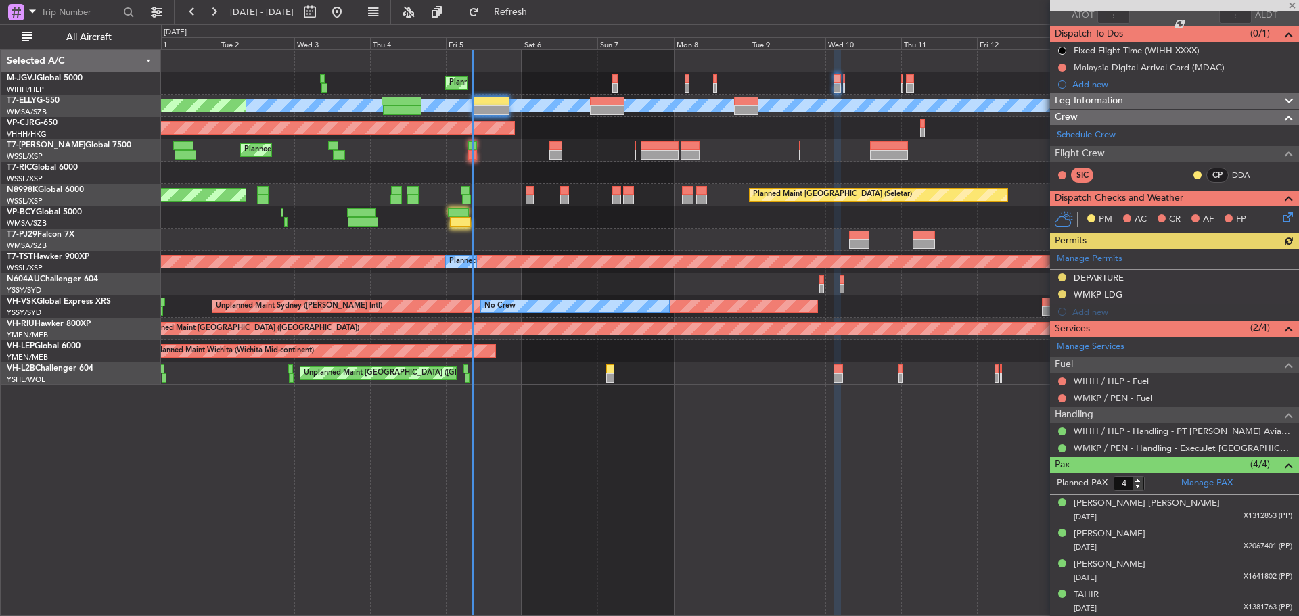
type input "+01:30"
type input "04:23"
type input "16:19"
type input "5"
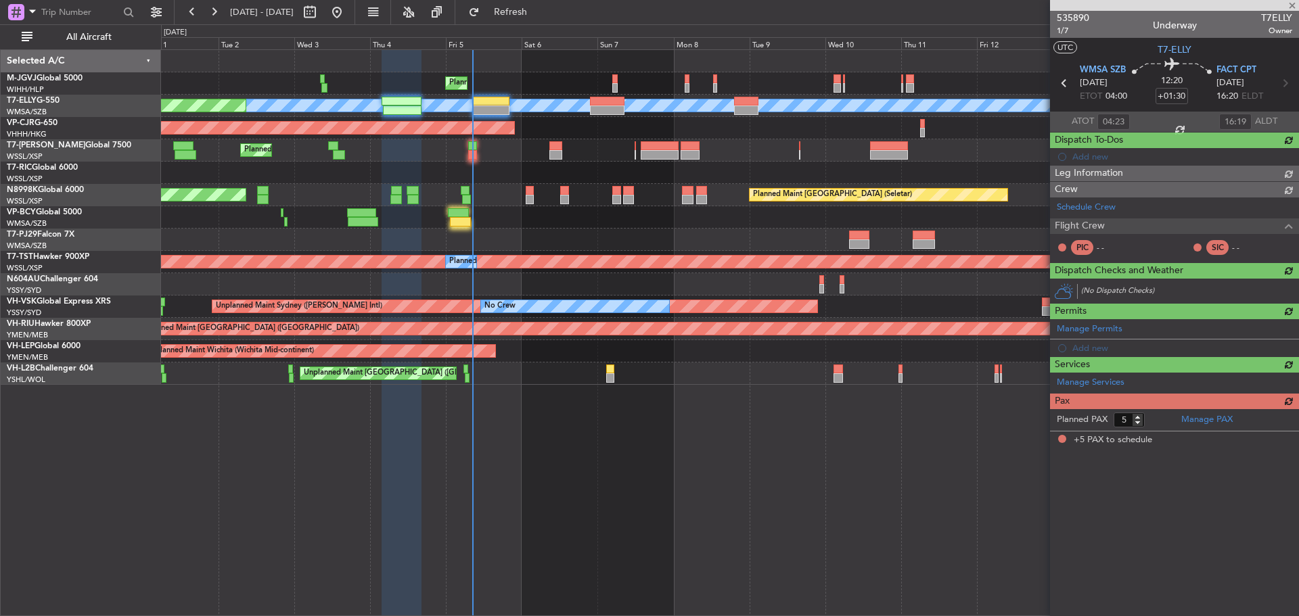
scroll to position [0, 0]
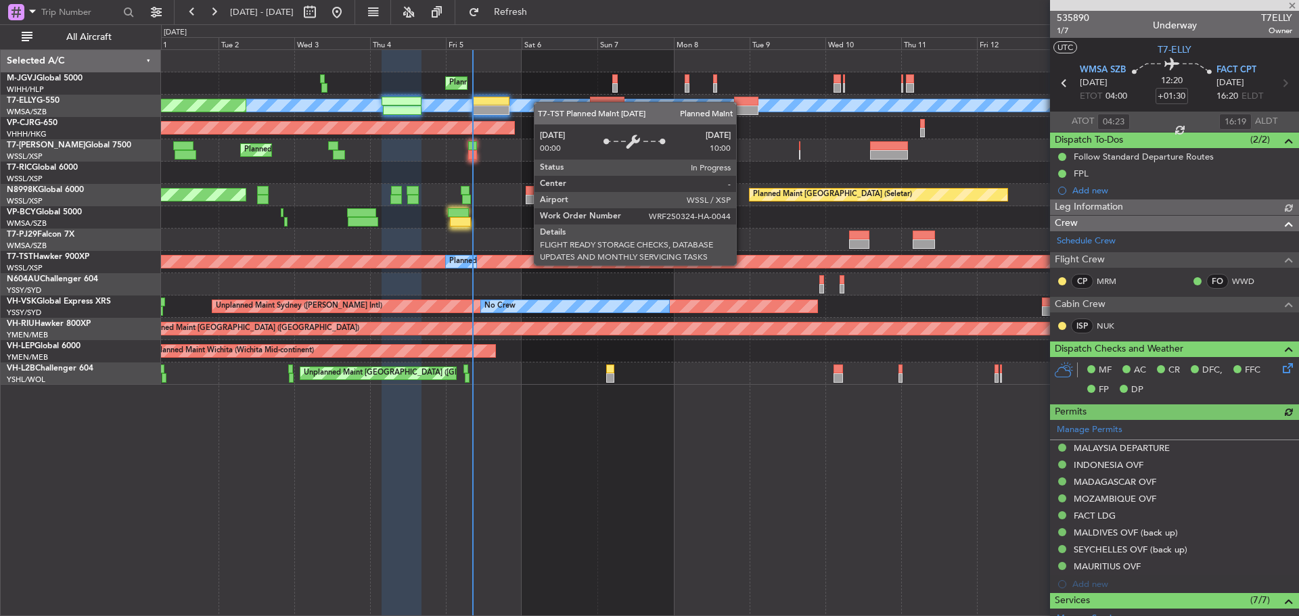
type input "[PERSON_NAME] (KYA)"
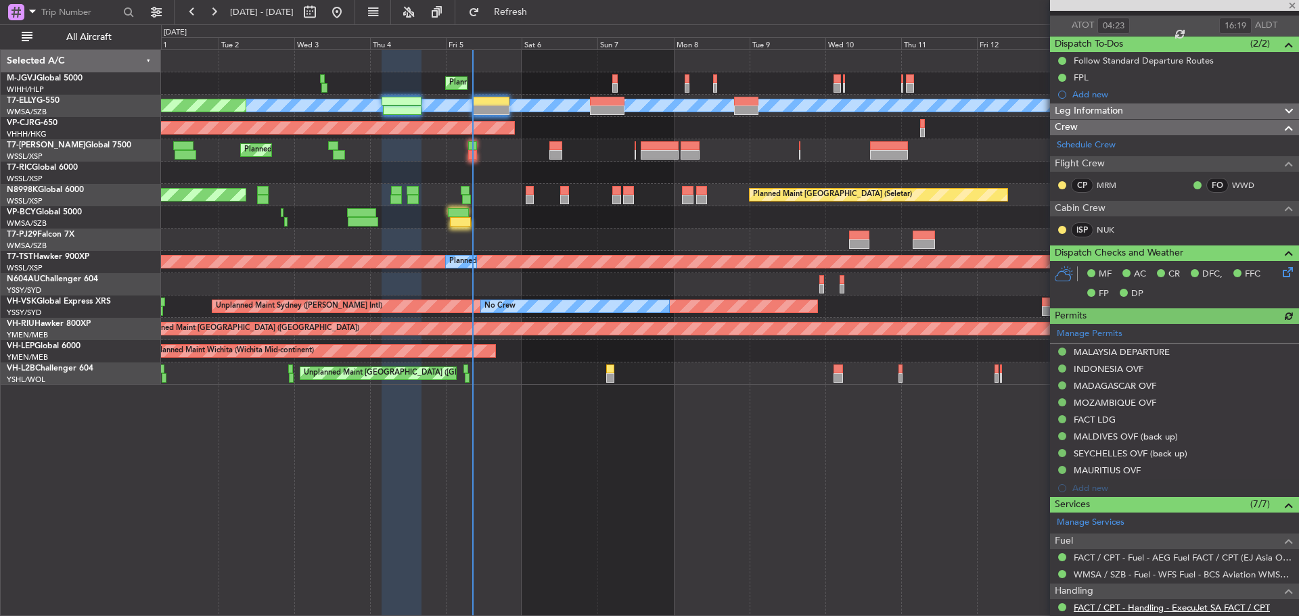
scroll to position [338, 0]
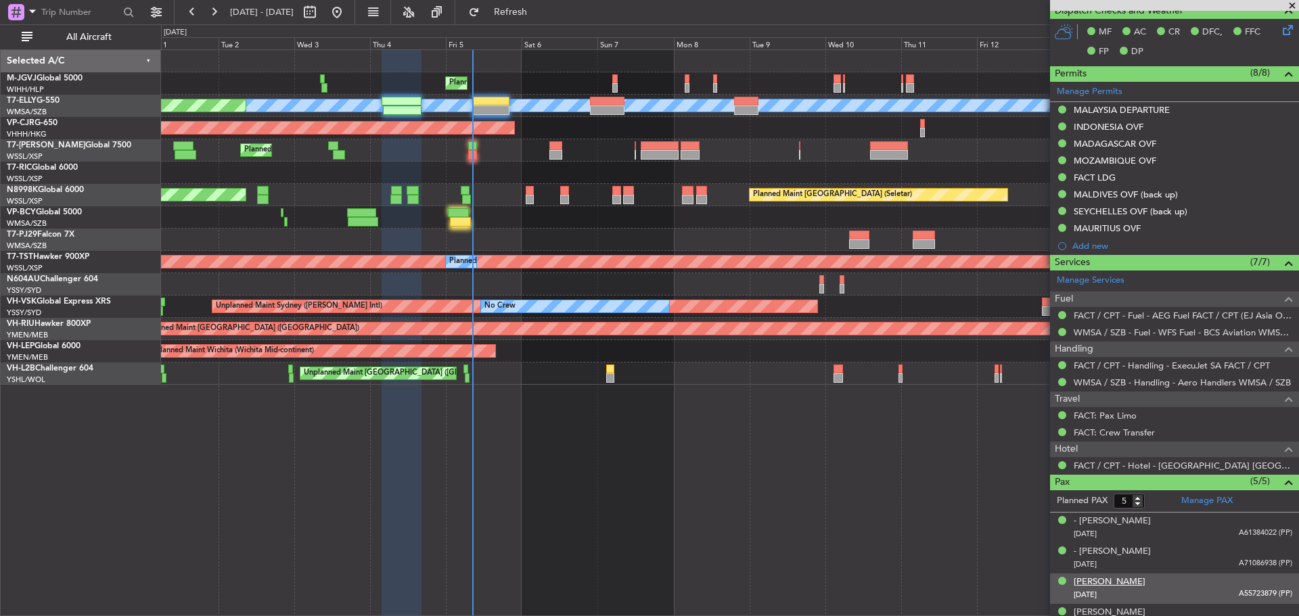
click at [1146, 581] on div "[PERSON_NAME]" at bounding box center [1110, 583] width 72 height 14
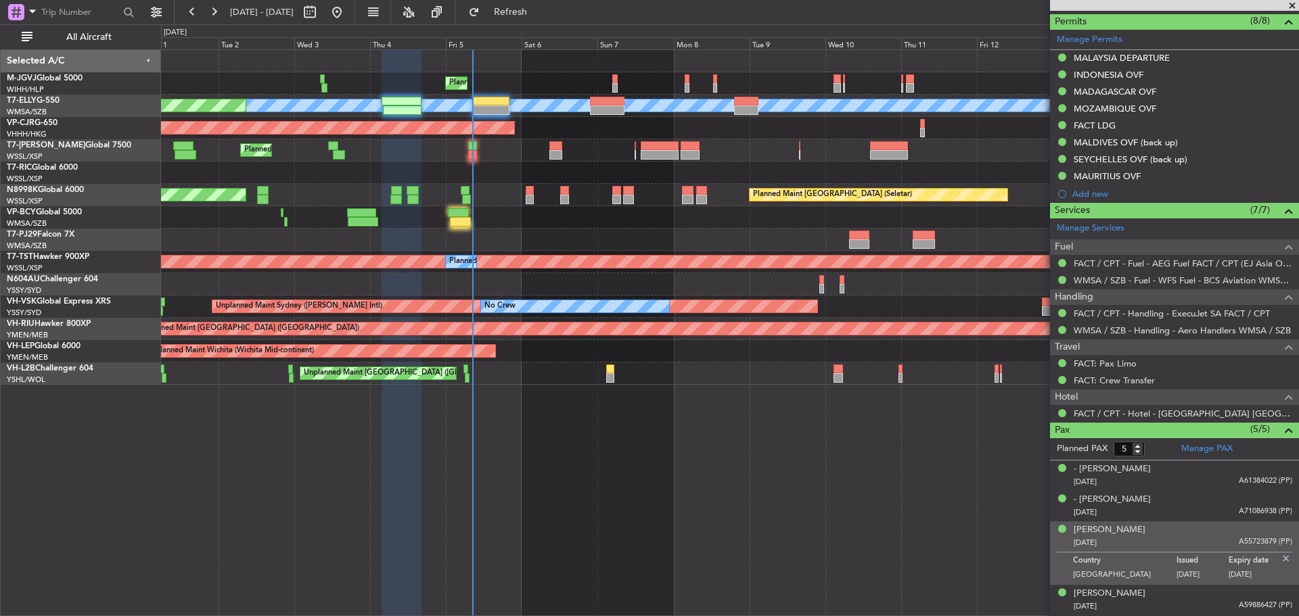
scroll to position [420, 0]
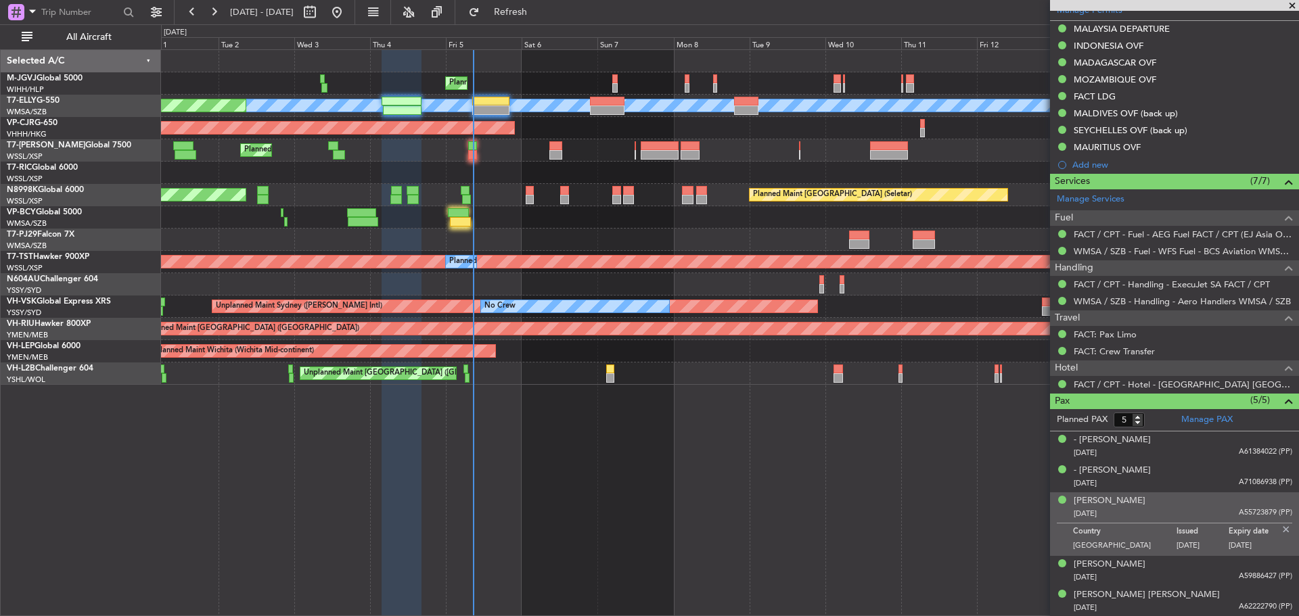
type input "[PERSON_NAME] (KYA)"
click at [574, 225] on div at bounding box center [729, 217] width 1137 height 22
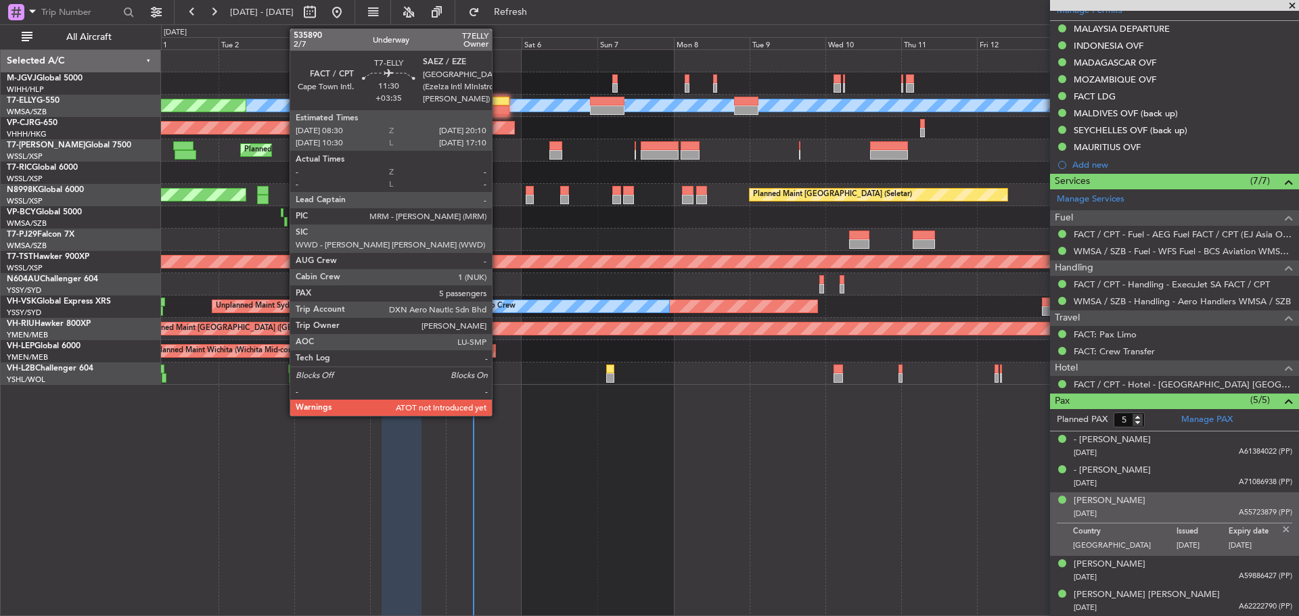
click at [498, 105] on div at bounding box center [490, 101] width 37 height 9
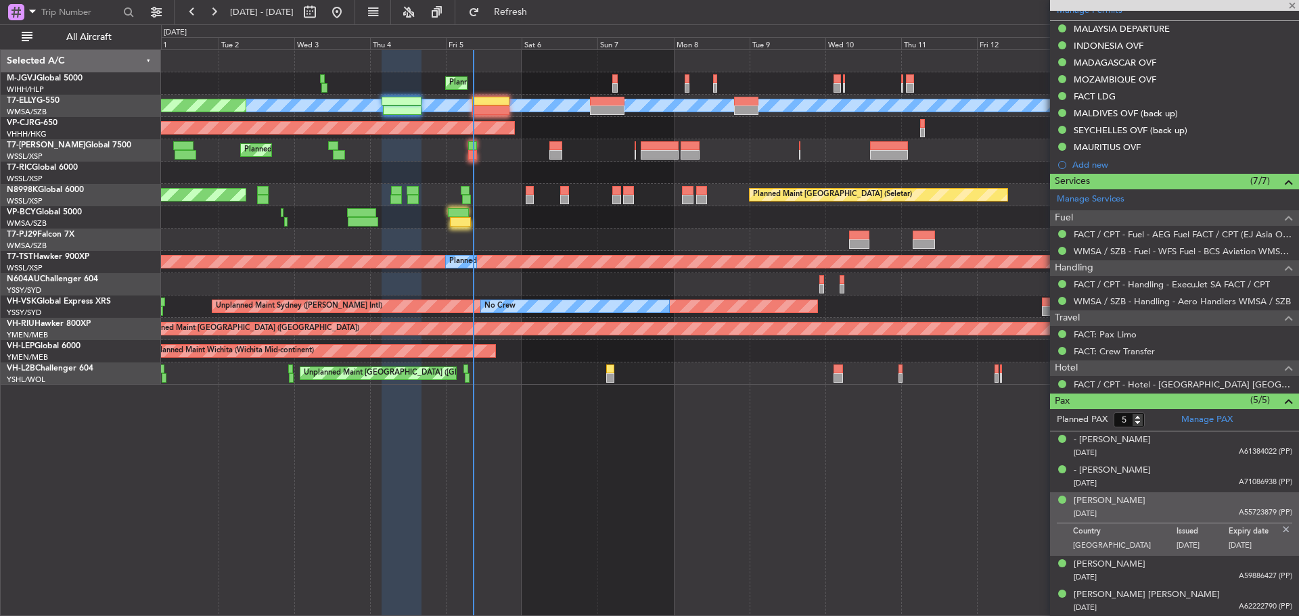
type input "+03:35"
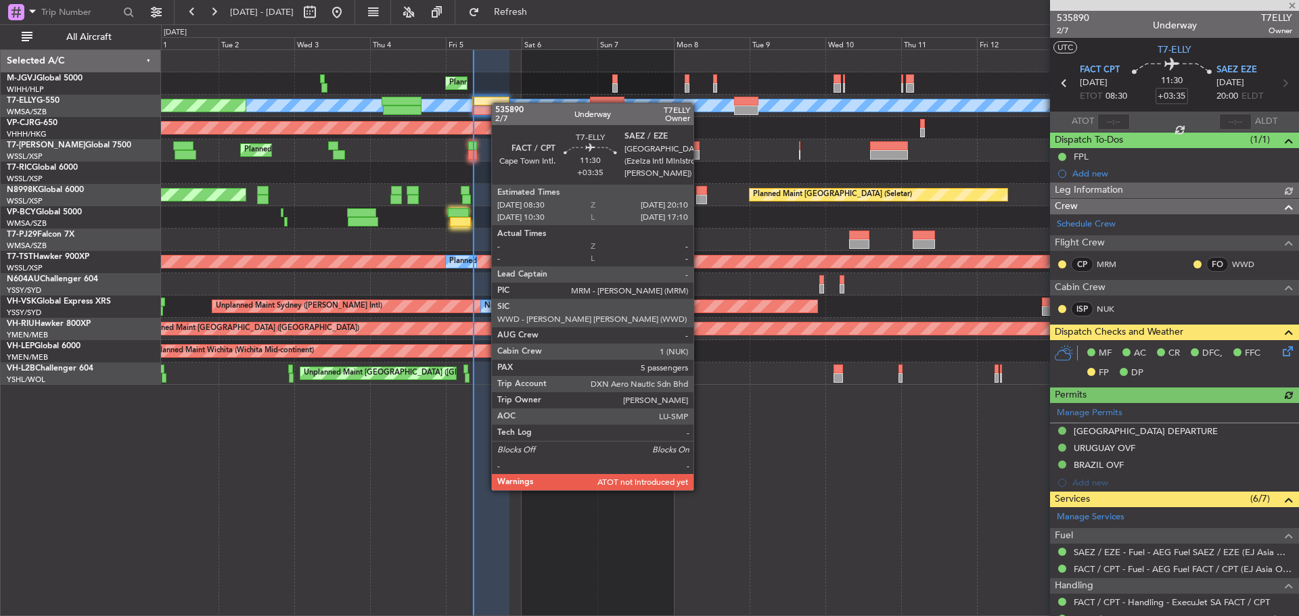
type input "[PERSON_NAME] (HHAFI)"
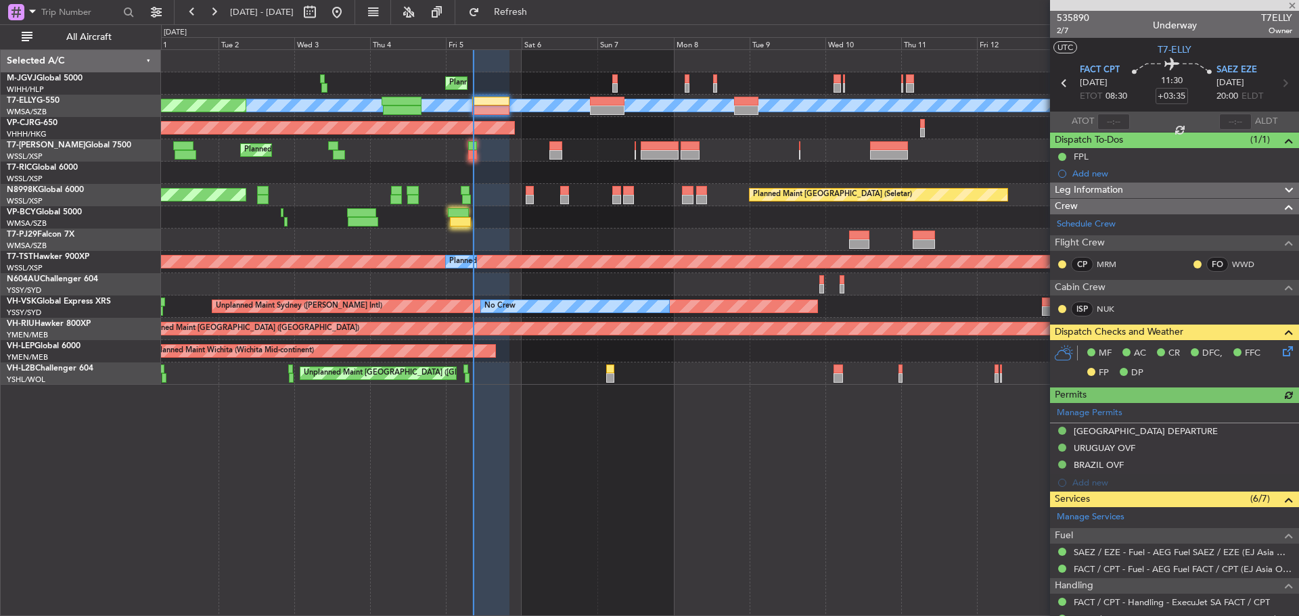
type input "[PERSON_NAME] (HHAFI)"
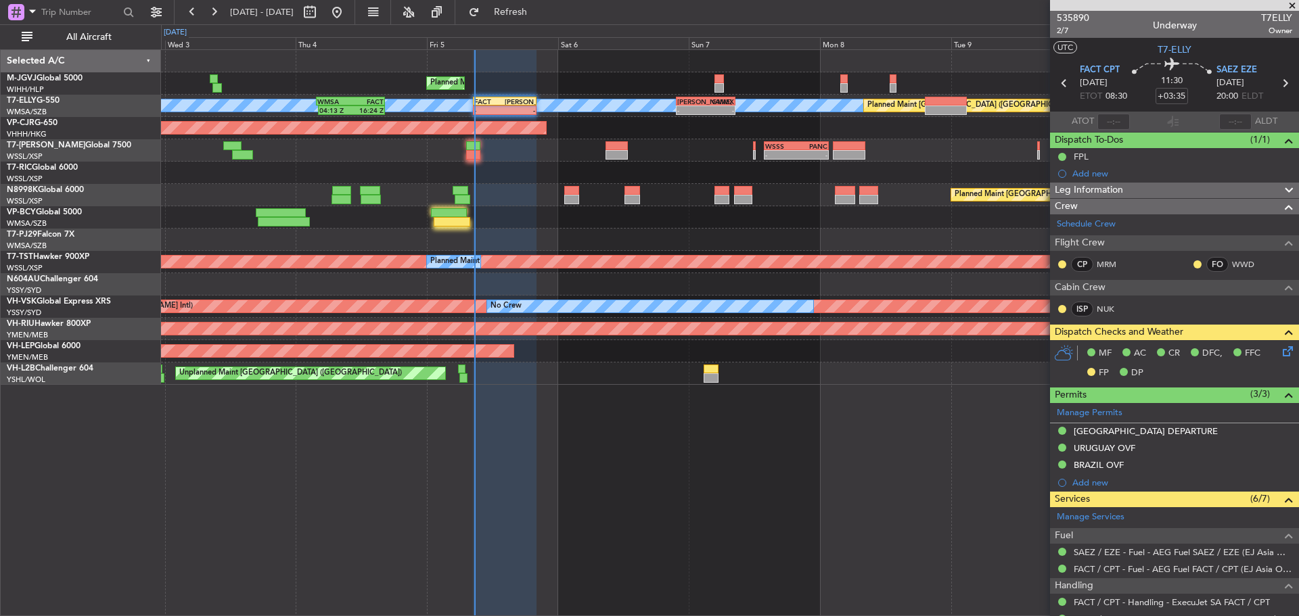
type input "[PERSON_NAME] (HHAFI)"
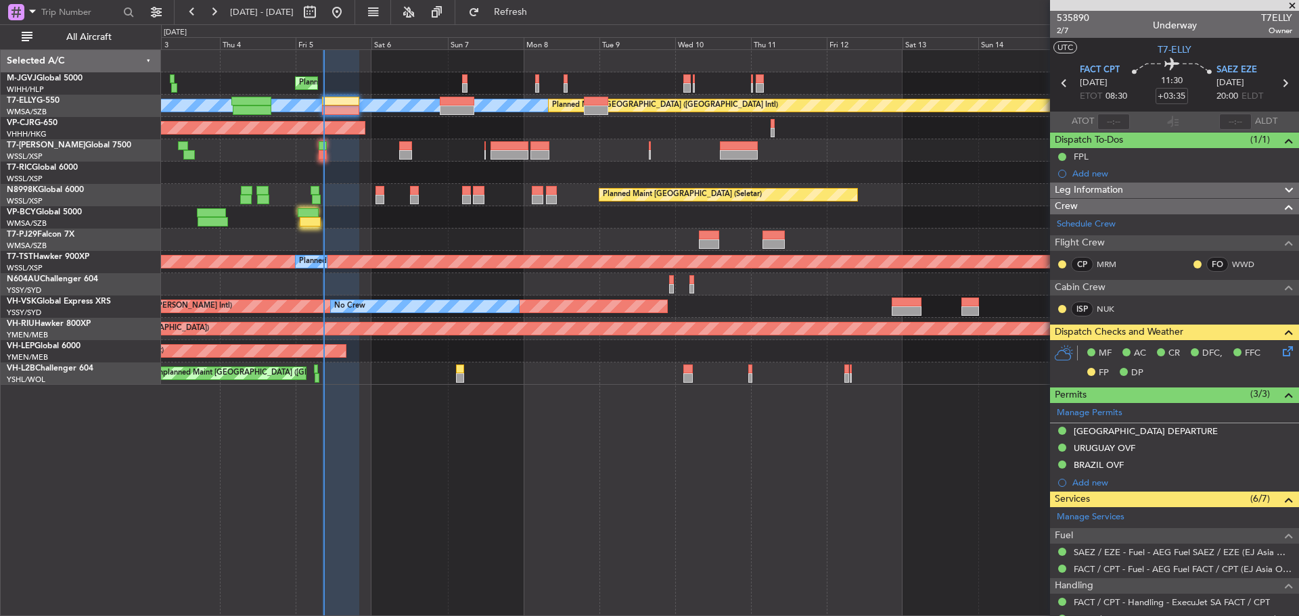
click at [313, 229] on div at bounding box center [729, 240] width 1137 height 22
type input "[PERSON_NAME] (HHAFI)"
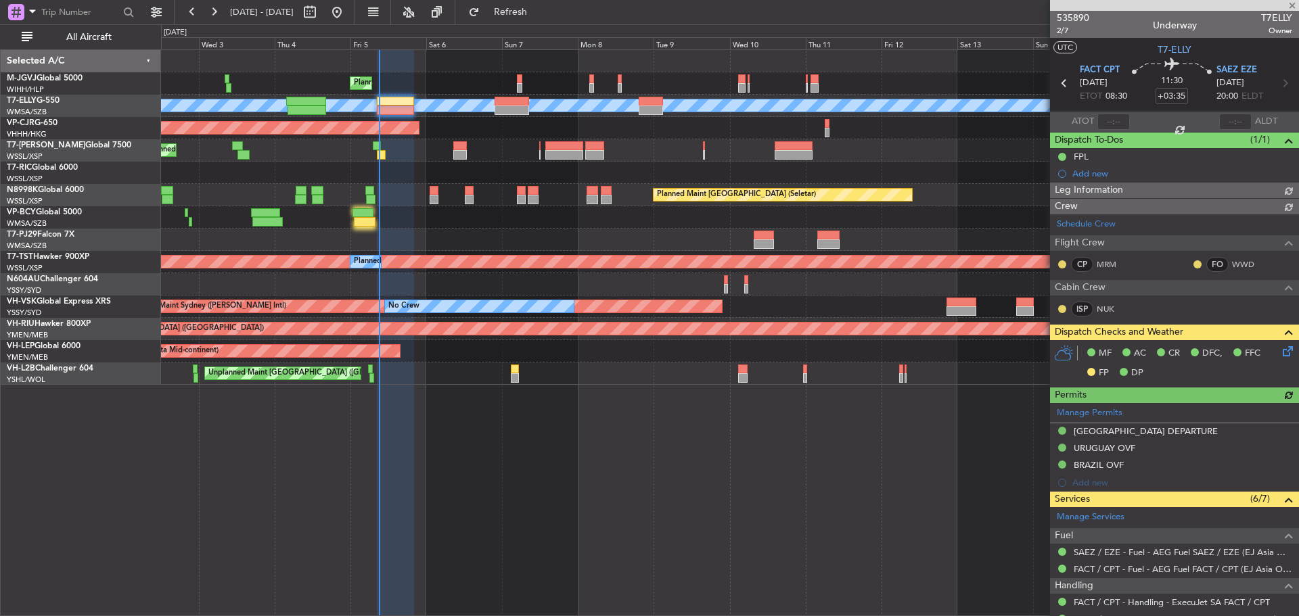
type input "[PERSON_NAME] (HHAFI)"
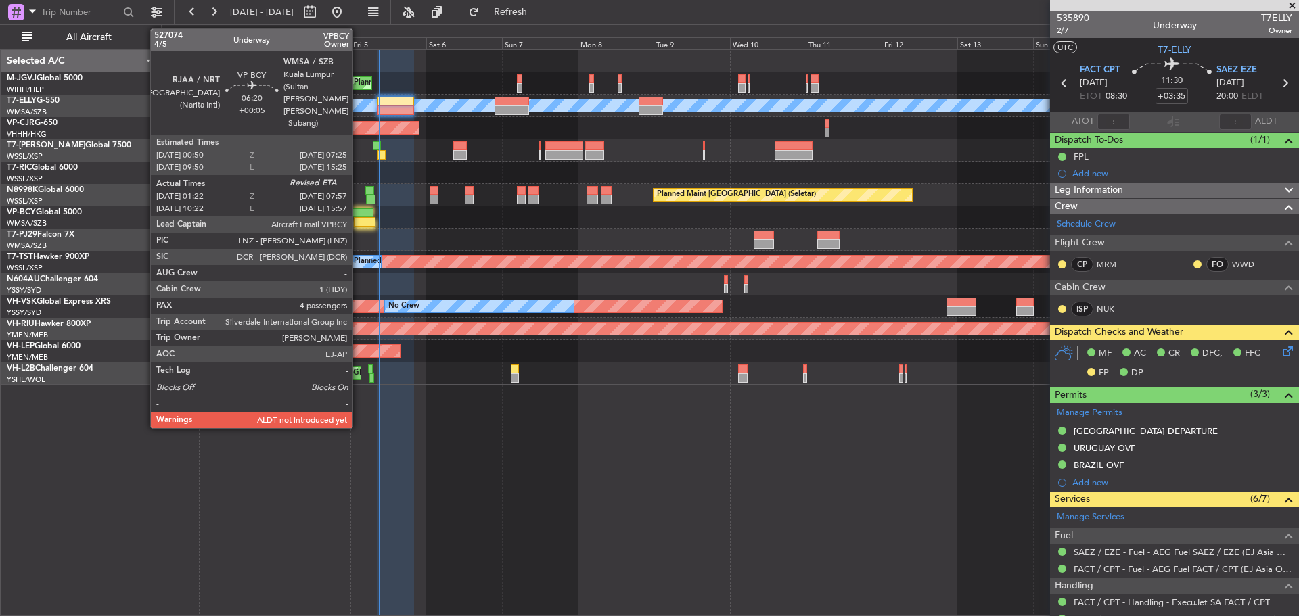
click at [359, 224] on div at bounding box center [364, 221] width 21 height 9
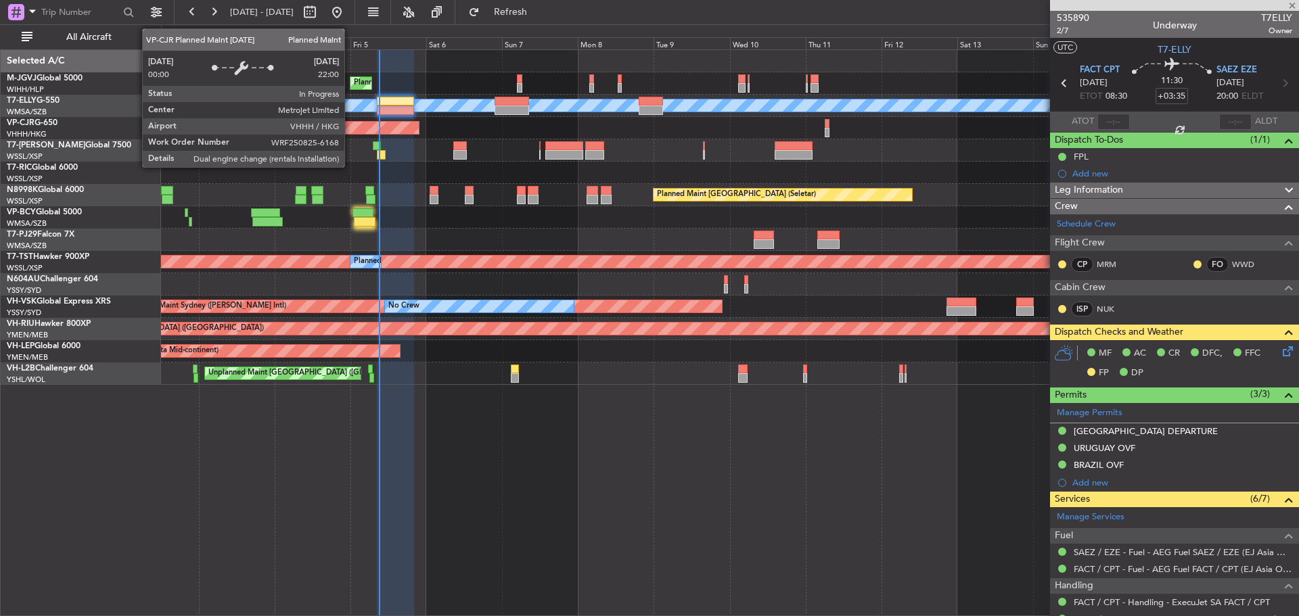
type input "+00:05"
type input "01:32"
type input "4"
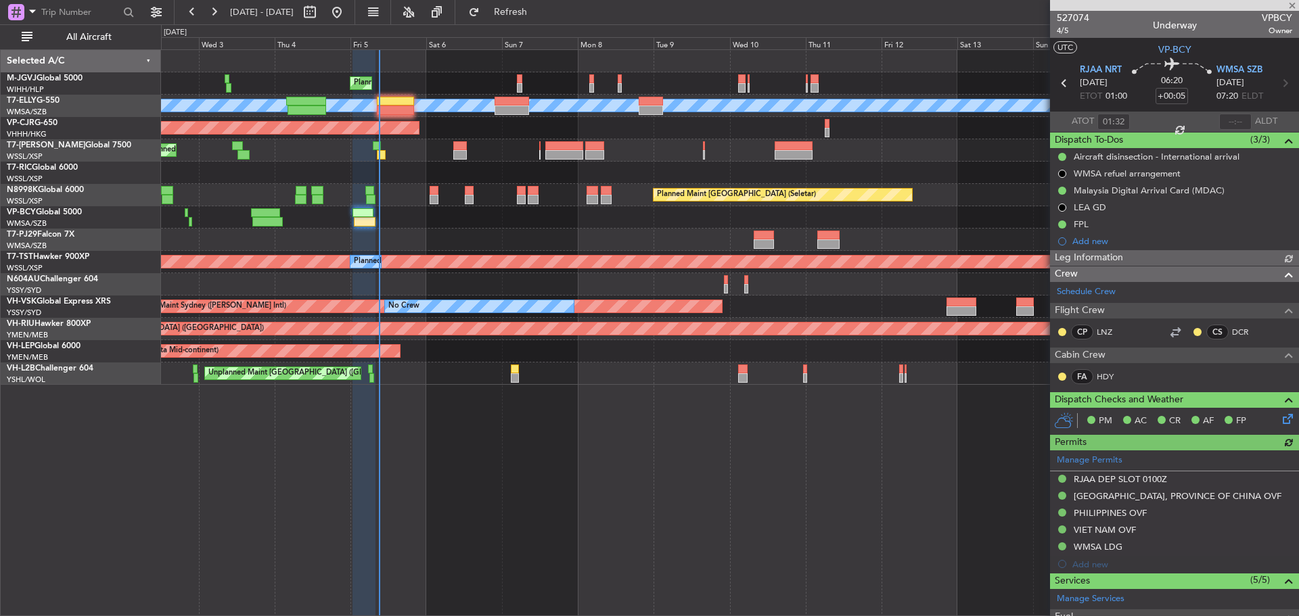
type input "[PERSON_NAME] (BTA)"
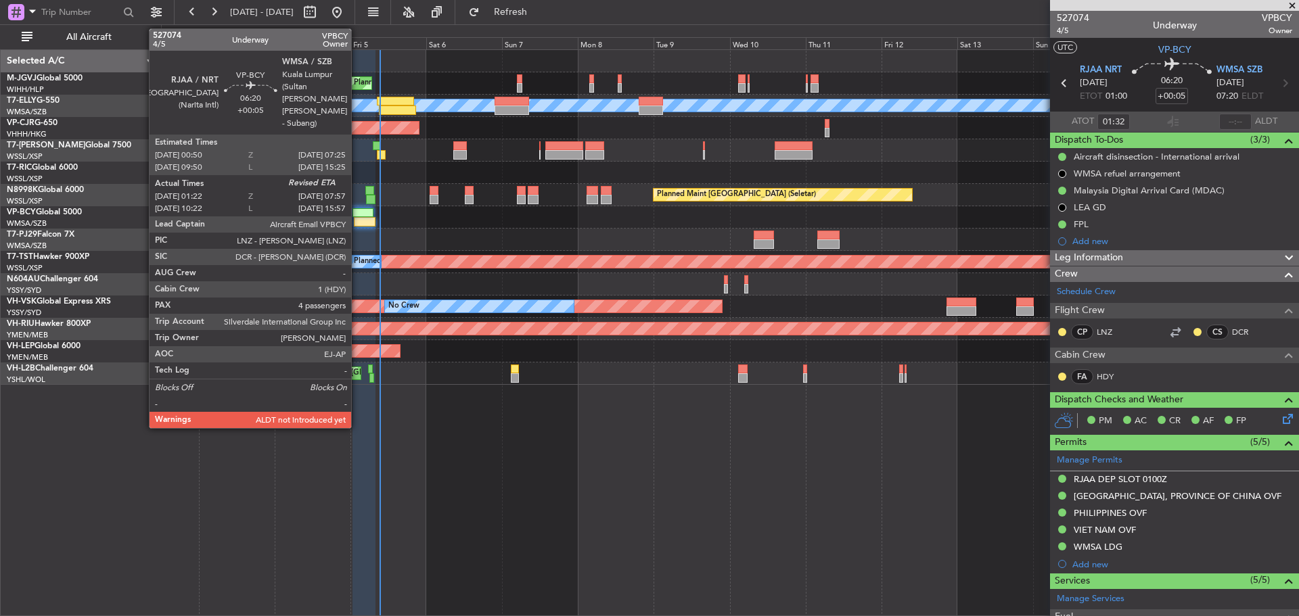
click at [357, 219] on div at bounding box center [364, 221] width 21 height 9
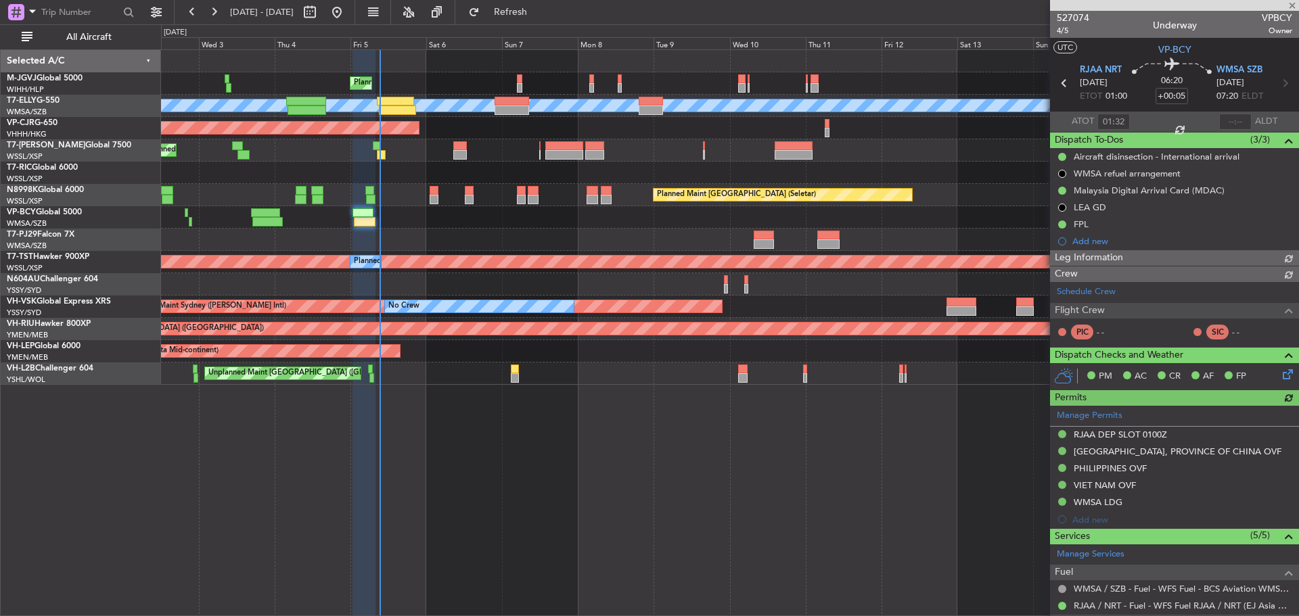
type input "[PERSON_NAME] (BTA)"
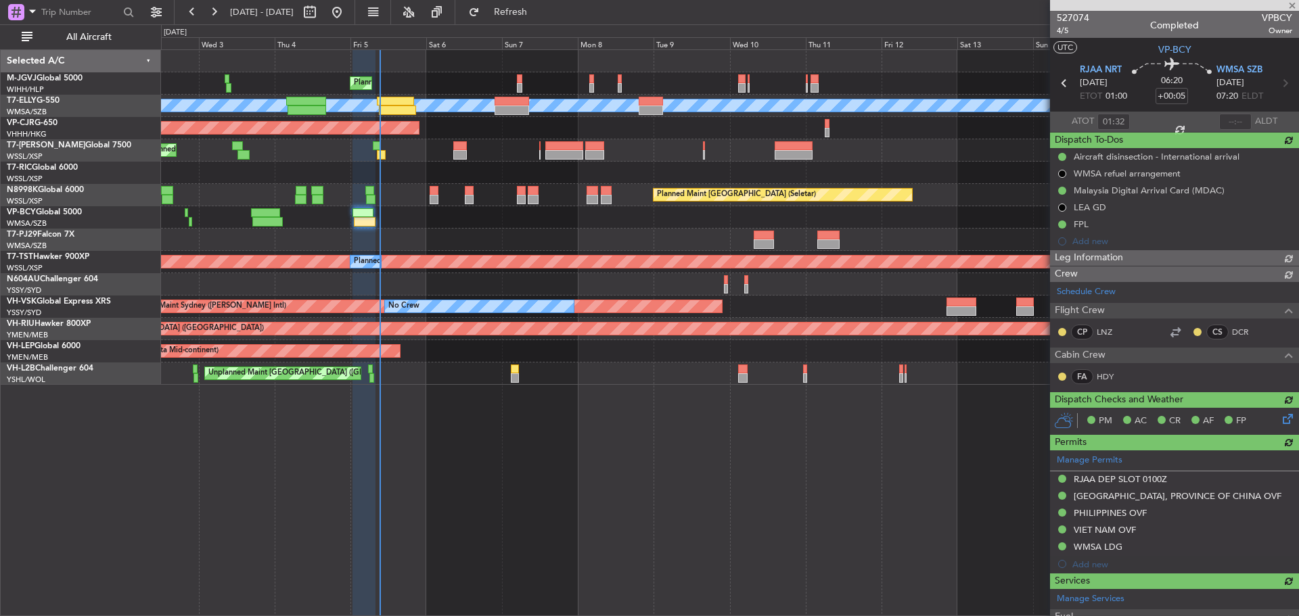
type input "09:17"
type input "[PERSON_NAME] (BTA)"
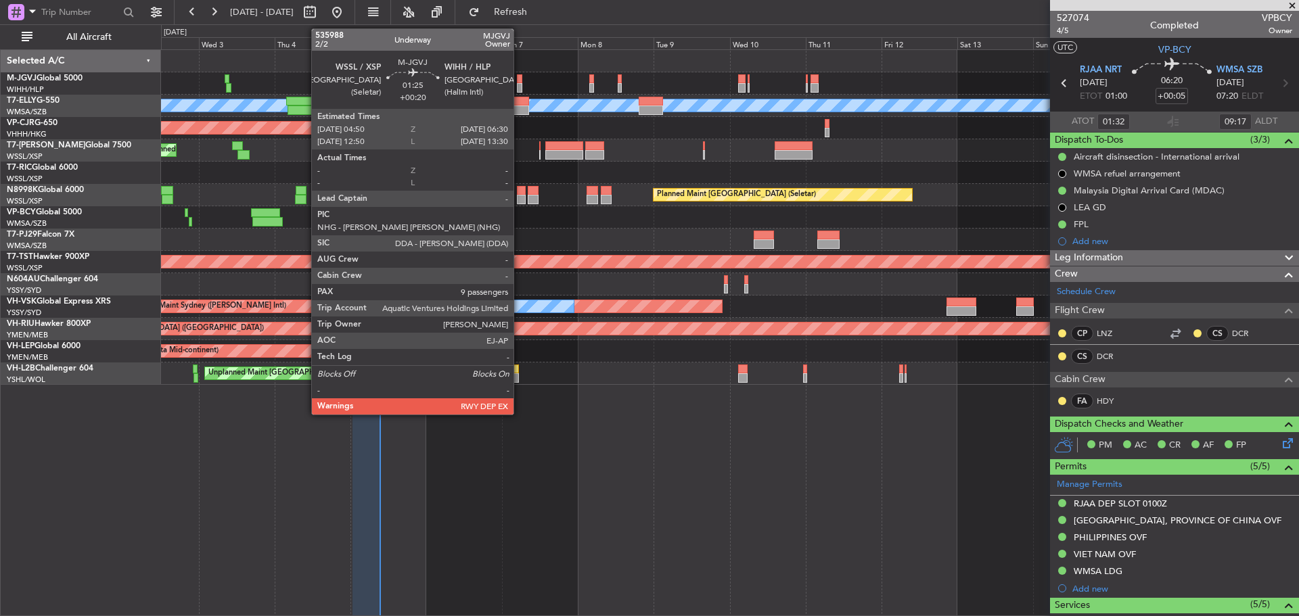
click at [520, 87] on div at bounding box center [519, 87] width 5 height 9
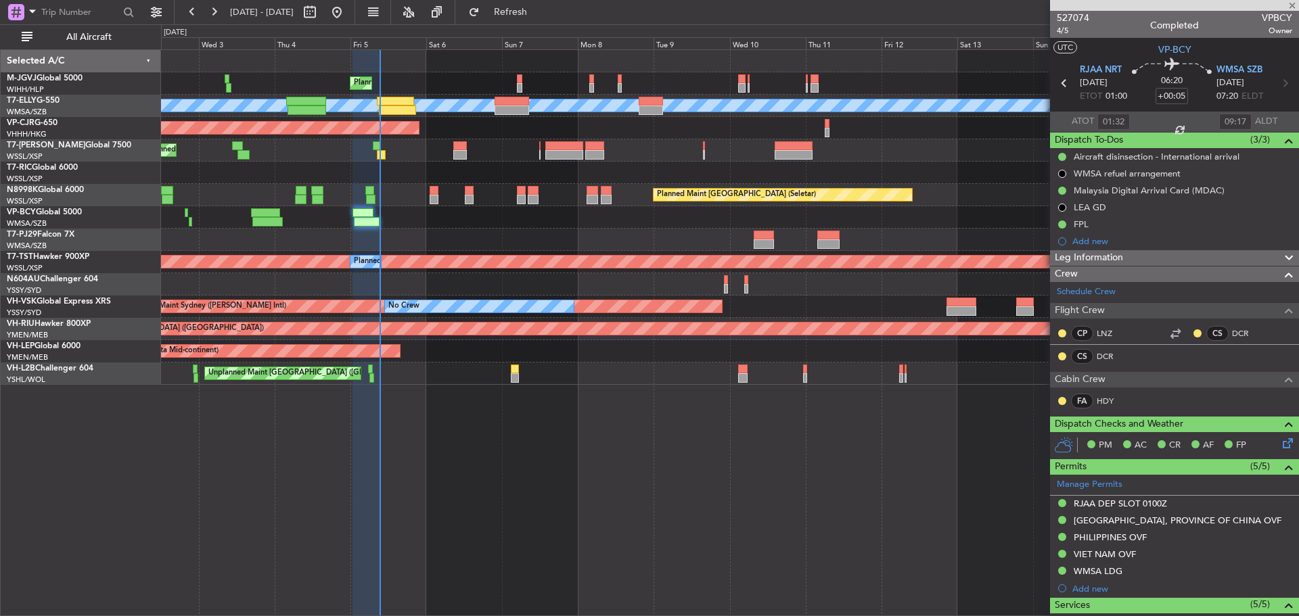
type input "+00:20"
type input "9"
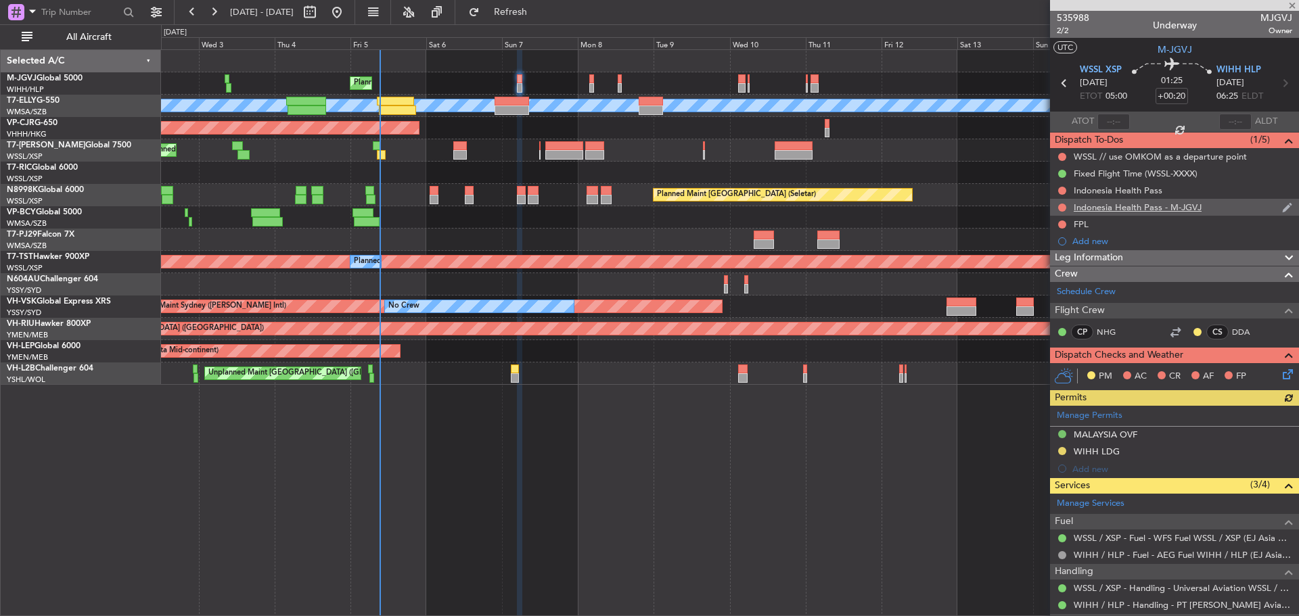
click at [1155, 206] on div "Indonesia Health Pass - M-JGVJ" at bounding box center [1138, 208] width 128 height 12
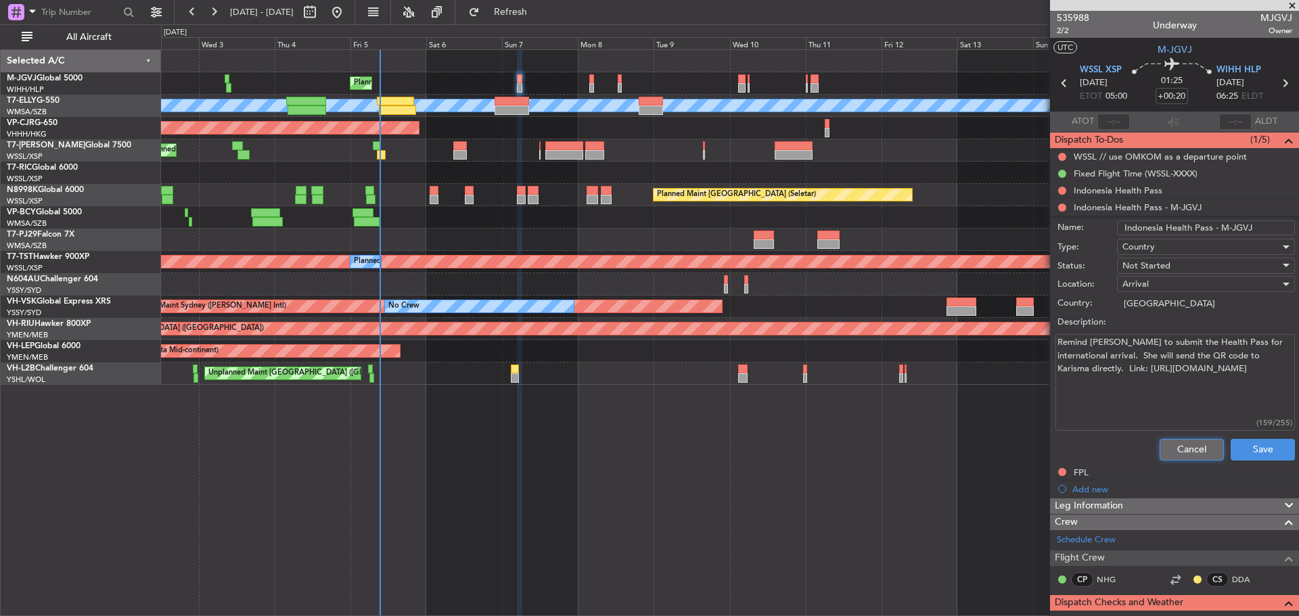
click at [1168, 449] on button "Cancel" at bounding box center [1192, 450] width 64 height 22
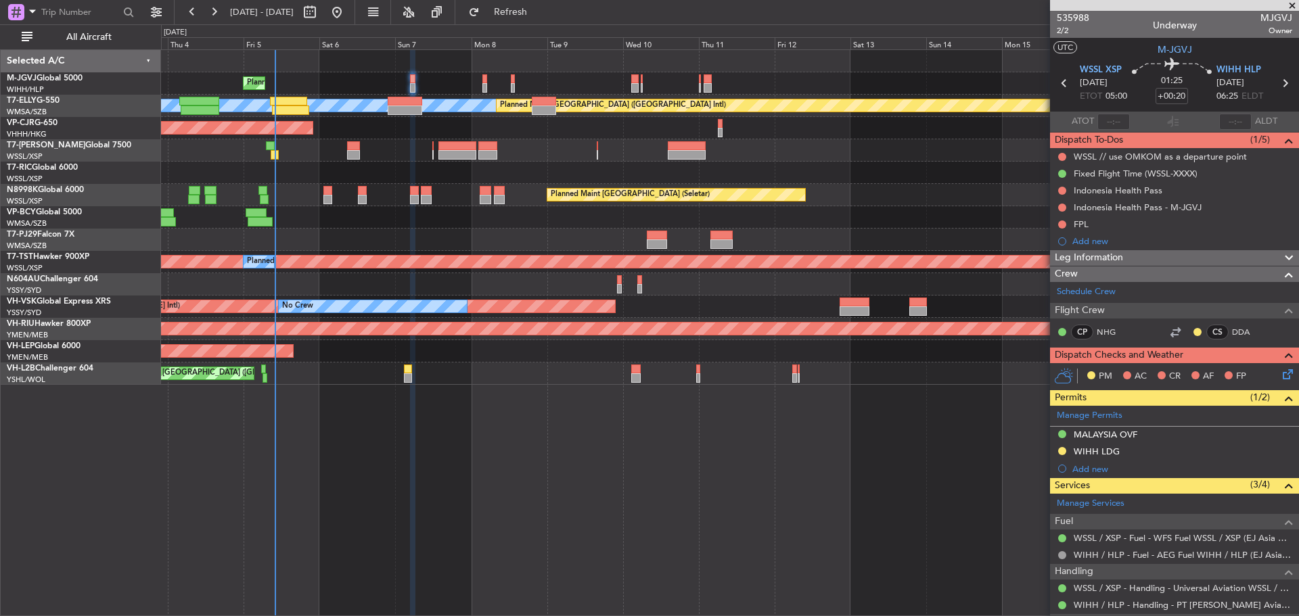
click at [403, 68] on div "Planned Maint Singapore (Seletar) MEL Planned Maint Dubai (Dubai Intl) Planned …" at bounding box center [729, 217] width 1137 height 335
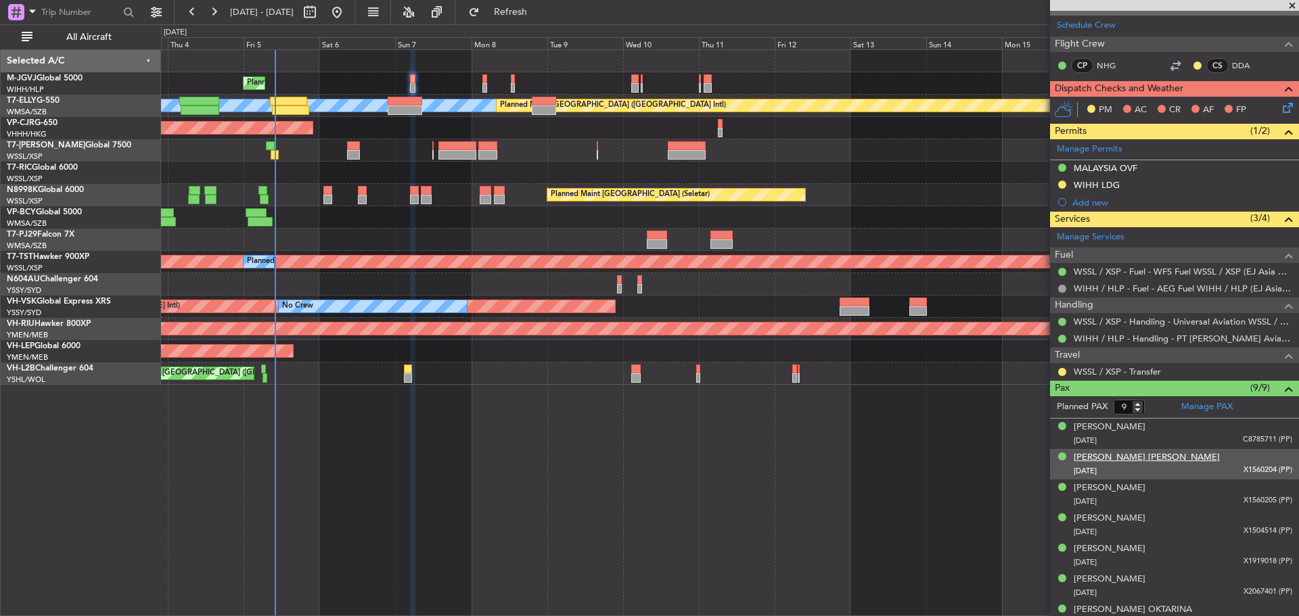
scroll to position [271, 0]
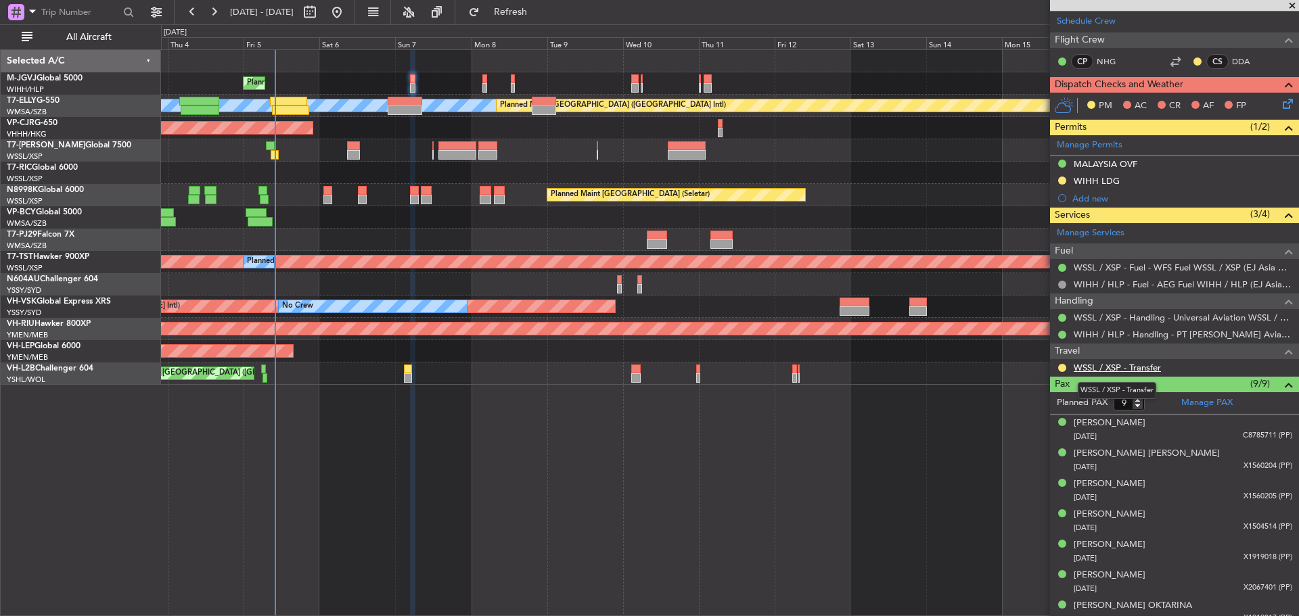
click at [1112, 367] on link "WSSL / XSP - Transfer" at bounding box center [1117, 368] width 87 height 12
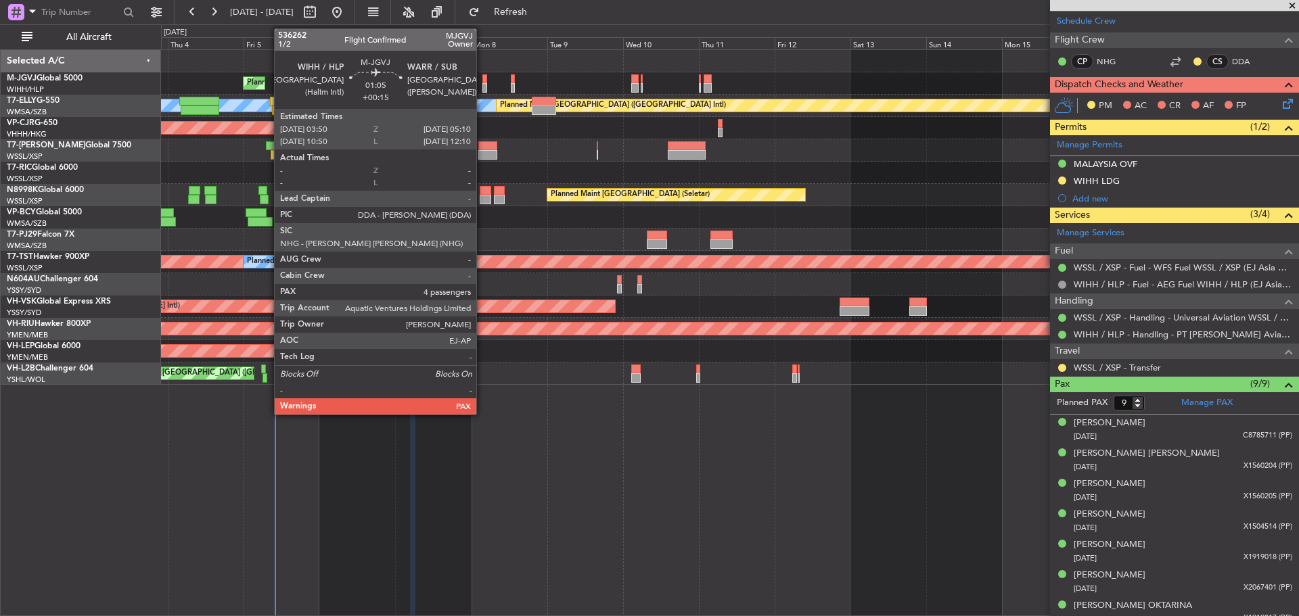
click at [482, 86] on div at bounding box center [484, 87] width 5 height 9
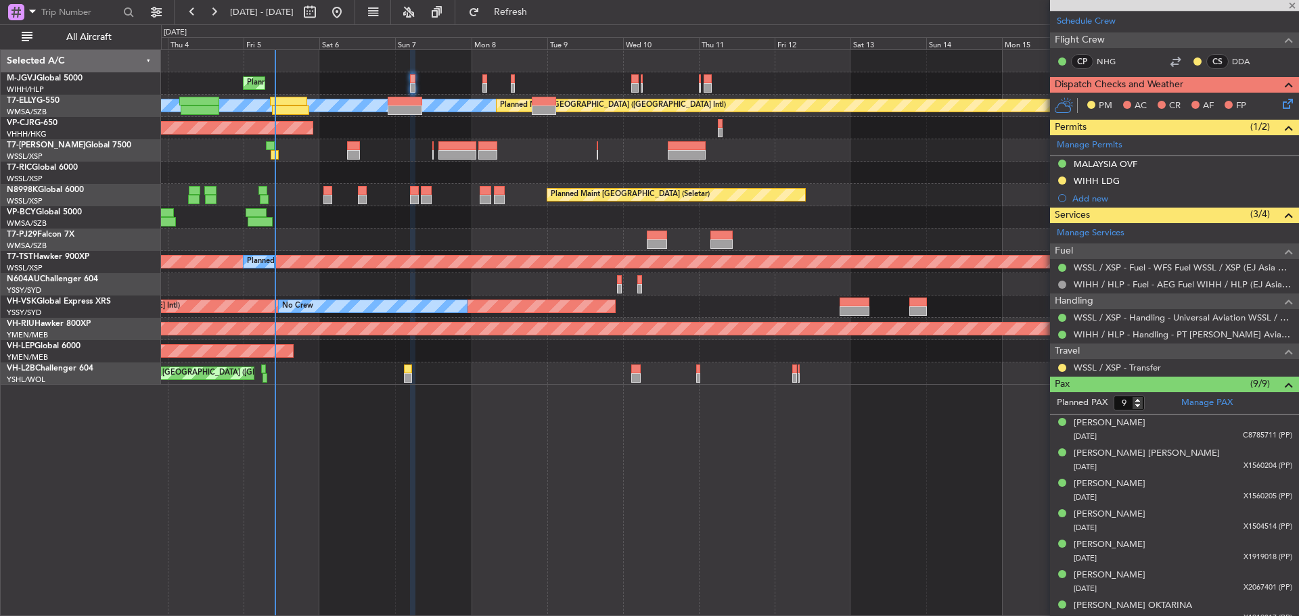
type input "+00:15"
type input "4"
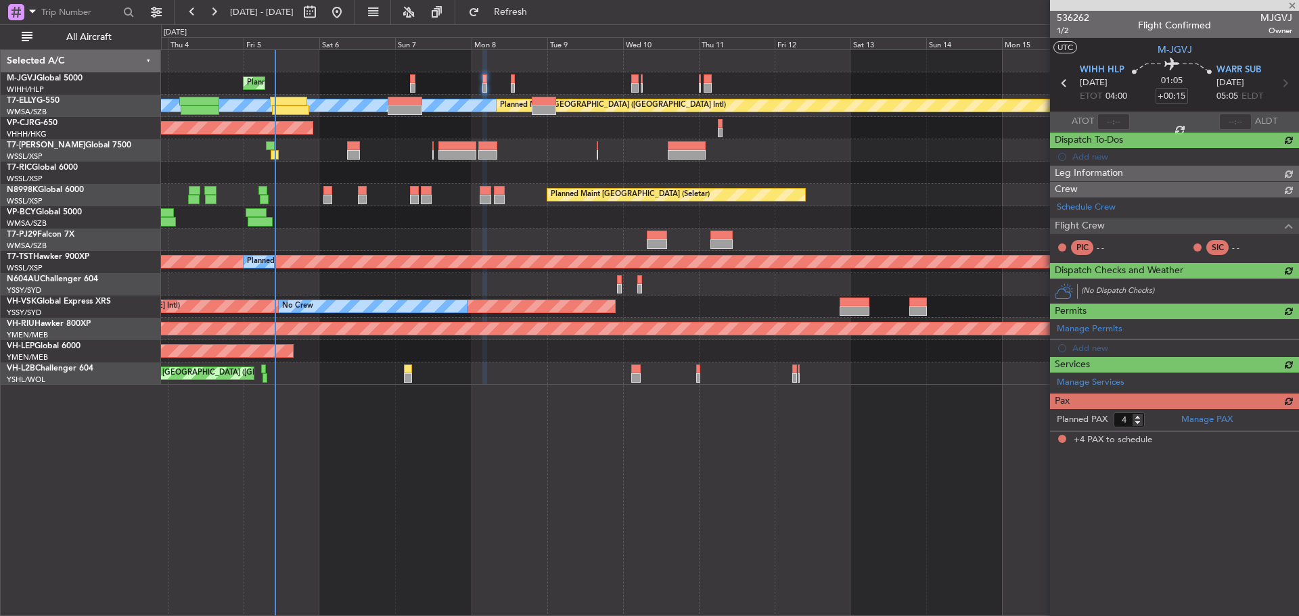
scroll to position [0, 0]
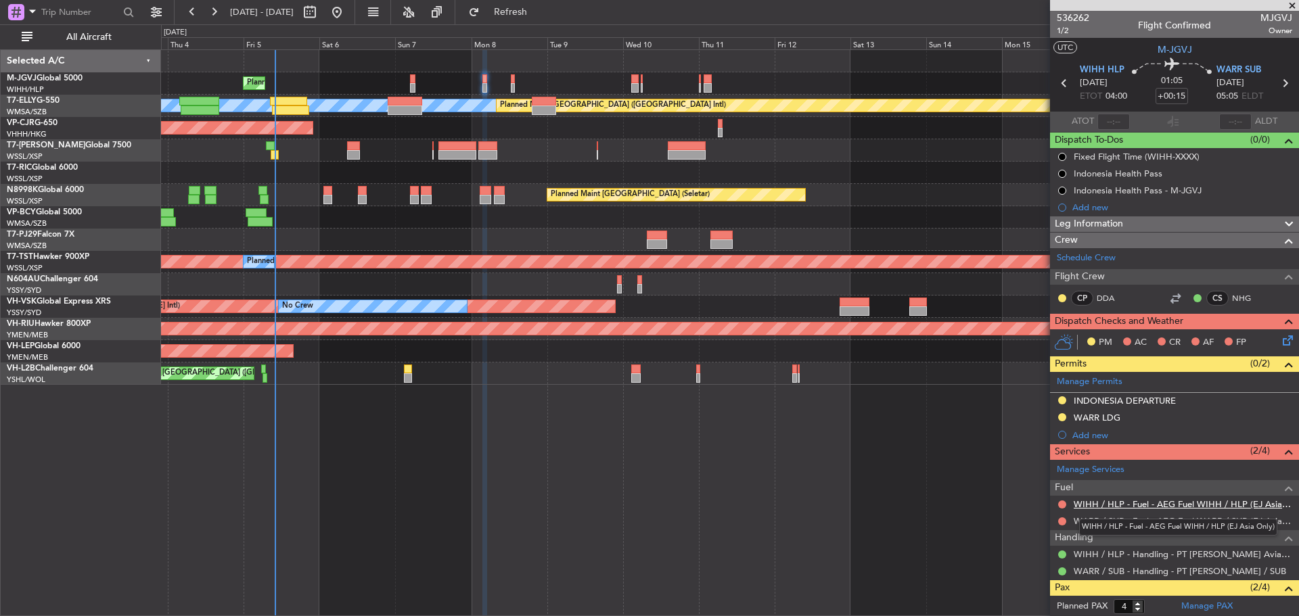
click at [1152, 505] on link "WIHH / HLP - Fuel - AEG Fuel WIHH / HLP (EJ Asia Only)" at bounding box center [1183, 505] width 219 height 12
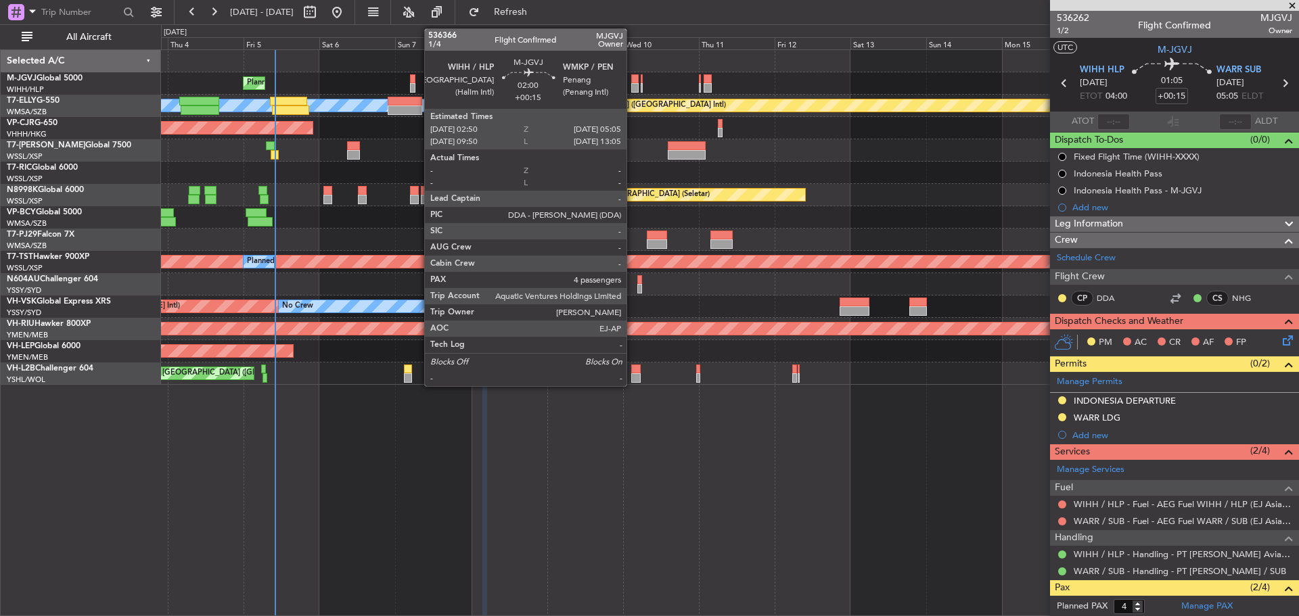
click at [633, 87] on div at bounding box center [634, 87] width 7 height 9
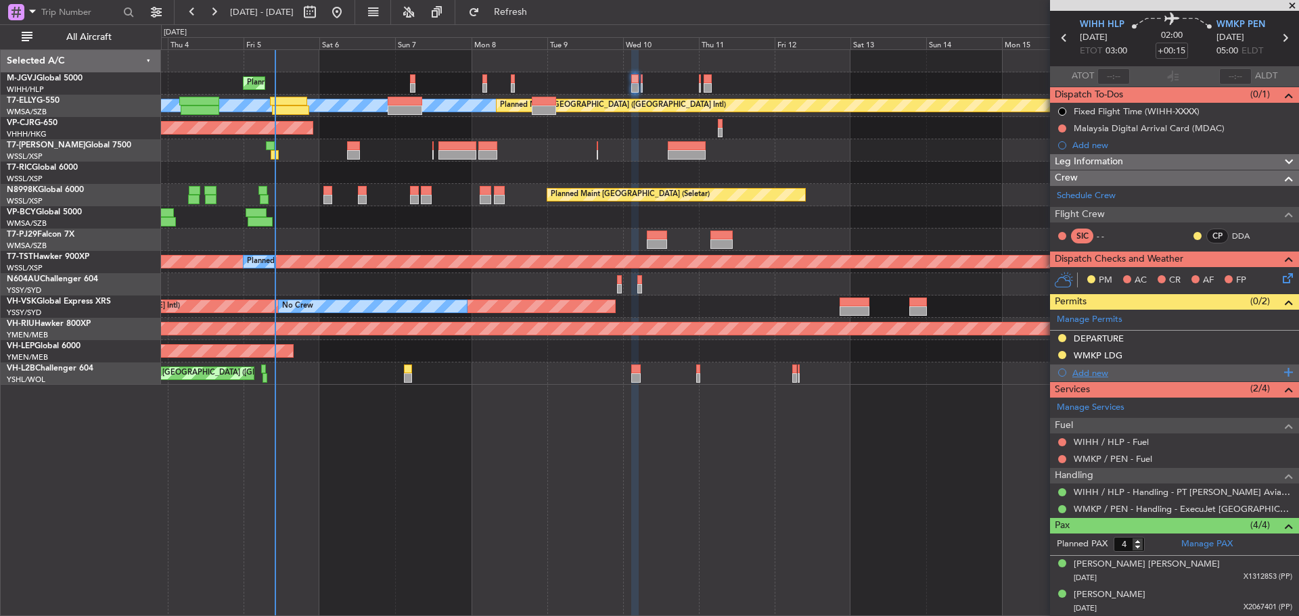
scroll to position [68, 0]
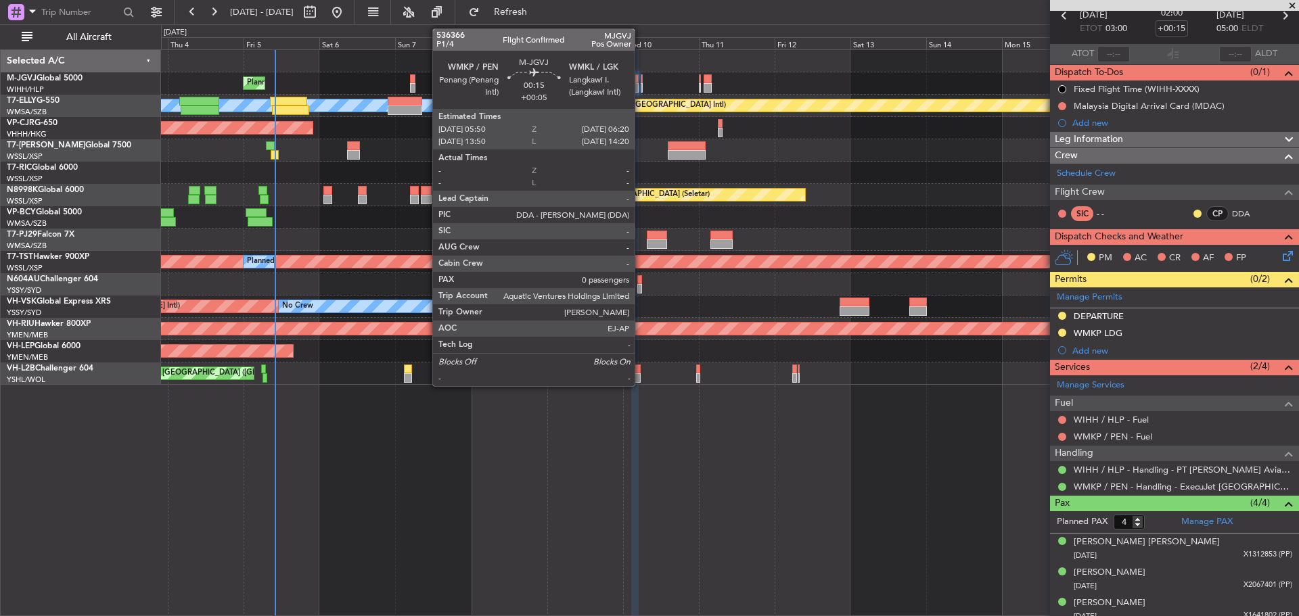
click at [641, 89] on div at bounding box center [642, 87] width 2 height 9
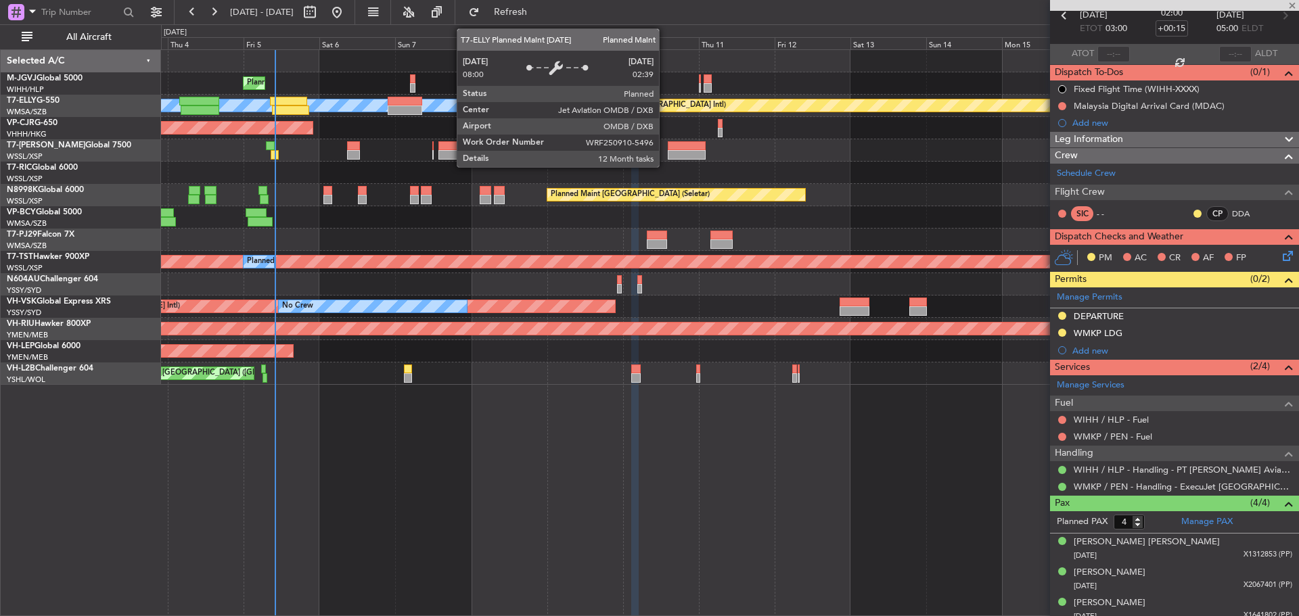
type input "+00:05"
type input "0"
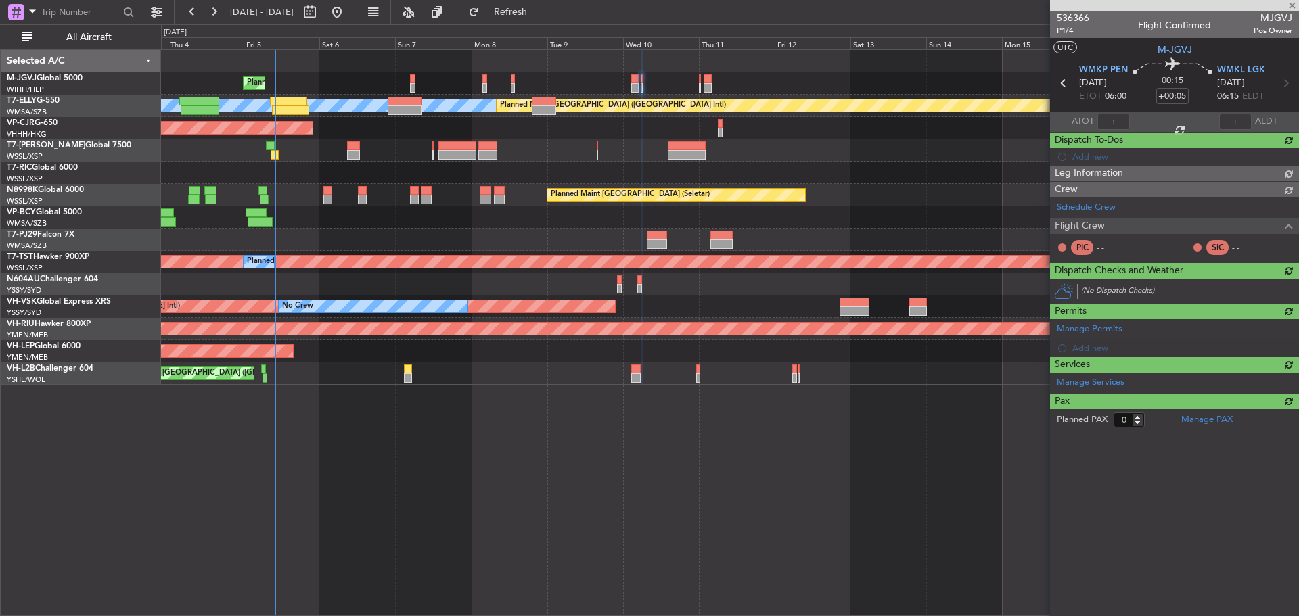
scroll to position [0, 0]
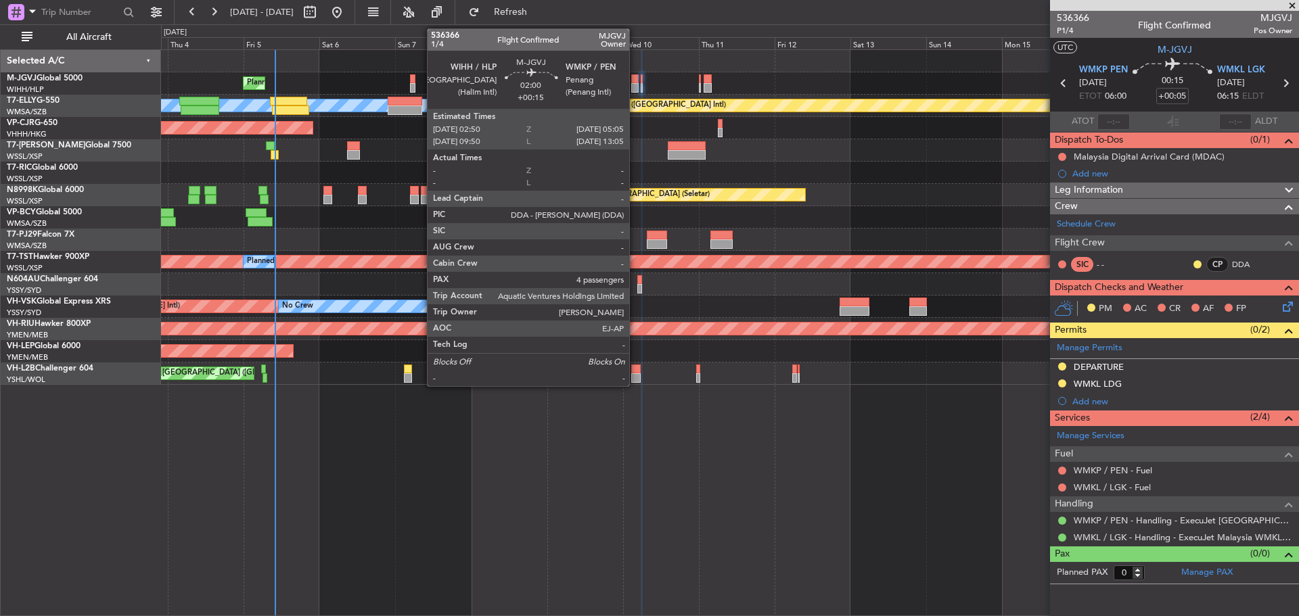
click at [635, 85] on div at bounding box center [634, 87] width 7 height 9
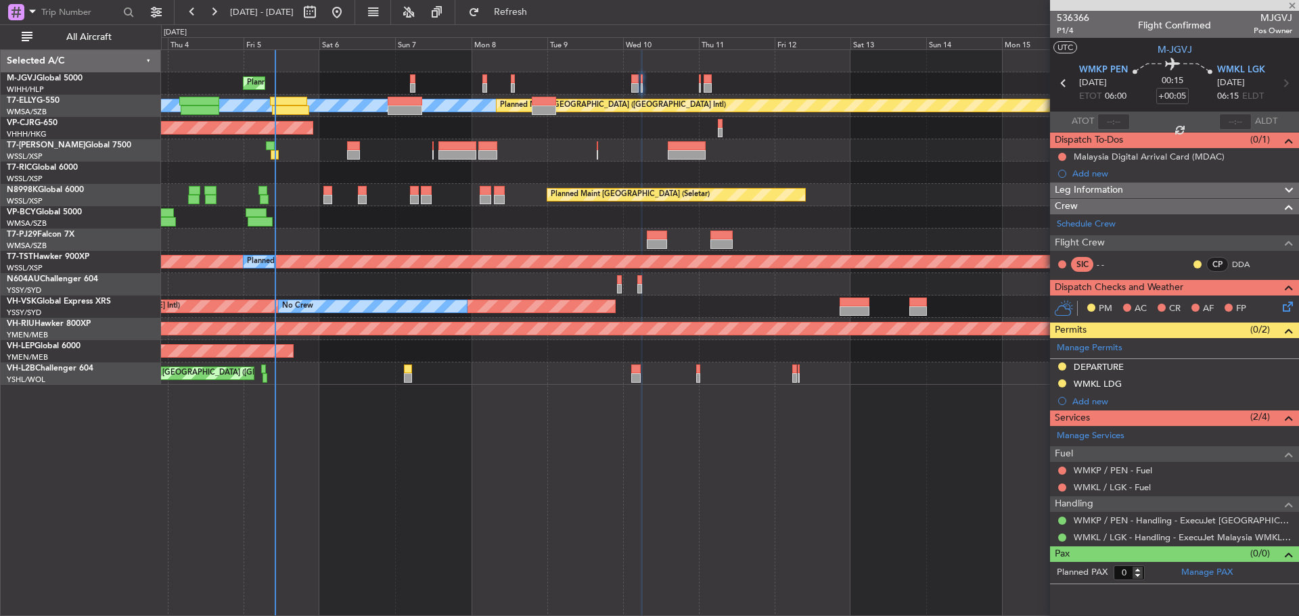
type input "+00:15"
type input "4"
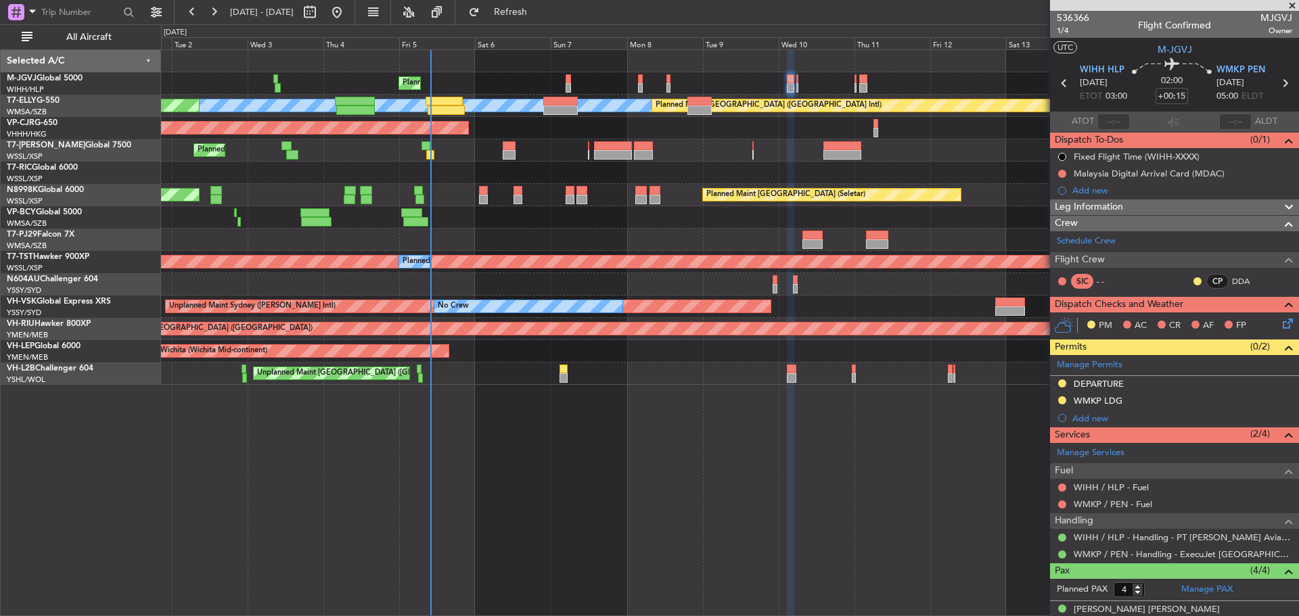
click at [561, 202] on div "Planned Maint Singapore (Seletar) Planned Maint Singapore (Seletar)" at bounding box center [729, 195] width 1137 height 22
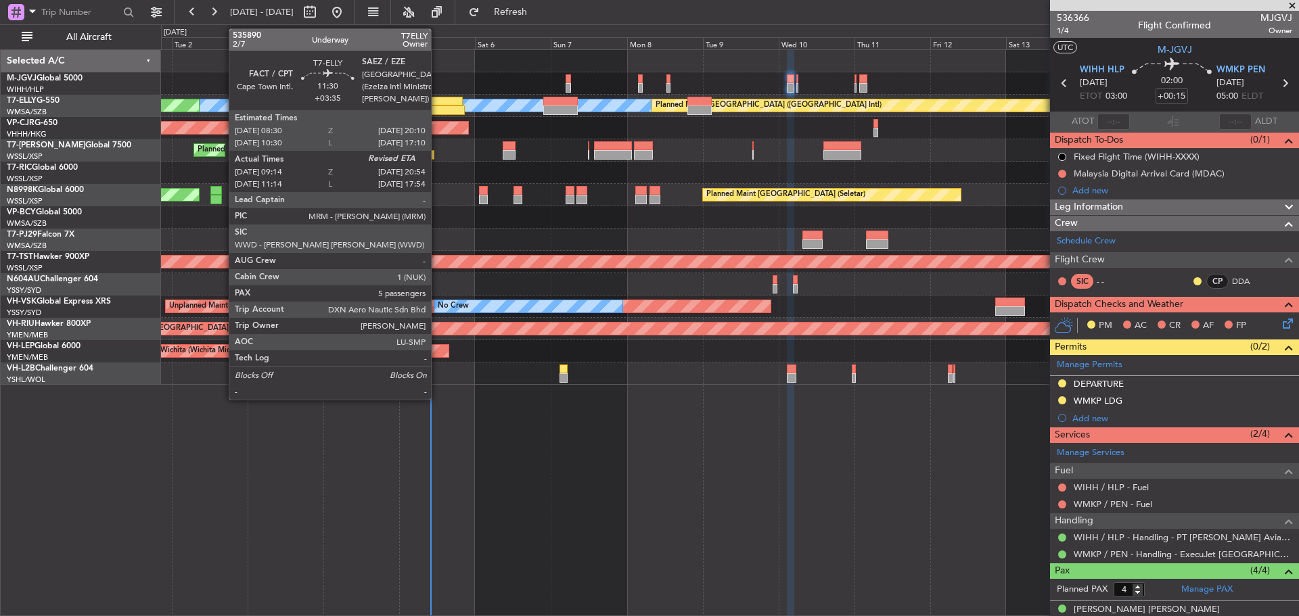
click at [437, 99] on div at bounding box center [444, 101] width 37 height 9
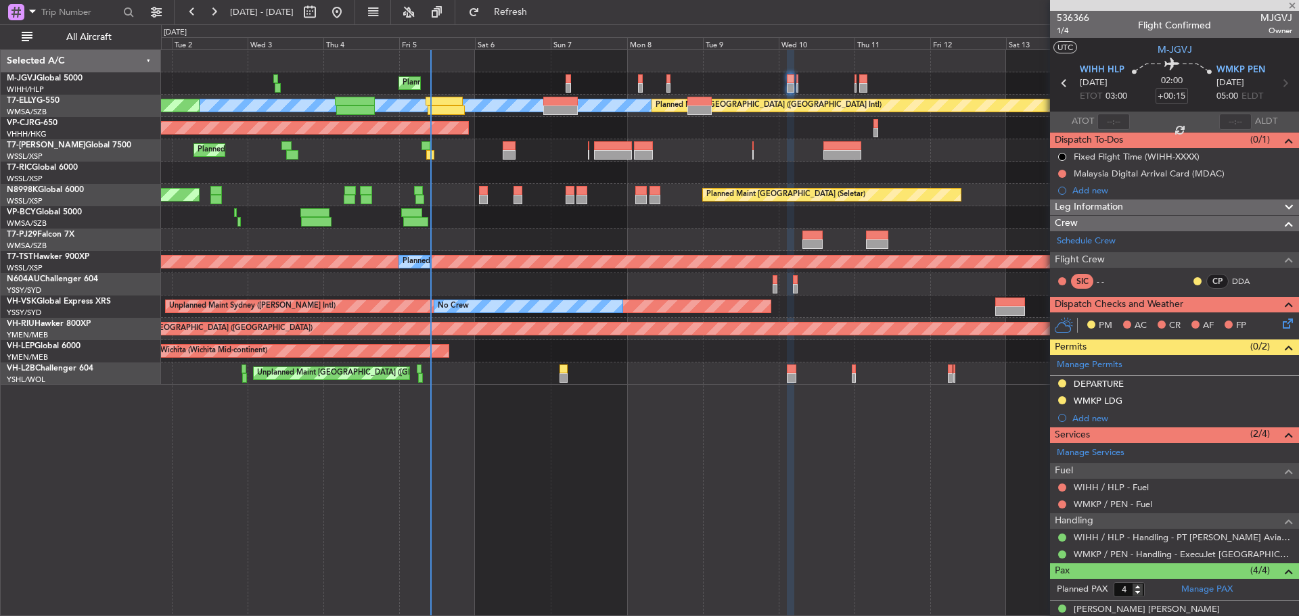
type input "+03:35"
type input "09:14"
type input "5"
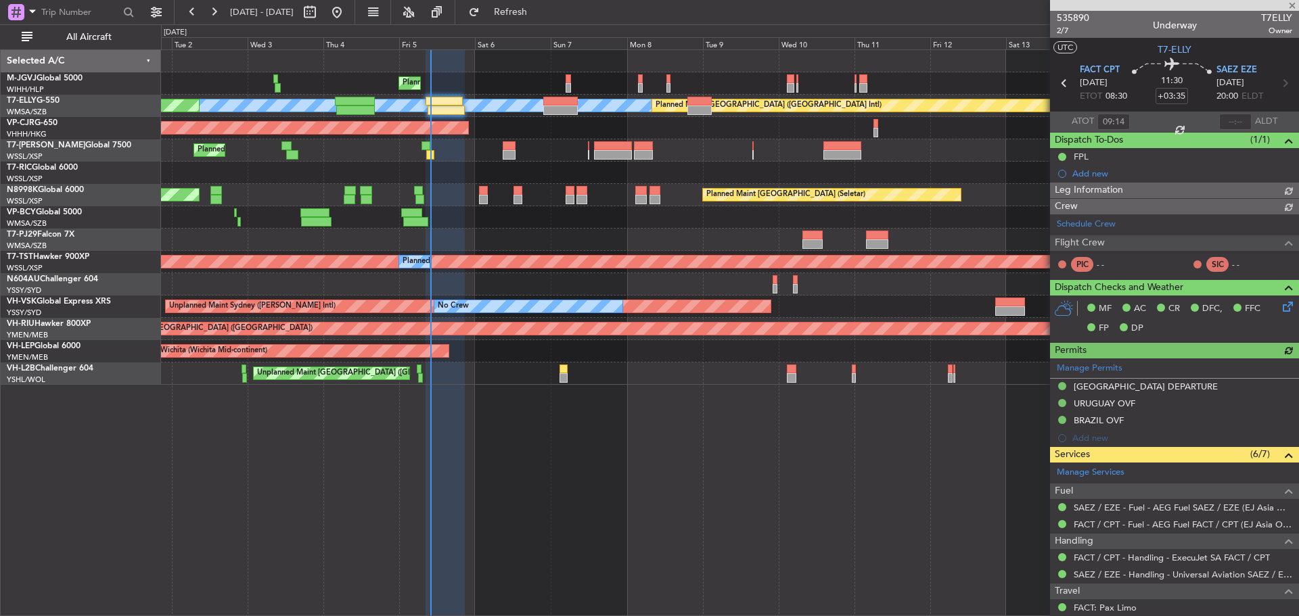
type input "[PERSON_NAME] (HHAFI)"
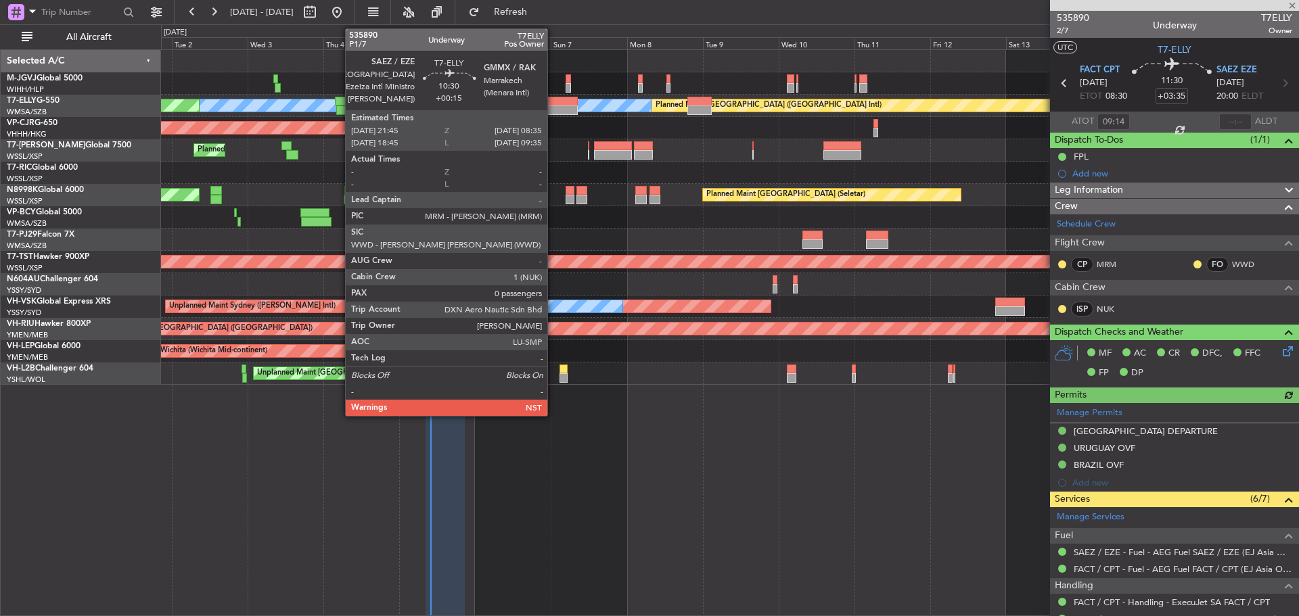
click at [554, 113] on div at bounding box center [560, 110] width 35 height 9
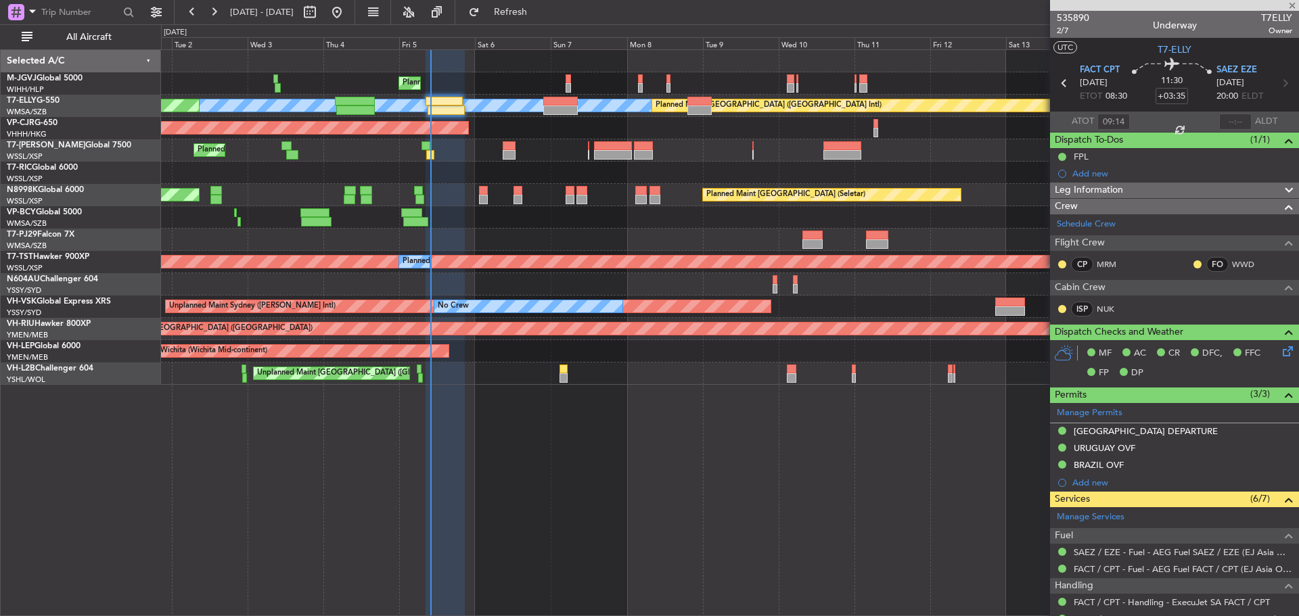
type input "+00:15"
type input "0"
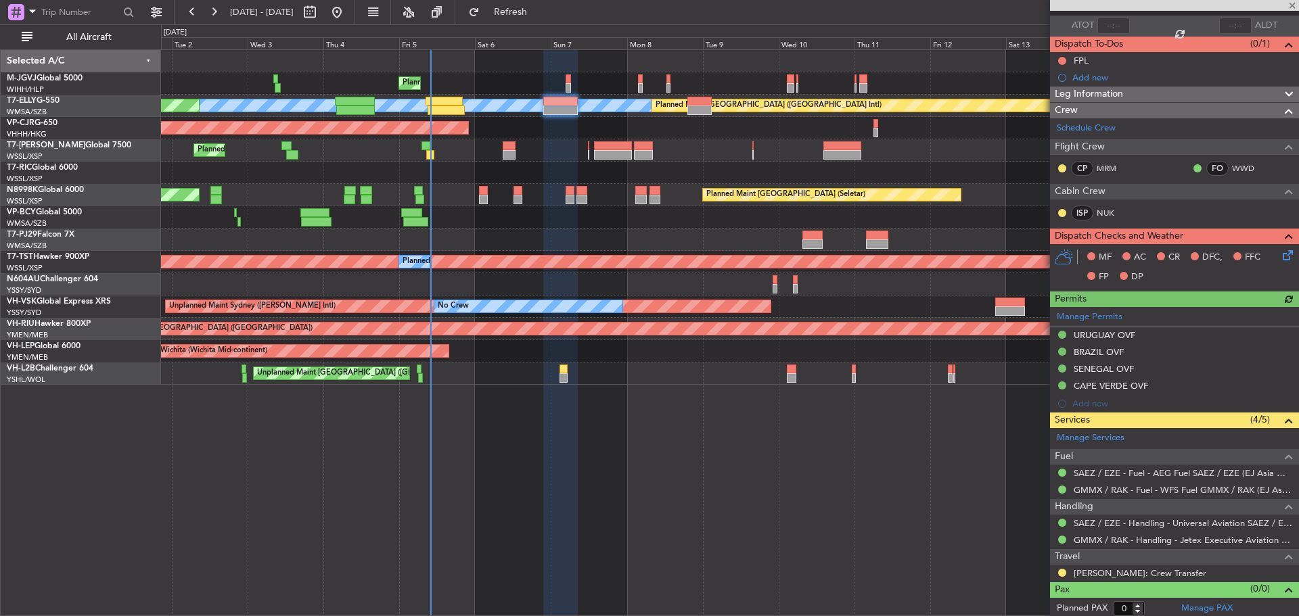
scroll to position [99, 0]
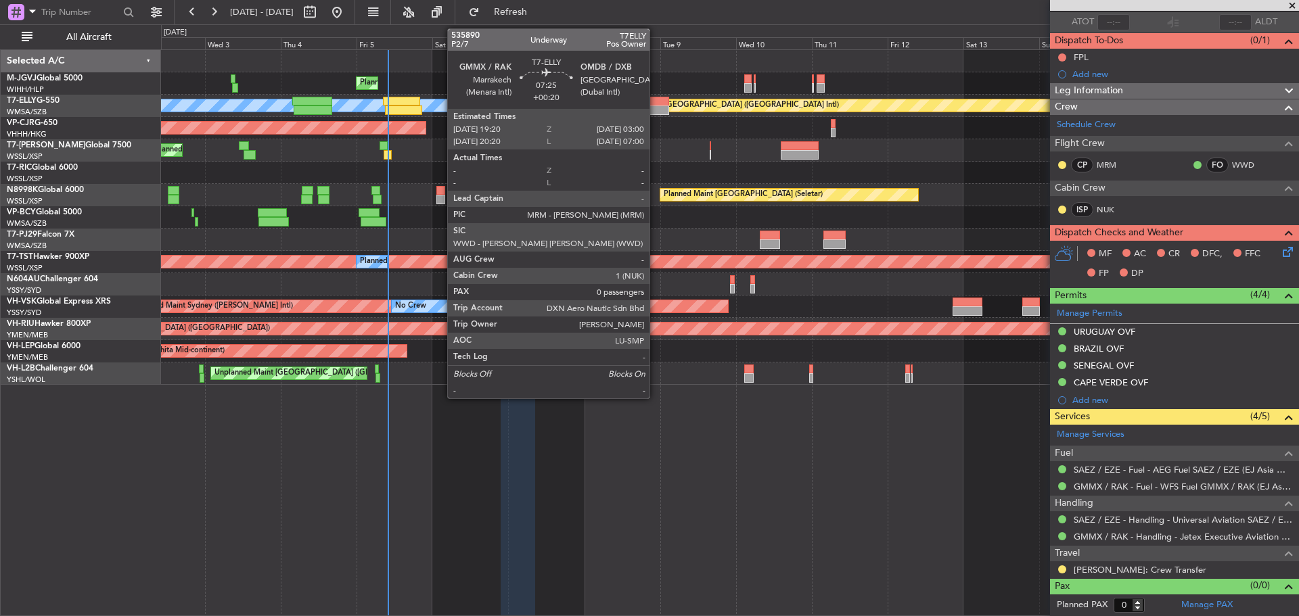
click at [656, 112] on div at bounding box center [657, 110] width 24 height 9
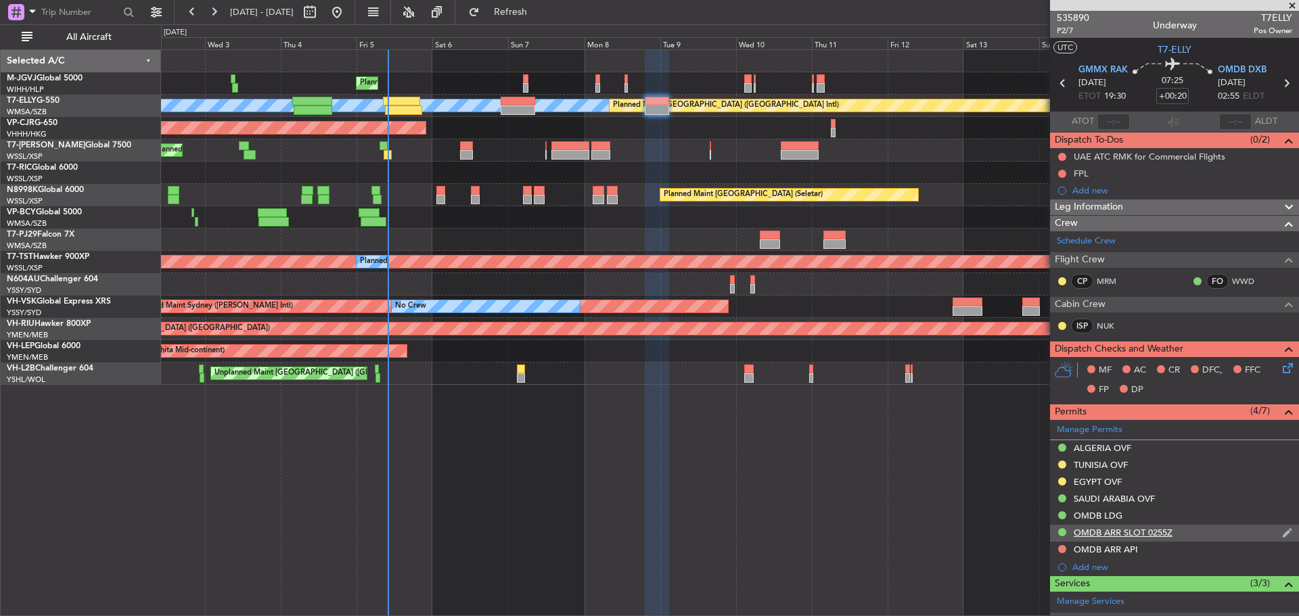
scroll to position [134, 0]
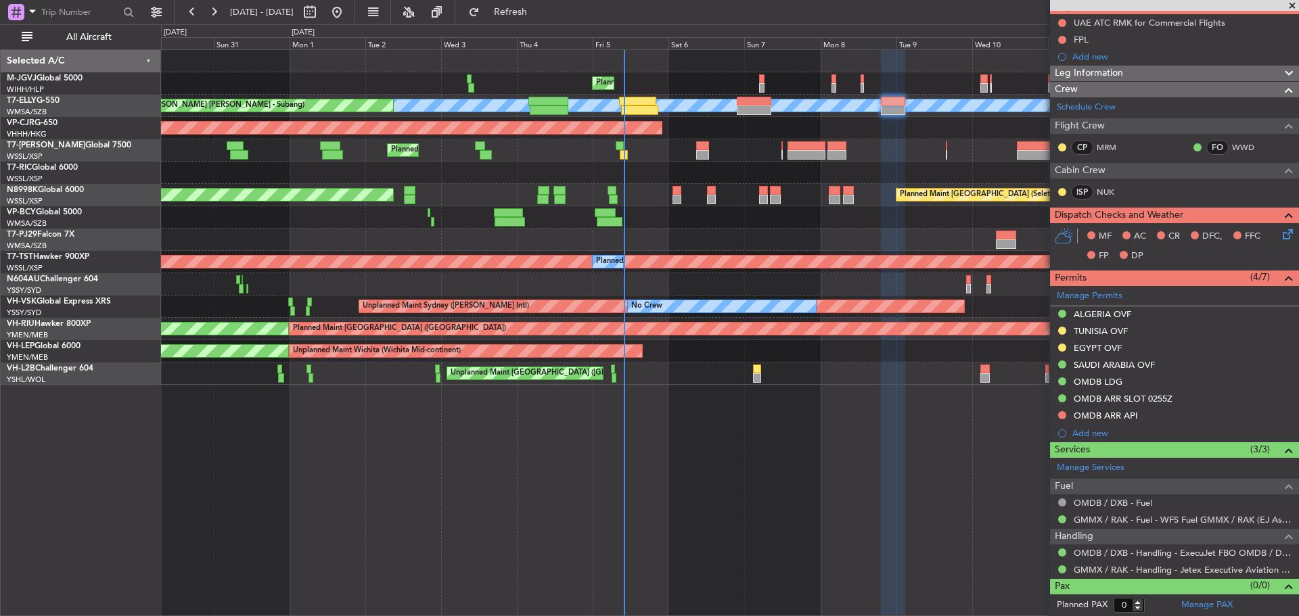
click at [707, 155] on div "Planned Maint Singapore (Seletar) Planned Maint Dubai (Dubai Intl) MEL Planned …" at bounding box center [729, 217] width 1137 height 335
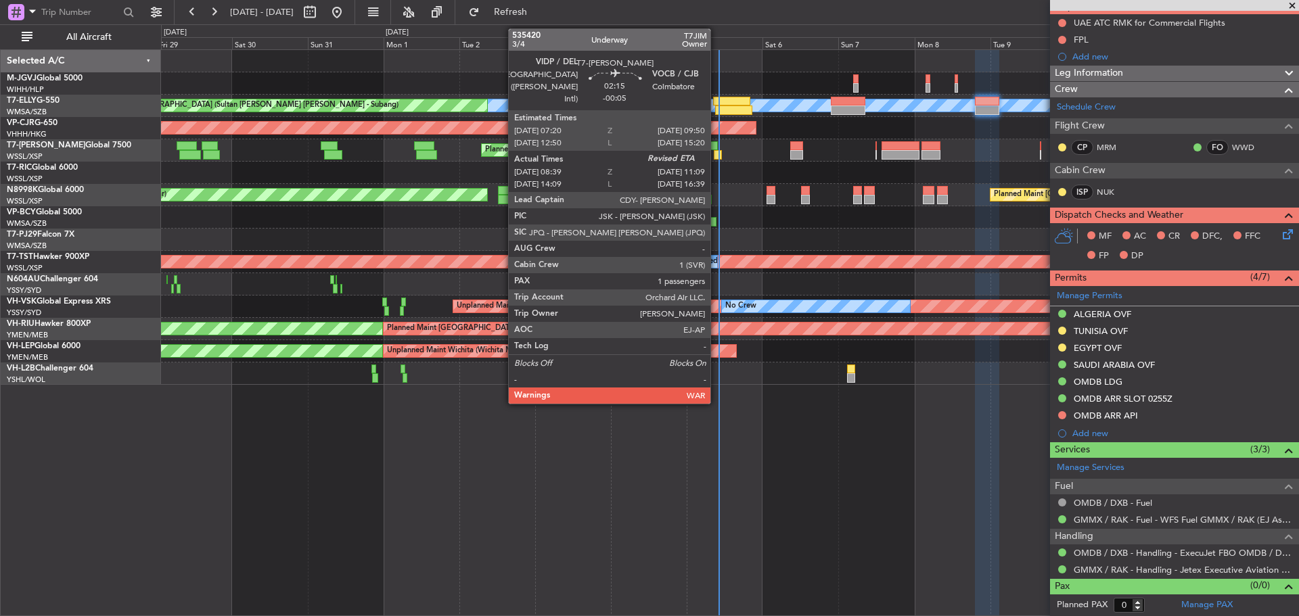
click at [717, 156] on div at bounding box center [718, 154] width 8 height 9
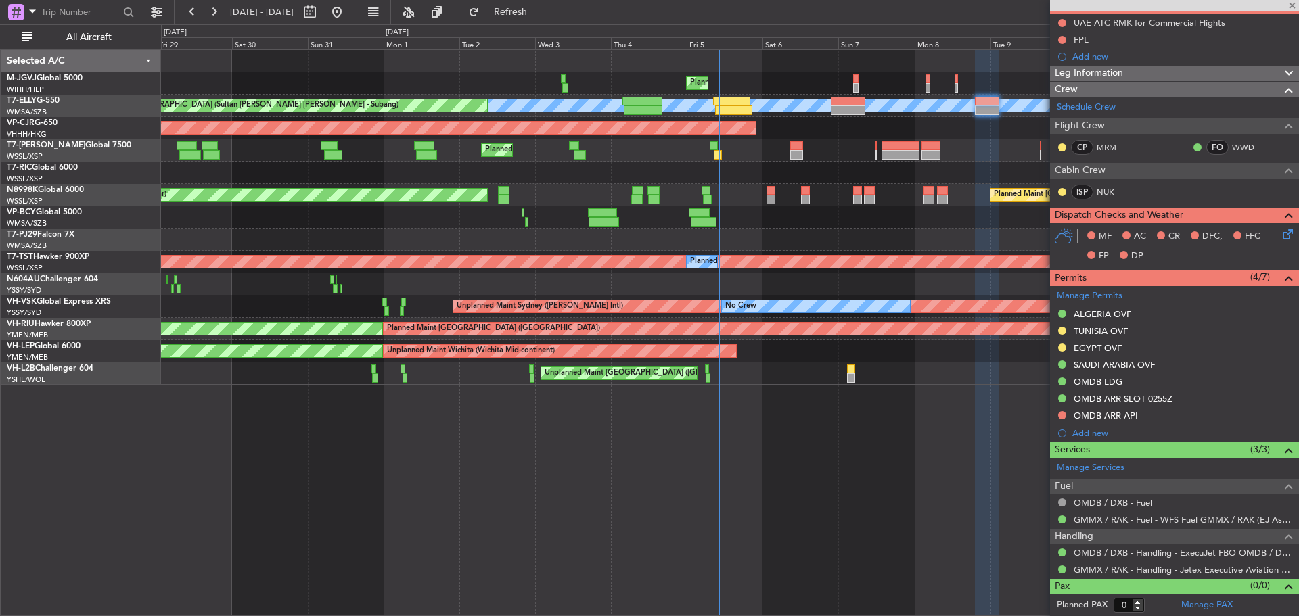
type input "-00:05"
type input "08:49"
type input "1"
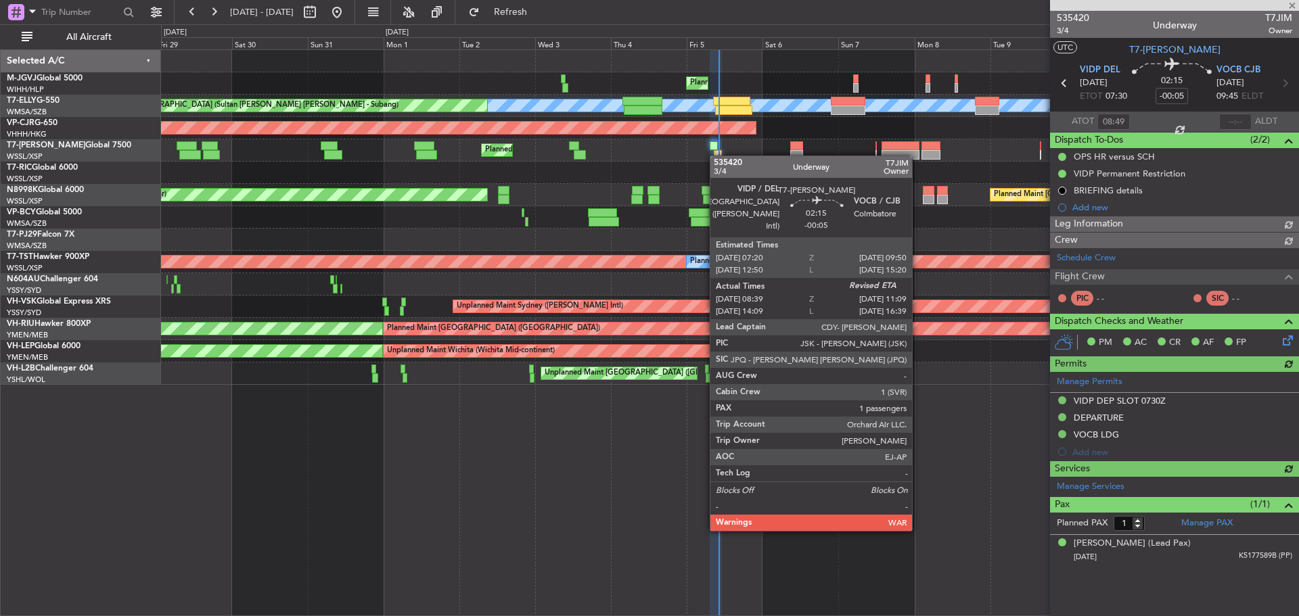
type input "[PERSON_NAME] (BTA)"
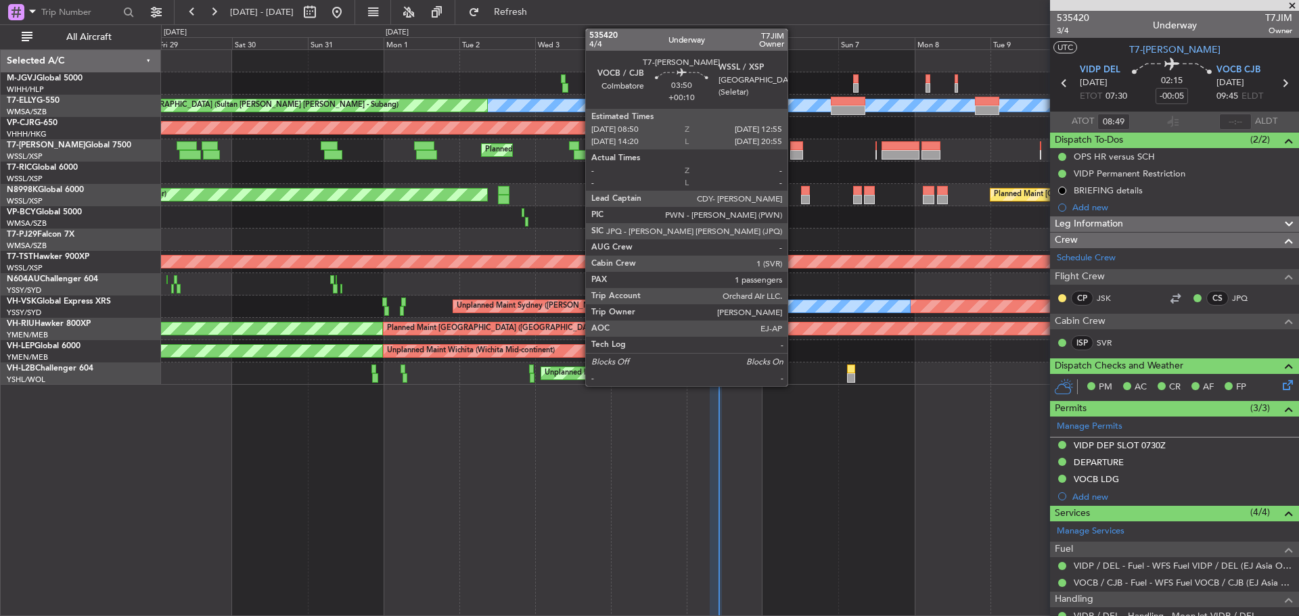
click at [794, 157] on div at bounding box center [797, 154] width 14 height 9
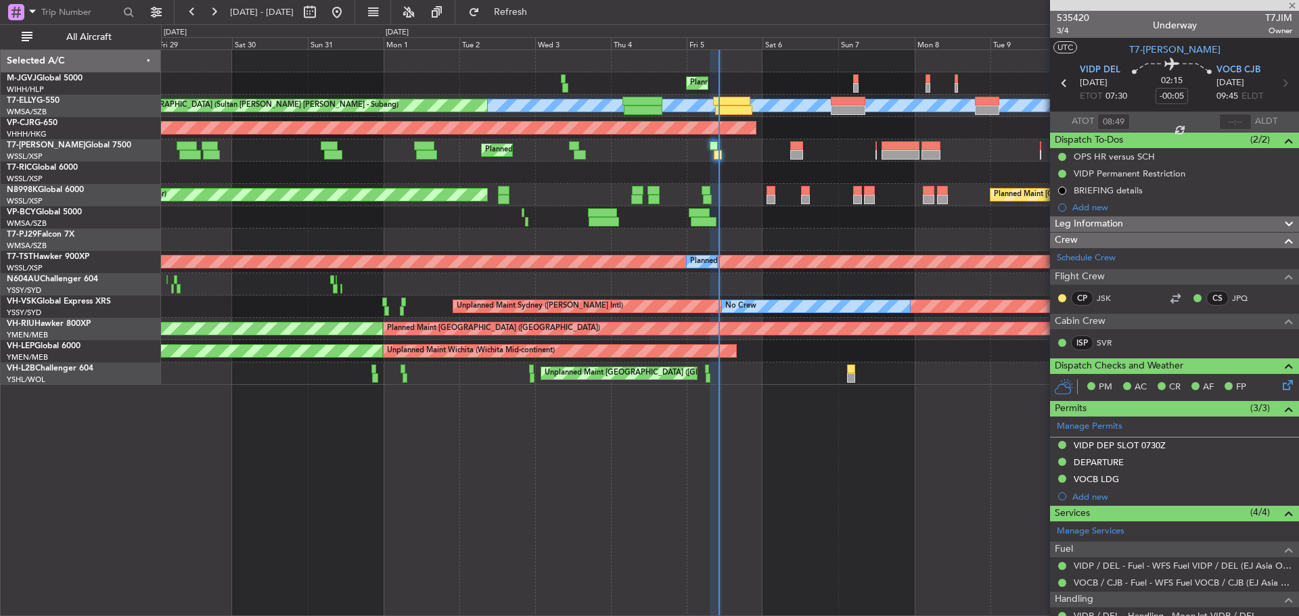
type input "+00:10"
